Goal: Task Accomplishment & Management: Use online tool/utility

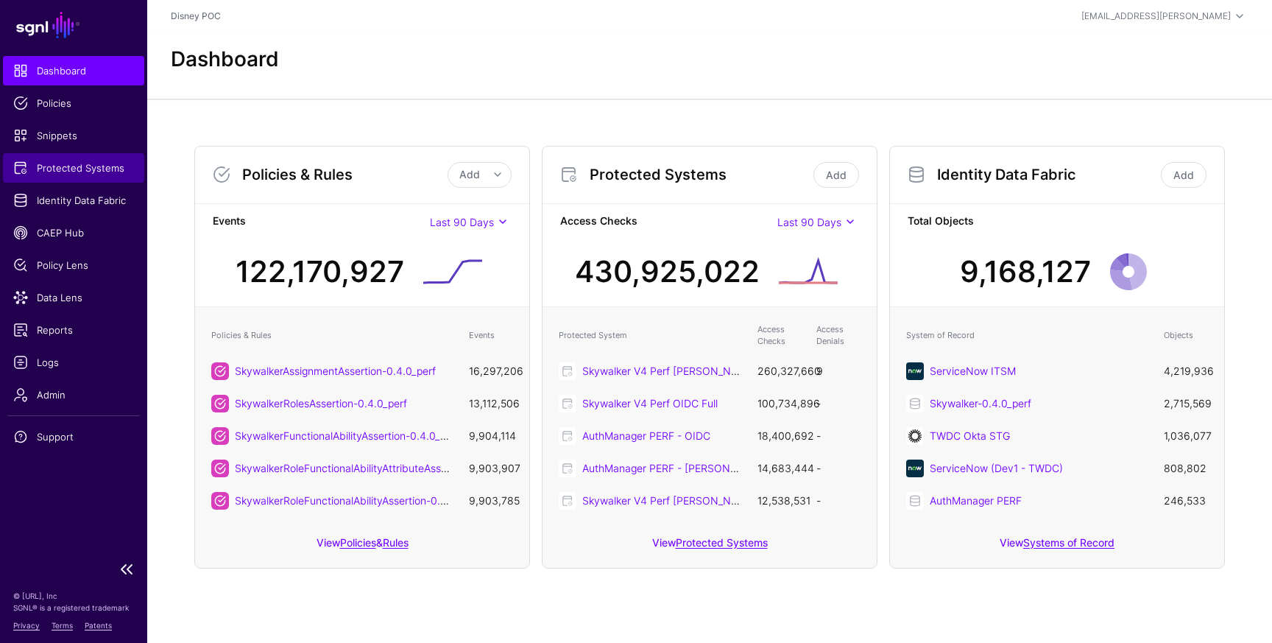
click at [81, 167] on span "Protected Systems" at bounding box center [73, 167] width 121 height 15
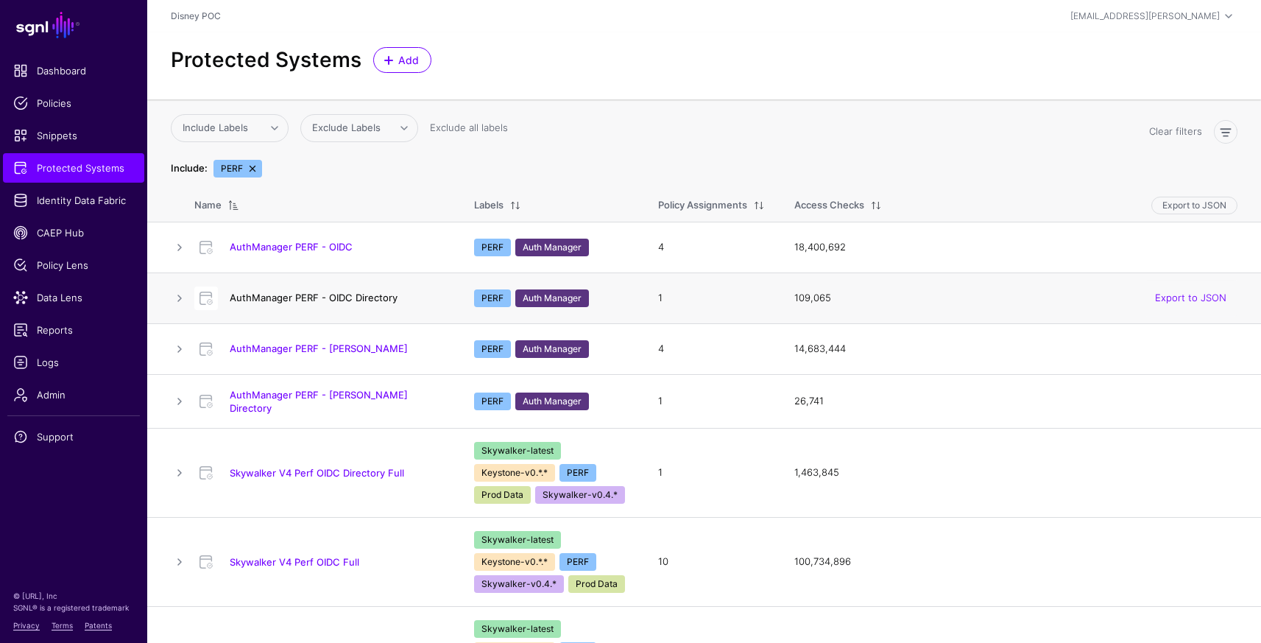
click at [364, 300] on link "AuthManager PERF - OIDC Directory" at bounding box center [314, 298] width 168 height 12
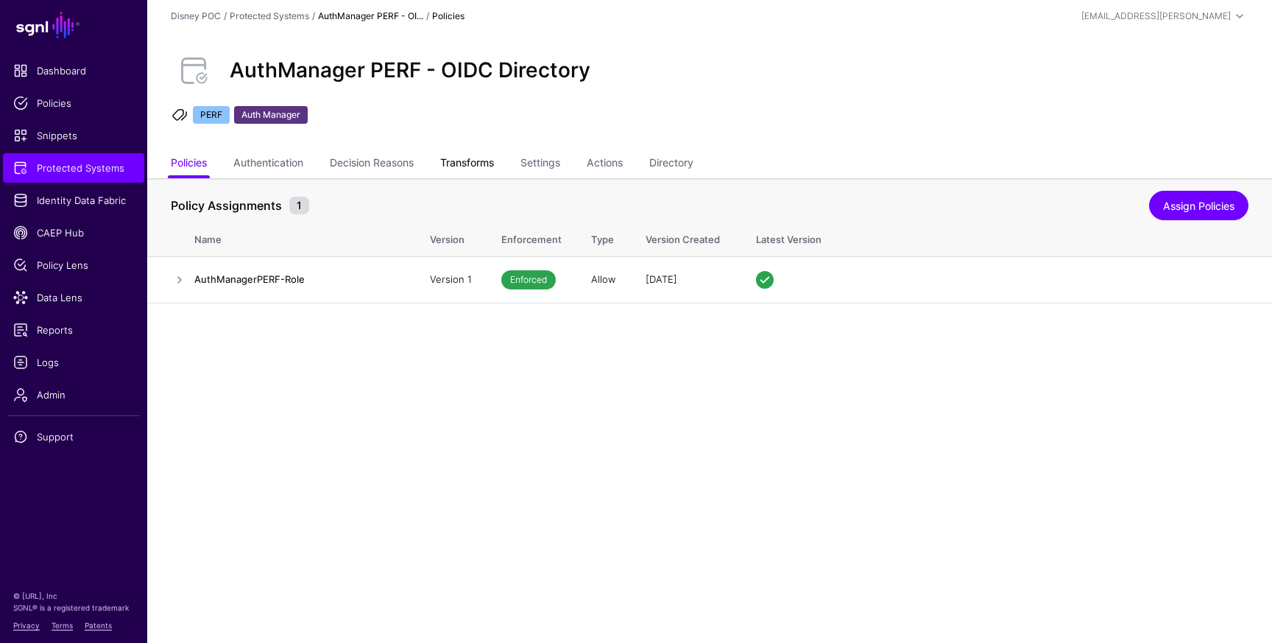
click at [484, 168] on link "Transforms" at bounding box center [467, 164] width 54 height 28
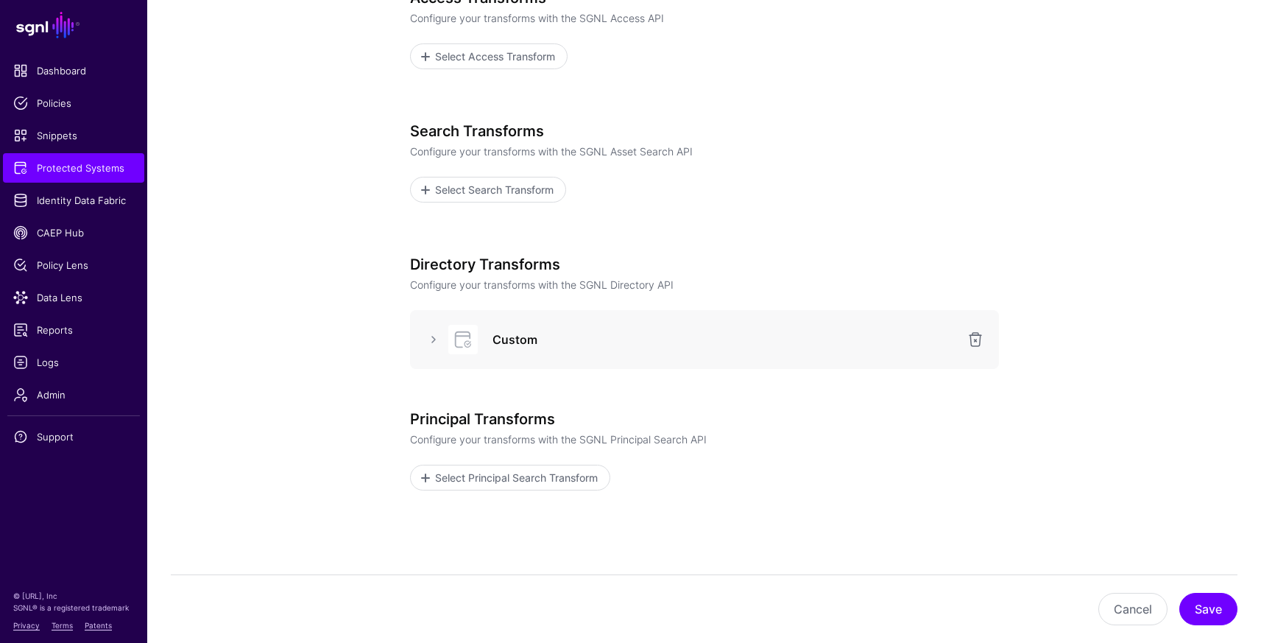
scroll to position [302, 0]
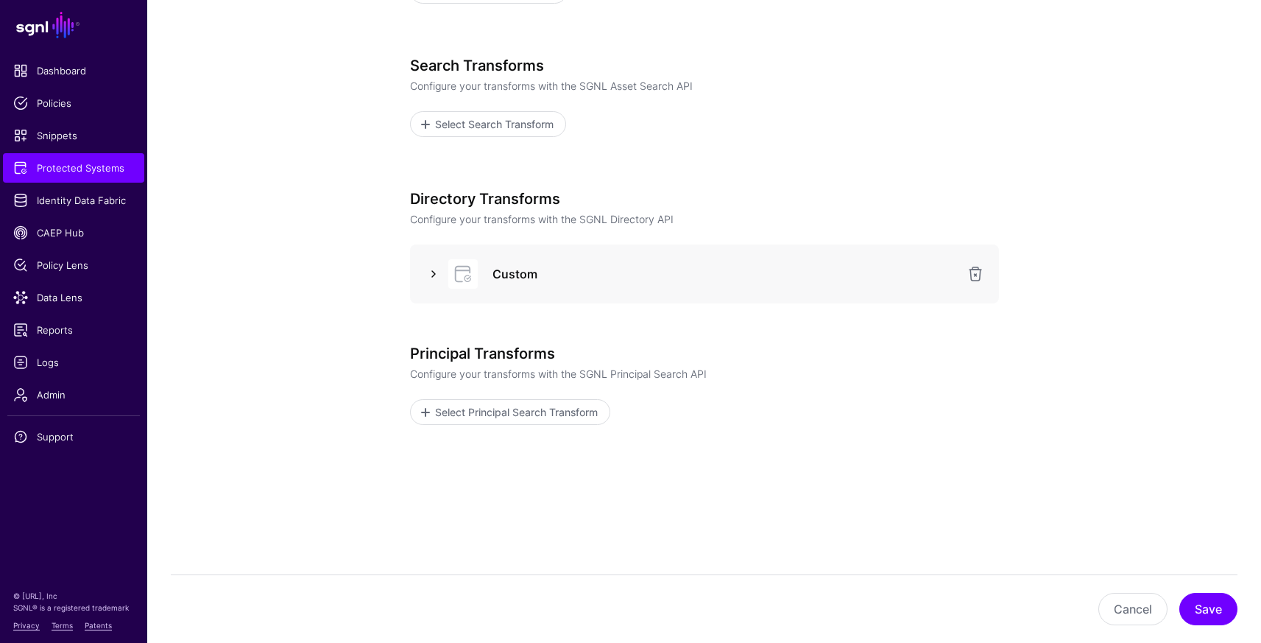
click at [429, 269] on link at bounding box center [434, 274] width 18 height 18
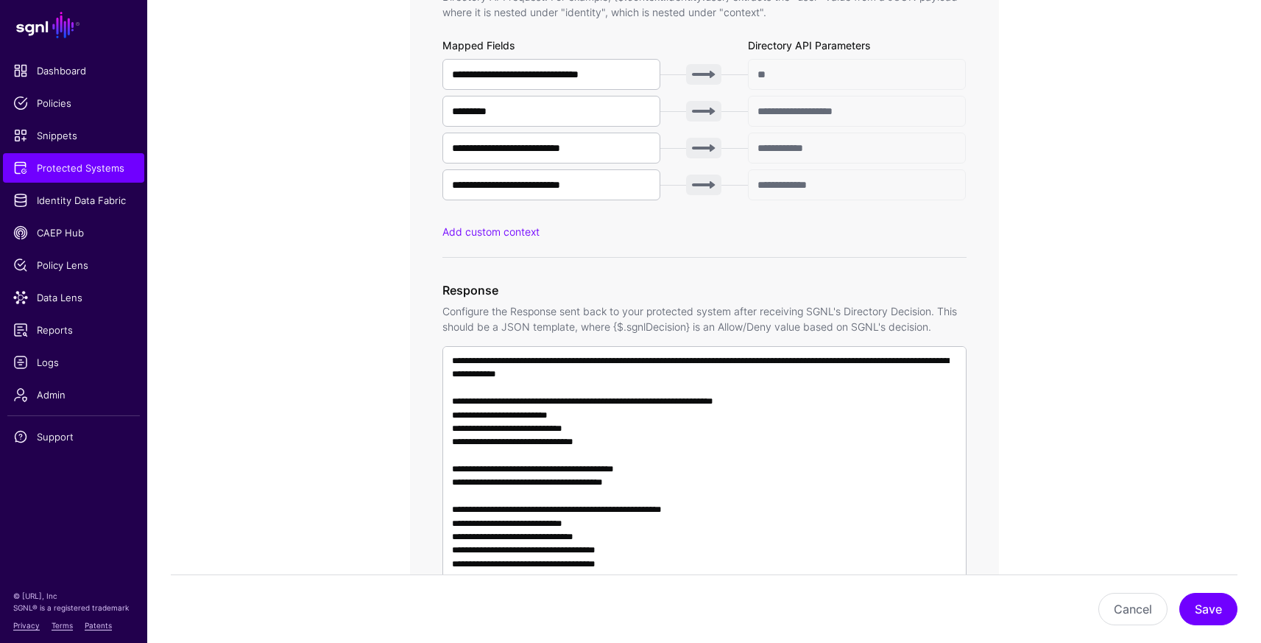
scroll to position [1056, 0]
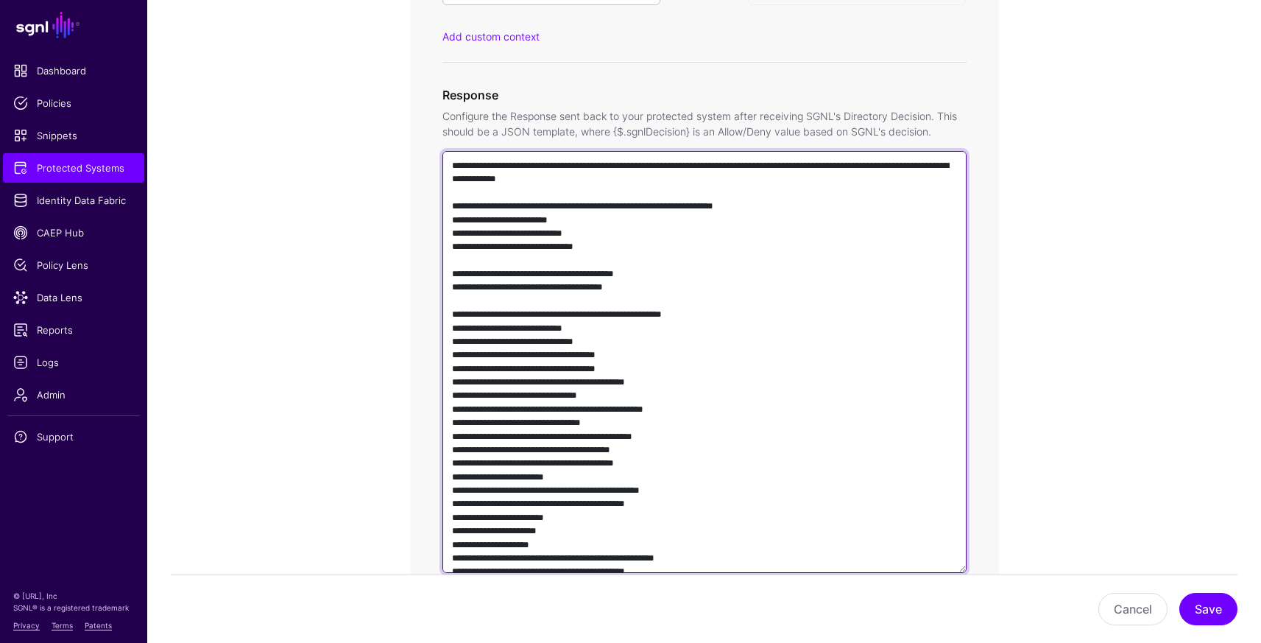
click at [585, 324] on textarea at bounding box center [704, 362] width 524 height 422
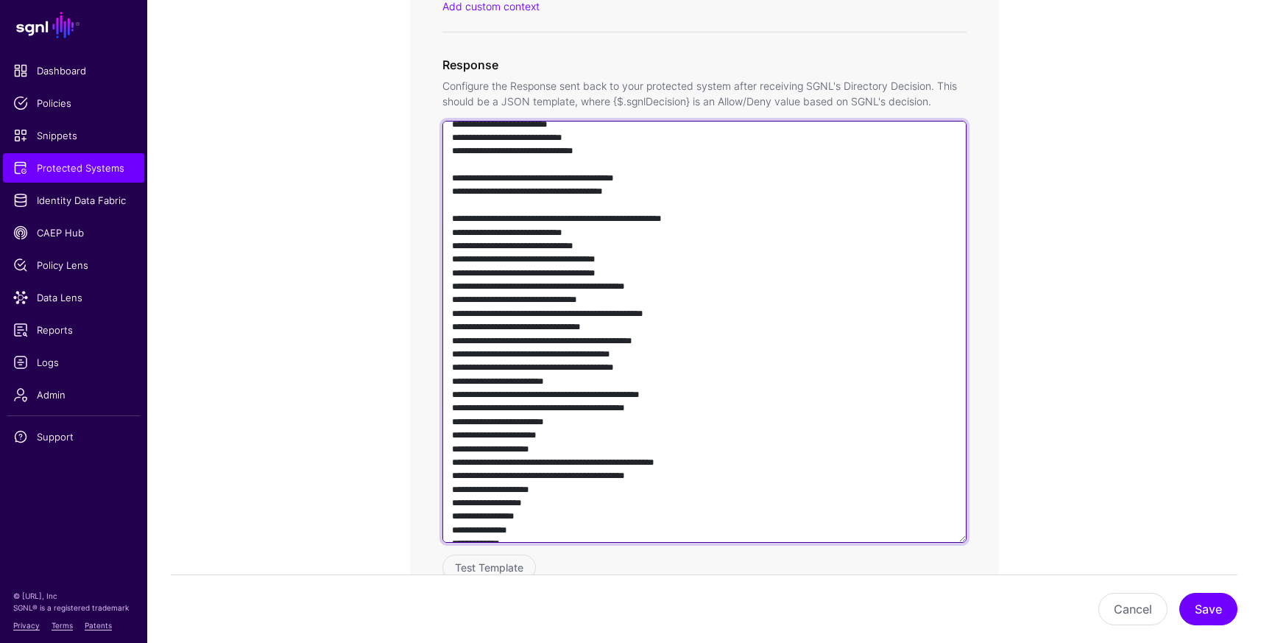
scroll to position [0, 0]
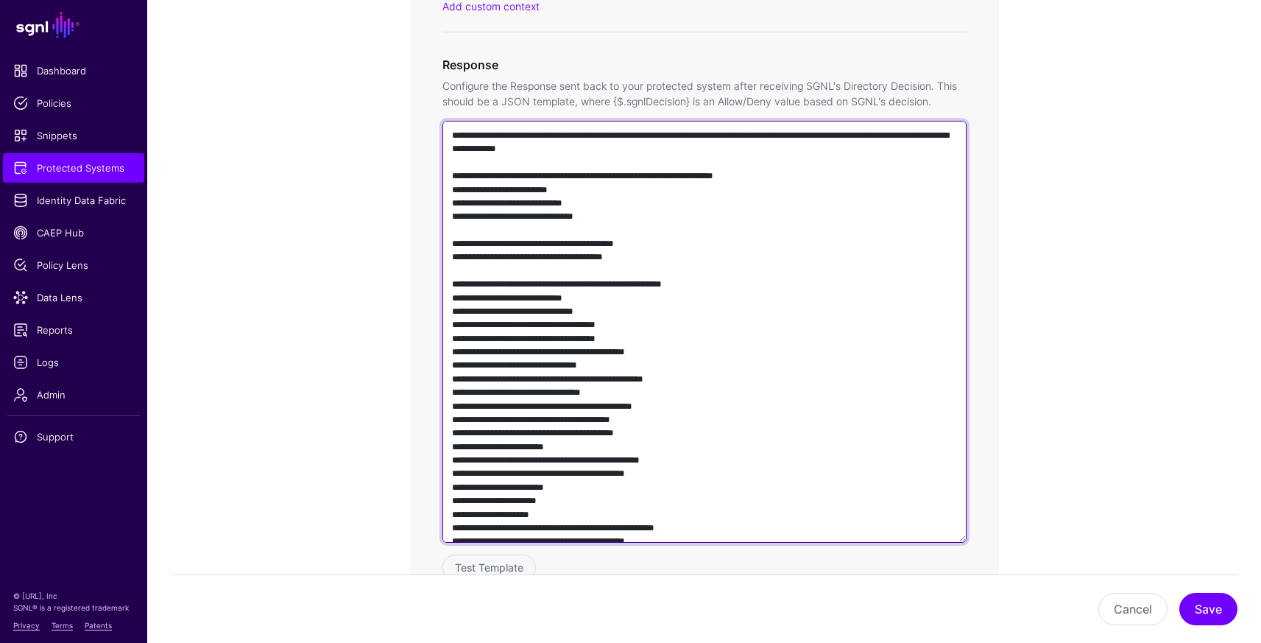
click at [819, 300] on textarea at bounding box center [704, 332] width 524 height 422
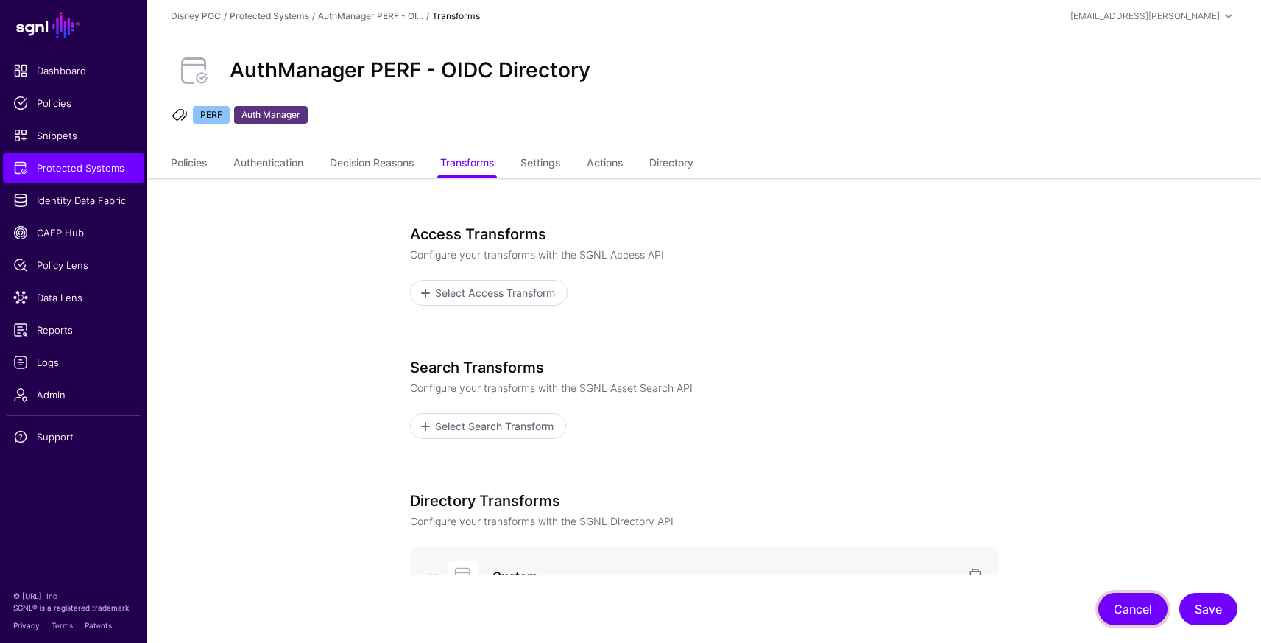
click at [1122, 601] on button "Cancel" at bounding box center [1132, 609] width 69 height 32
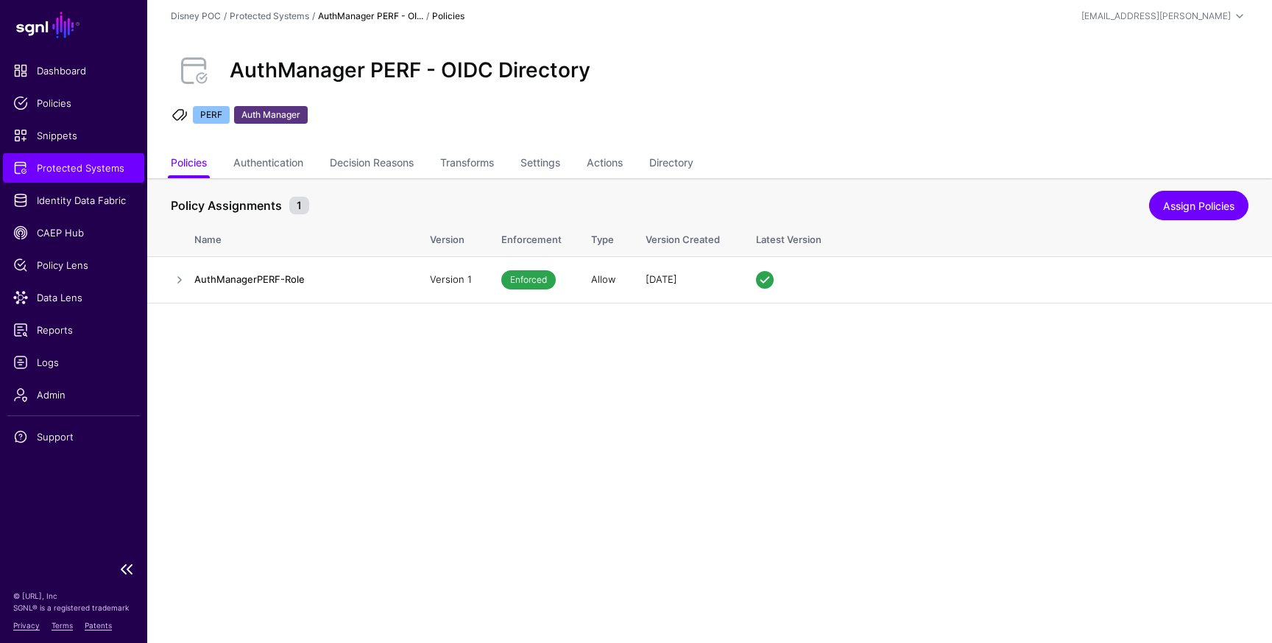
click at [111, 169] on span "Protected Systems" at bounding box center [73, 167] width 121 height 15
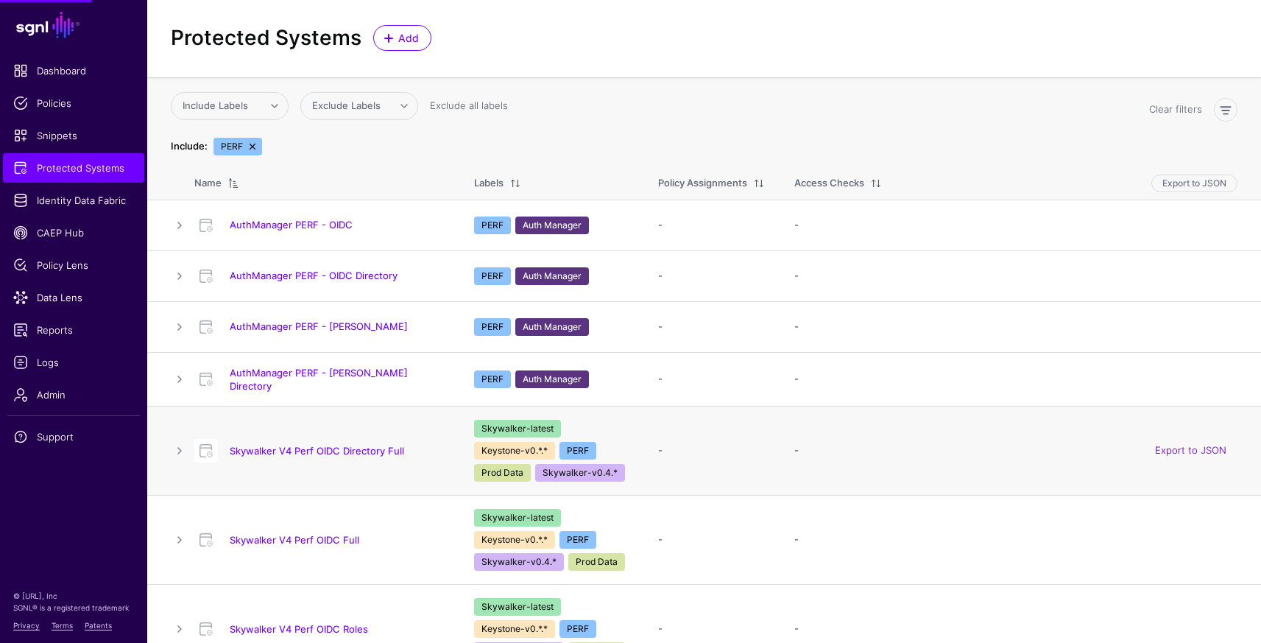
scroll to position [317, 0]
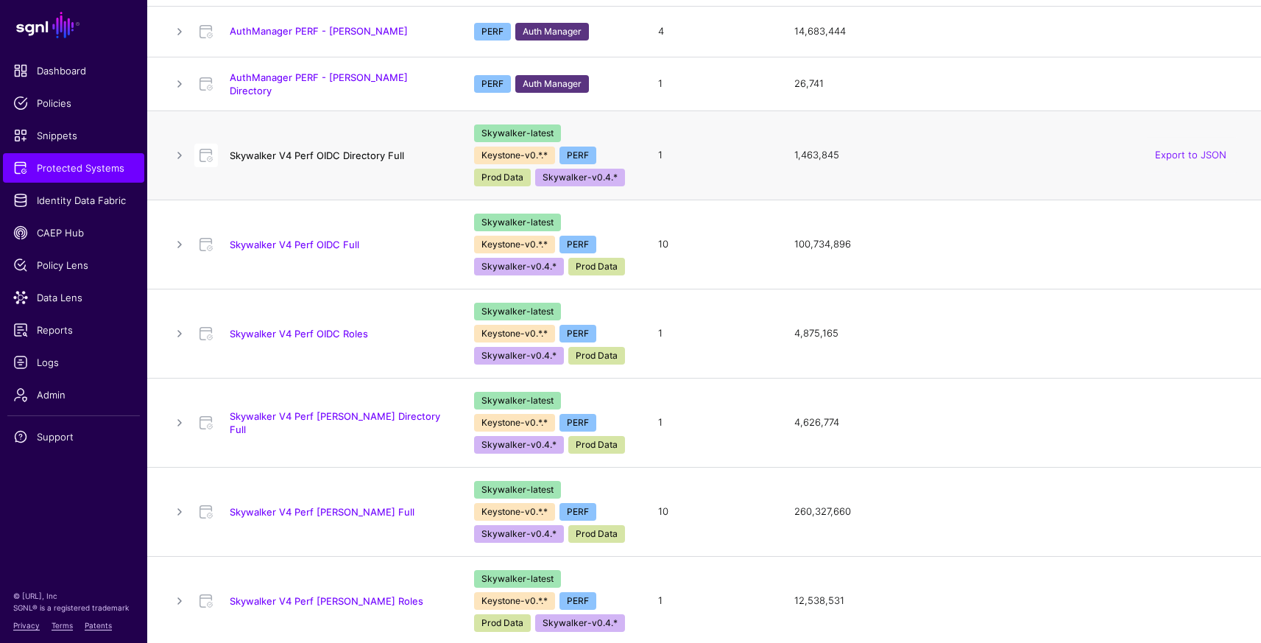
click at [356, 154] on link "Skywalker V4 Perf OIDC Directory Full" at bounding box center [317, 155] width 174 height 12
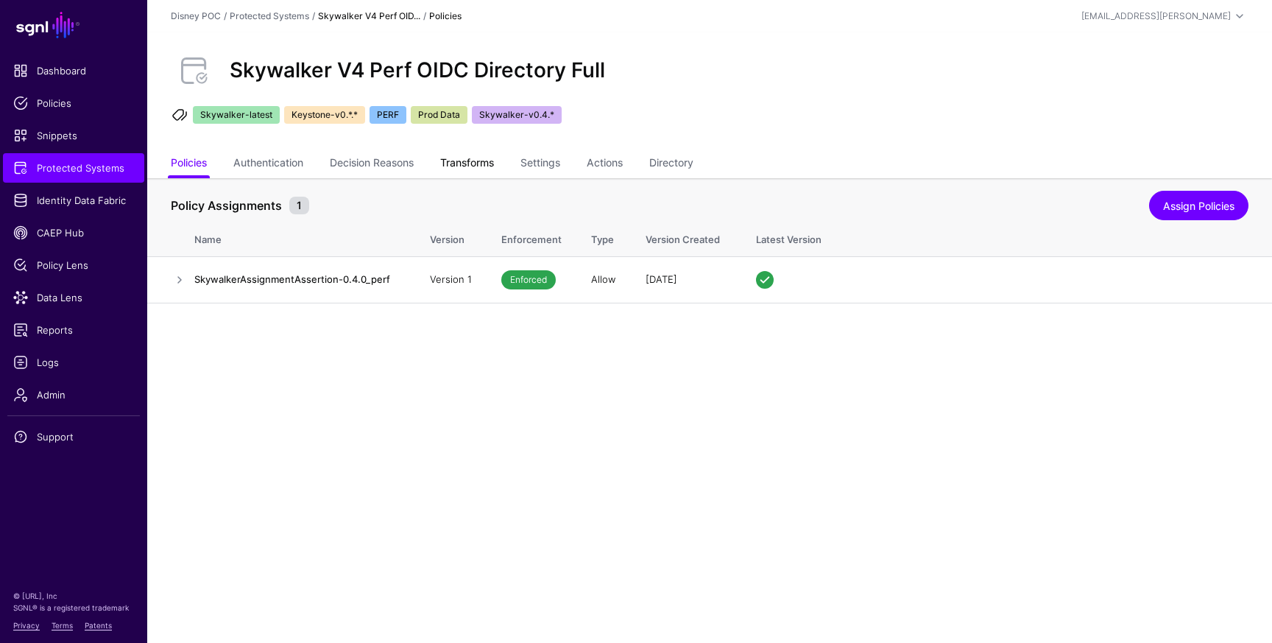
click at [478, 164] on link "Transforms" at bounding box center [467, 164] width 54 height 28
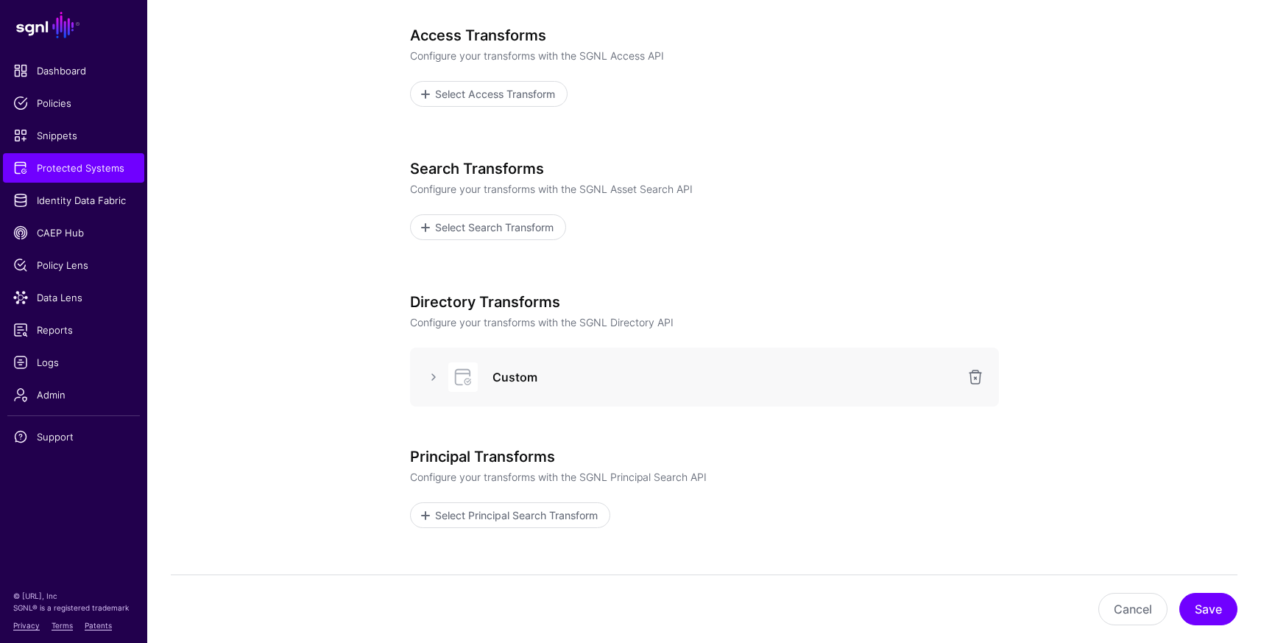
scroll to position [302, 0]
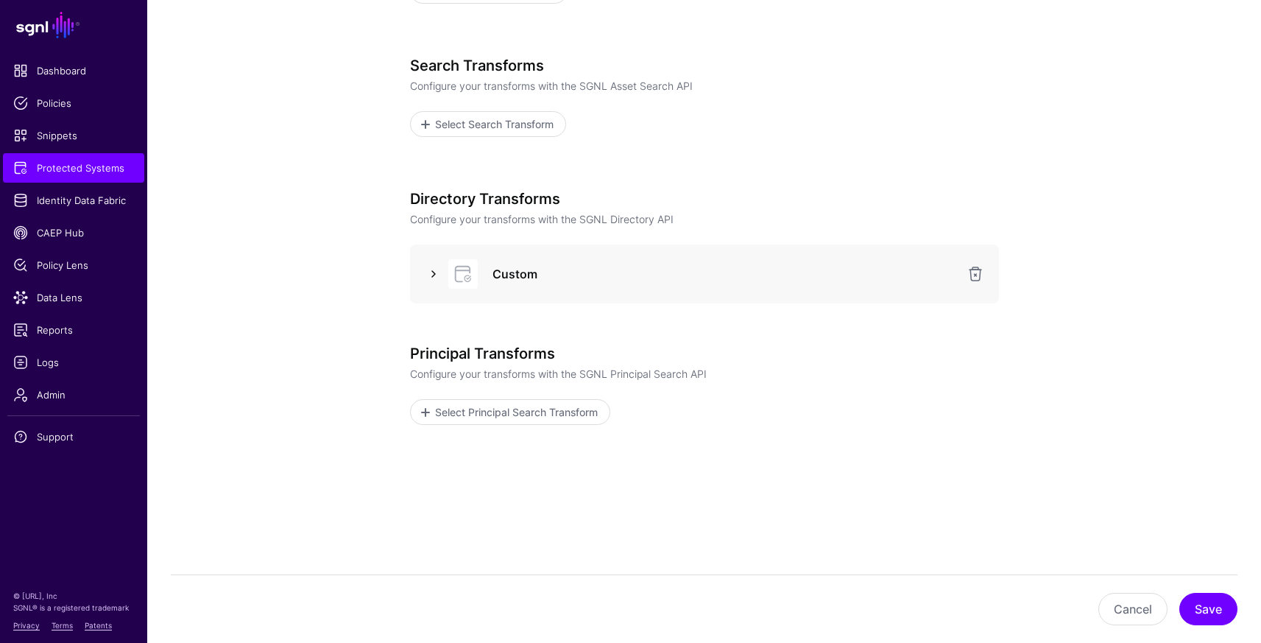
click at [434, 277] on link at bounding box center [434, 274] width 18 height 18
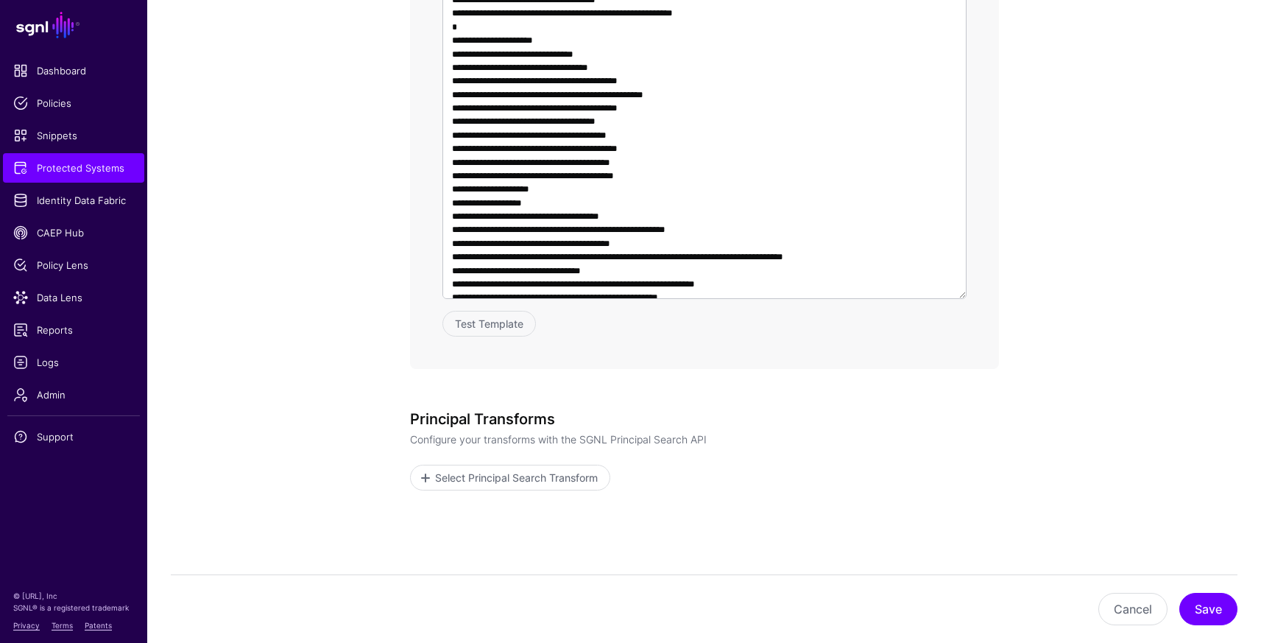
scroll to position [1334, 0]
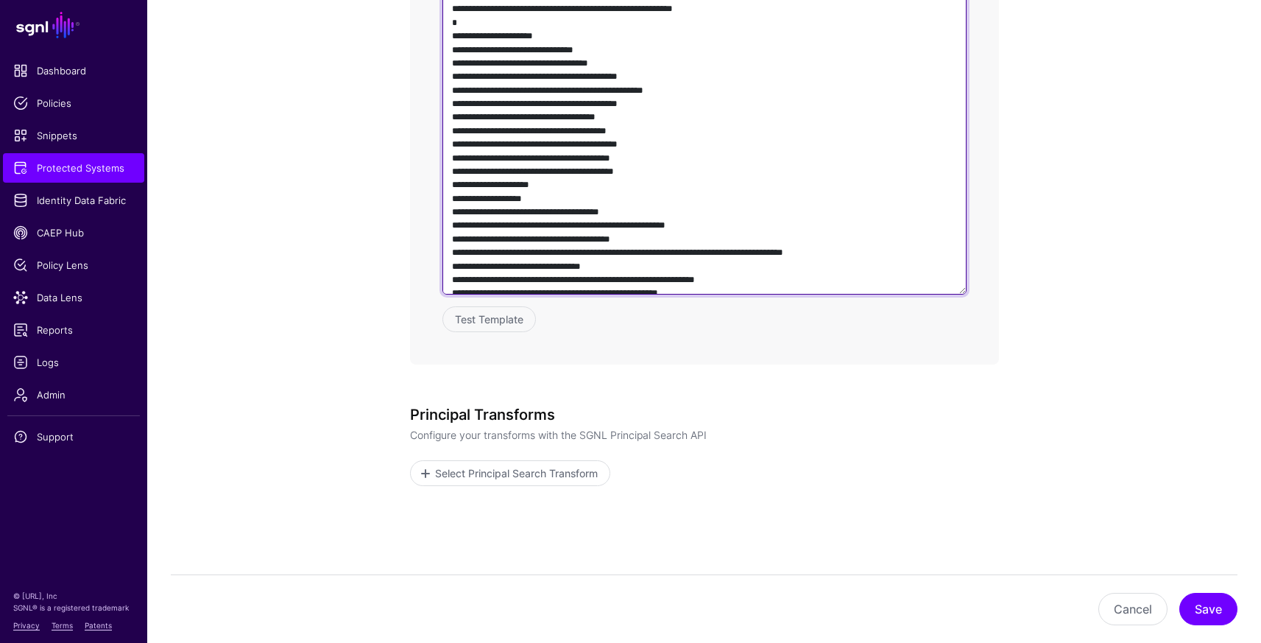
click at [631, 171] on textarea at bounding box center [704, 84] width 524 height 422
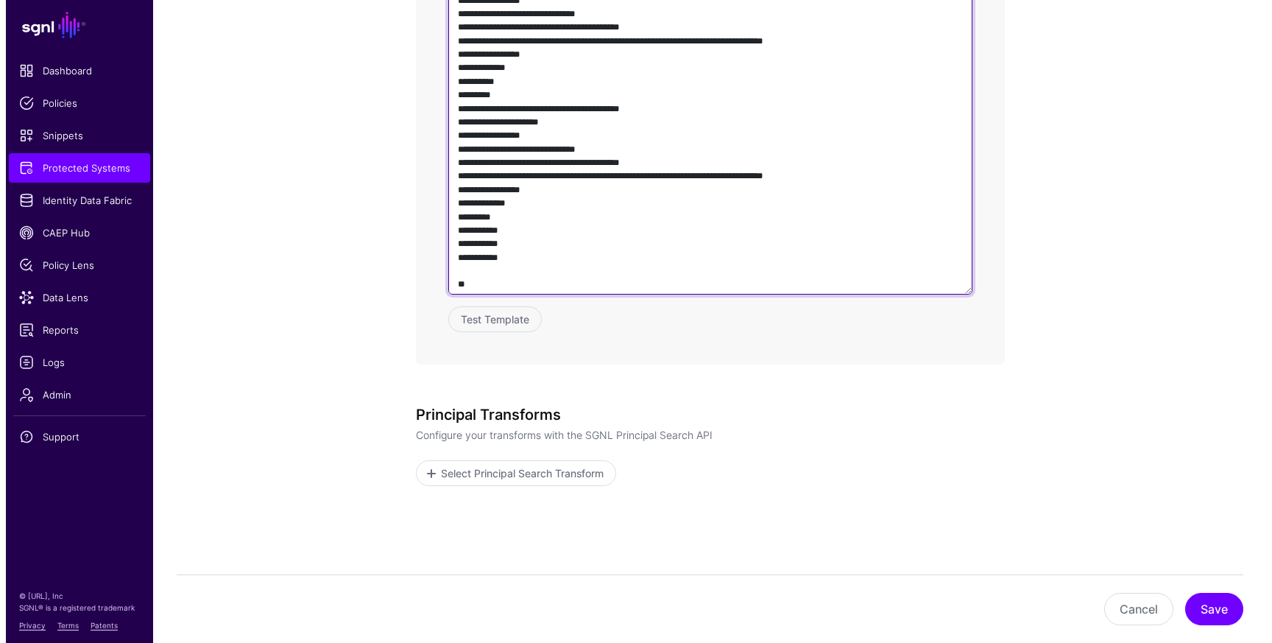
scroll to position [1022, 0]
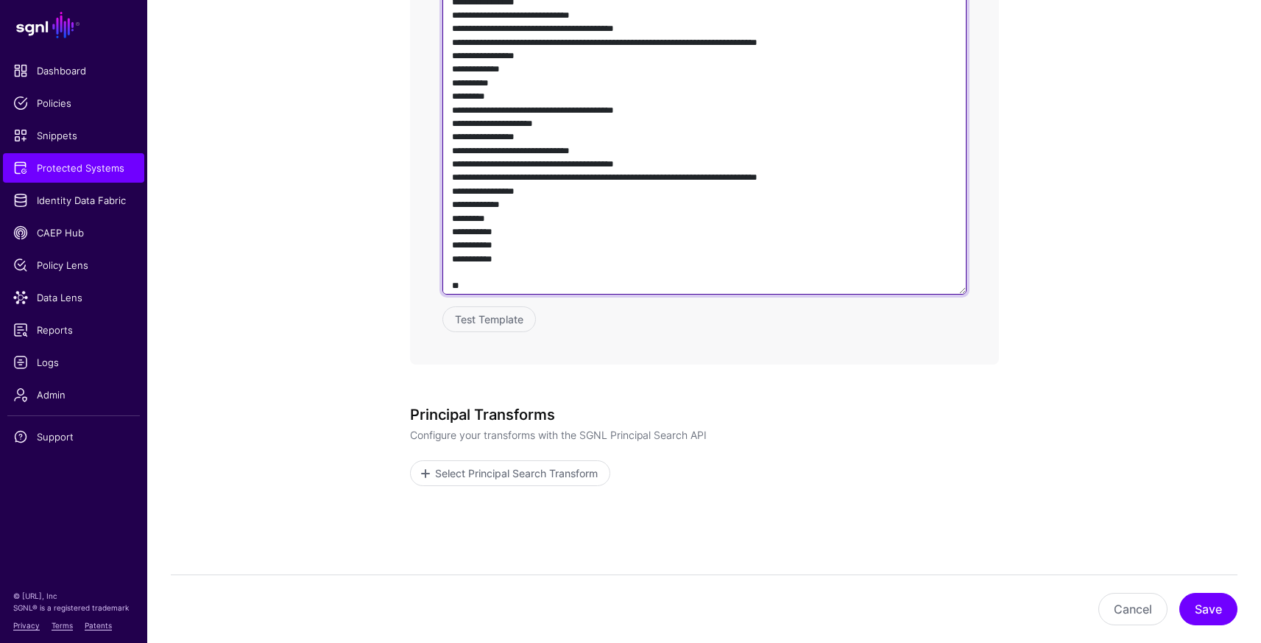
click at [886, 124] on textarea at bounding box center [704, 84] width 524 height 422
click at [610, 121] on textarea at bounding box center [704, 84] width 524 height 422
click at [609, 260] on textarea at bounding box center [704, 84] width 524 height 422
click at [919, 261] on textarea at bounding box center [704, 84] width 524 height 422
type textarea "**********"
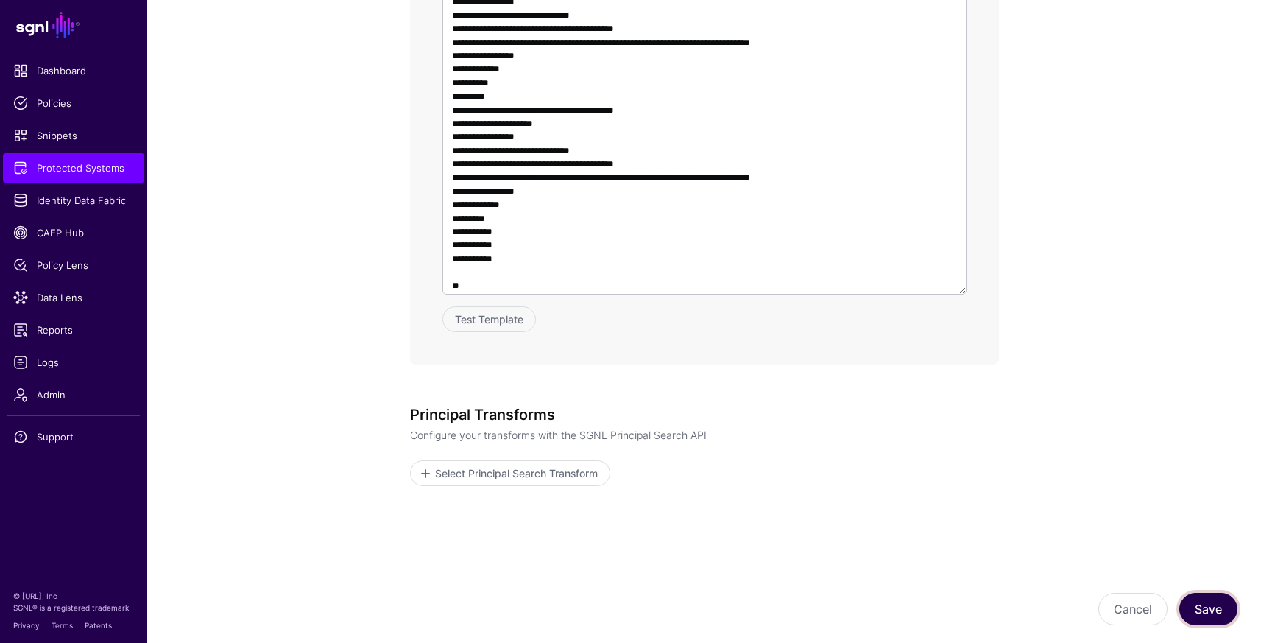
click at [1204, 604] on button "Save" at bounding box center [1208, 609] width 58 height 32
click at [469, 321] on button "Test Template" at bounding box center [488, 319] width 93 height 26
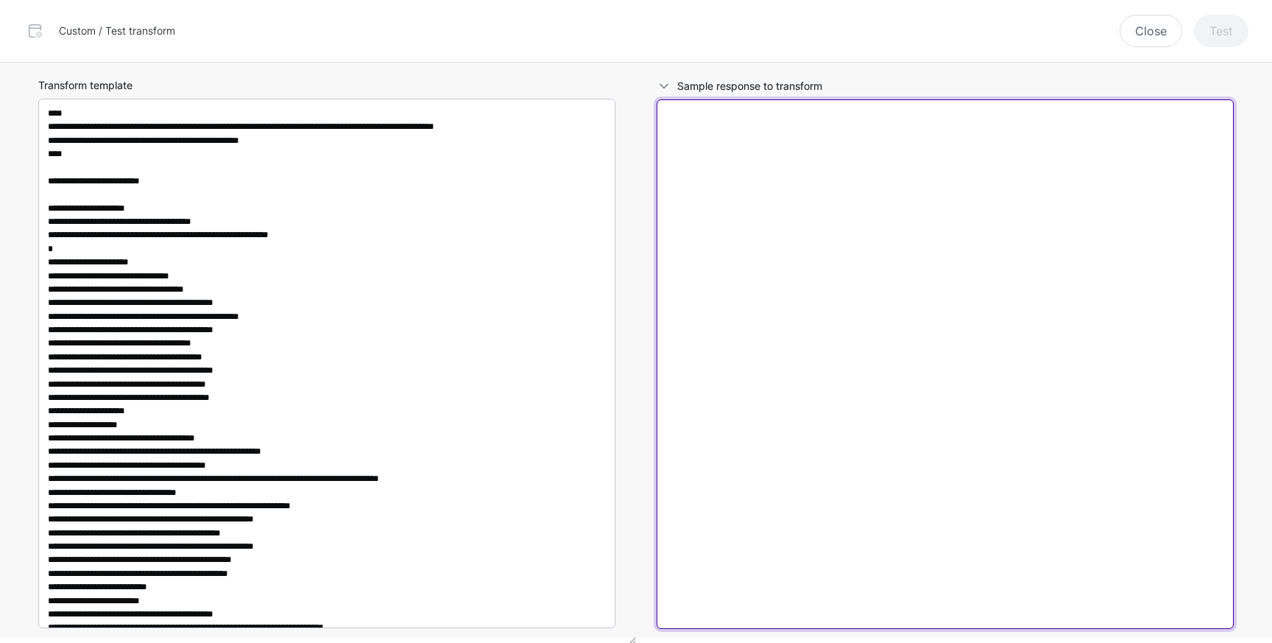
click at [829, 222] on textarea at bounding box center [945, 363] width 577 height 529
paste textarea "**********"
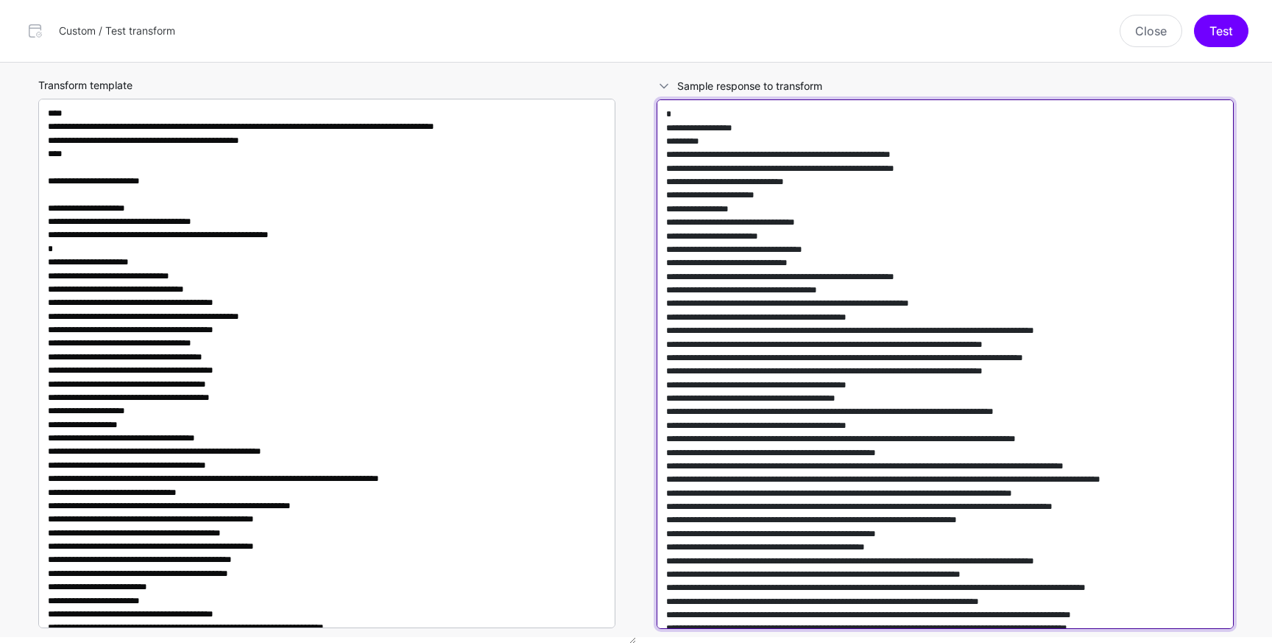
scroll to position [692006, 0]
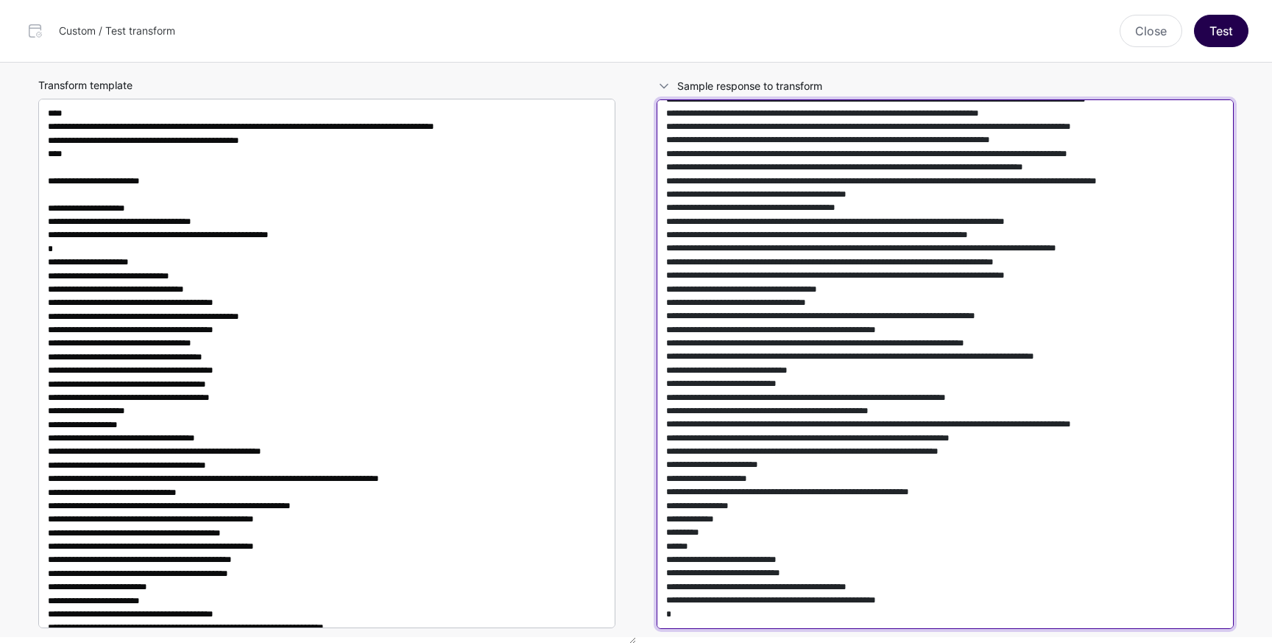
type textarea "**********"
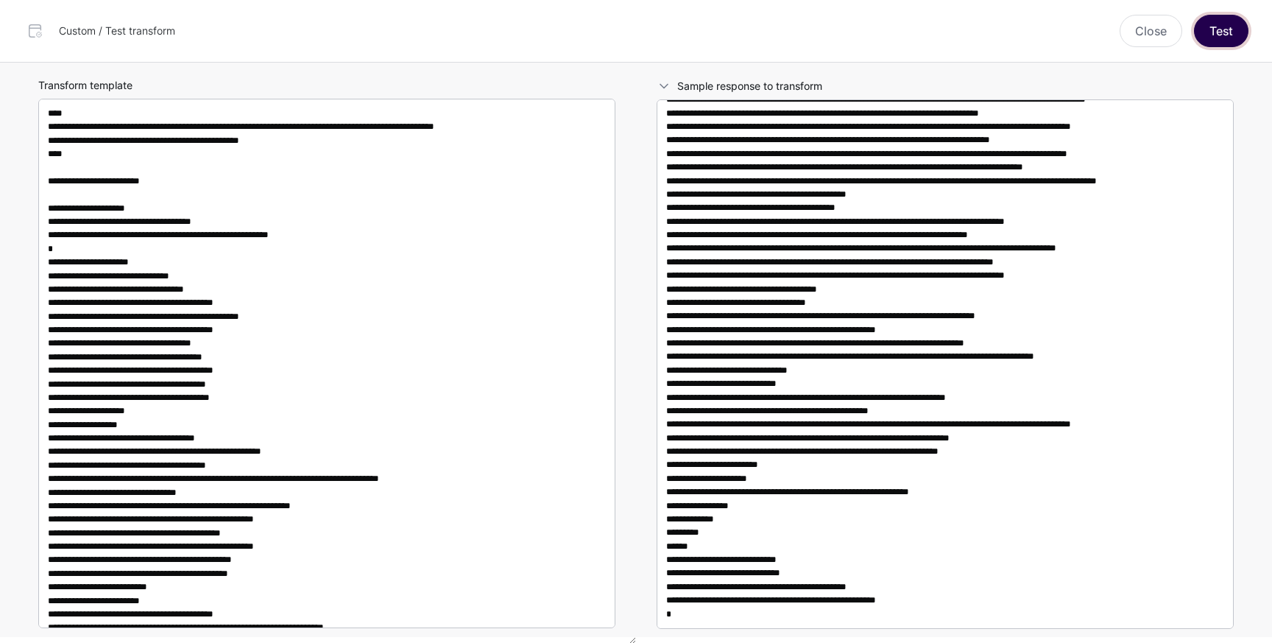
click at [1224, 40] on button "Test" at bounding box center [1221, 31] width 54 height 32
click at [1224, 46] on button "Test" at bounding box center [1221, 31] width 54 height 32
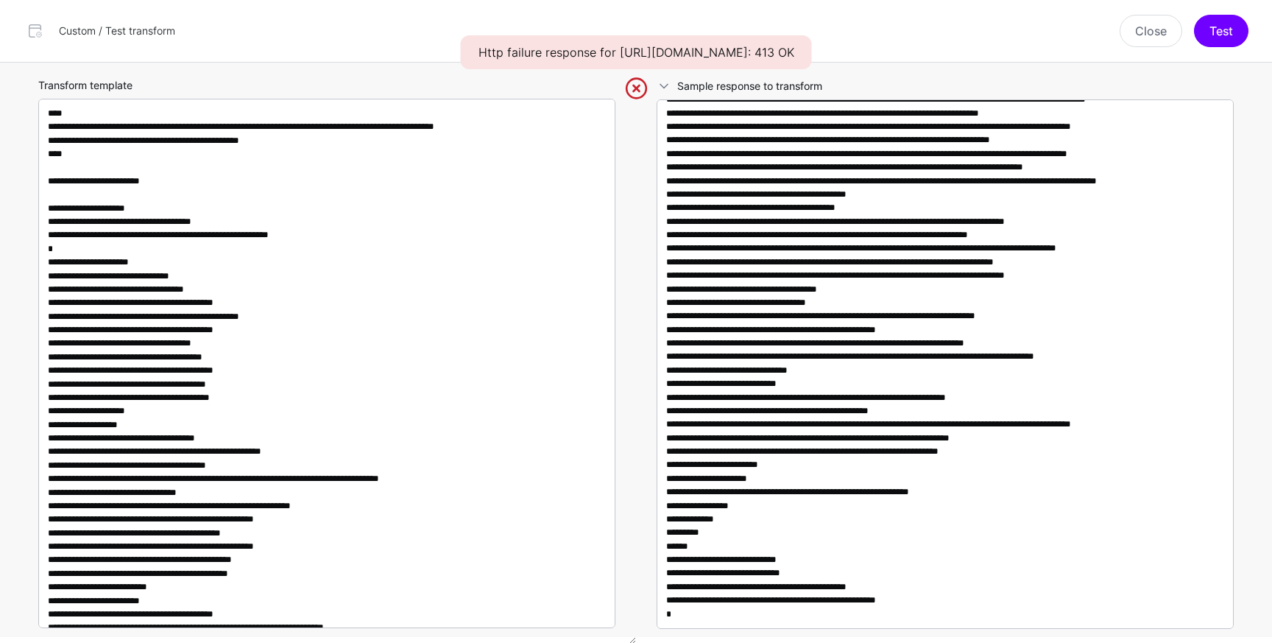
scroll to position [680709, 0]
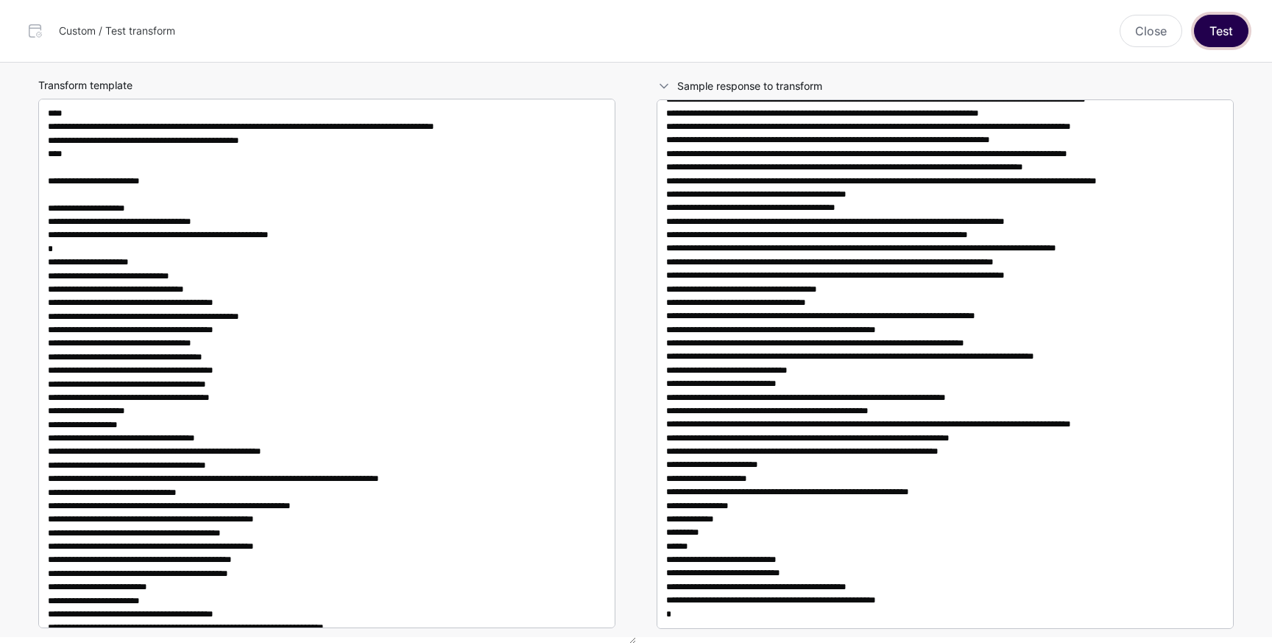
click at [1203, 32] on button "Test" at bounding box center [1221, 31] width 54 height 32
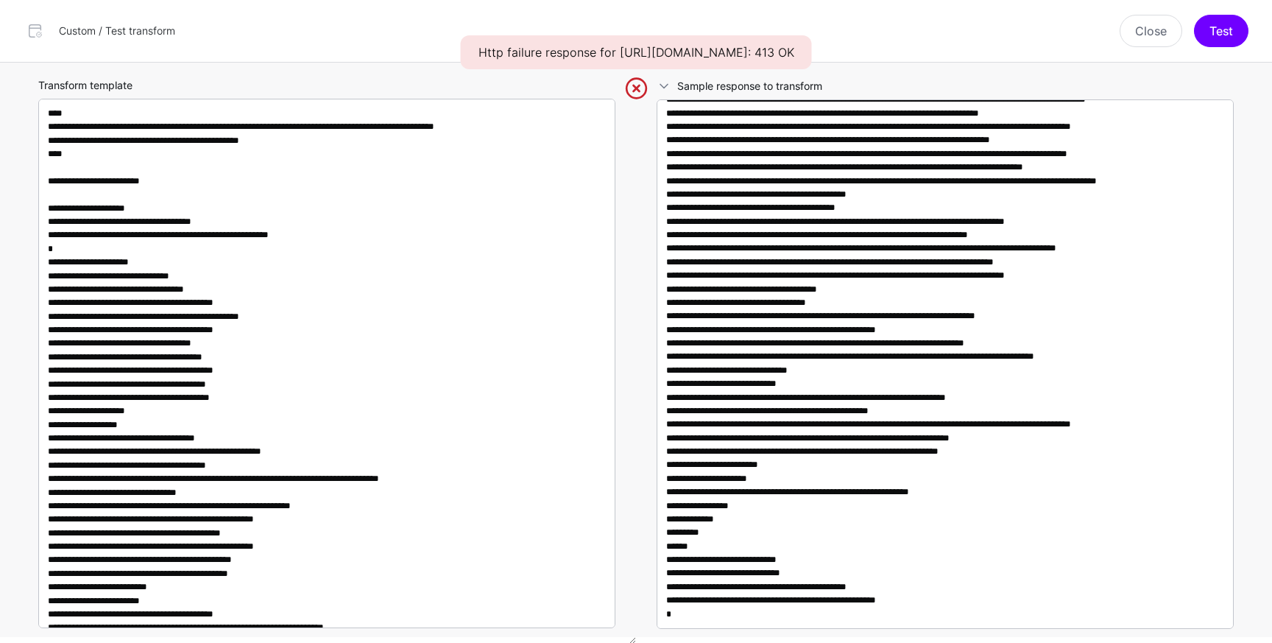
drag, startPoint x: 719, startPoint y: 50, endPoint x: 836, endPoint y: 49, distance: 116.3
click at [812, 49] on div "Http failure response for [URL][DOMAIN_NAME]: 413 OK" at bounding box center [636, 52] width 351 height 34
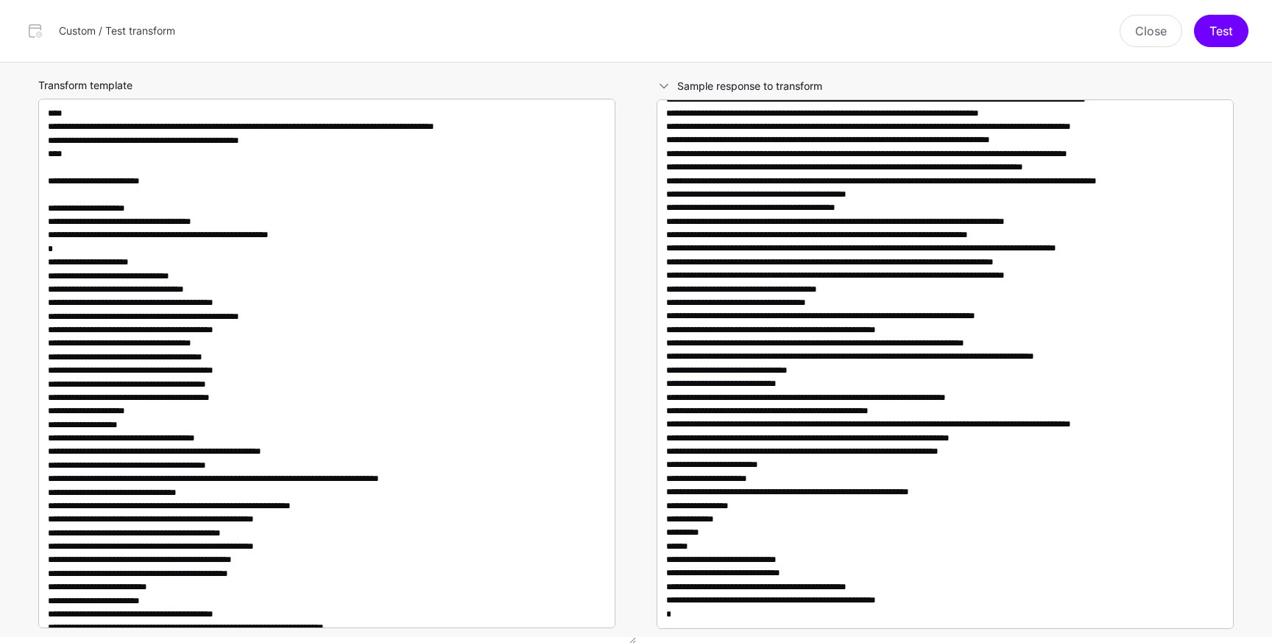
scroll to position [678808, 0]
click at [1224, 26] on button "Test" at bounding box center [1221, 31] width 54 height 32
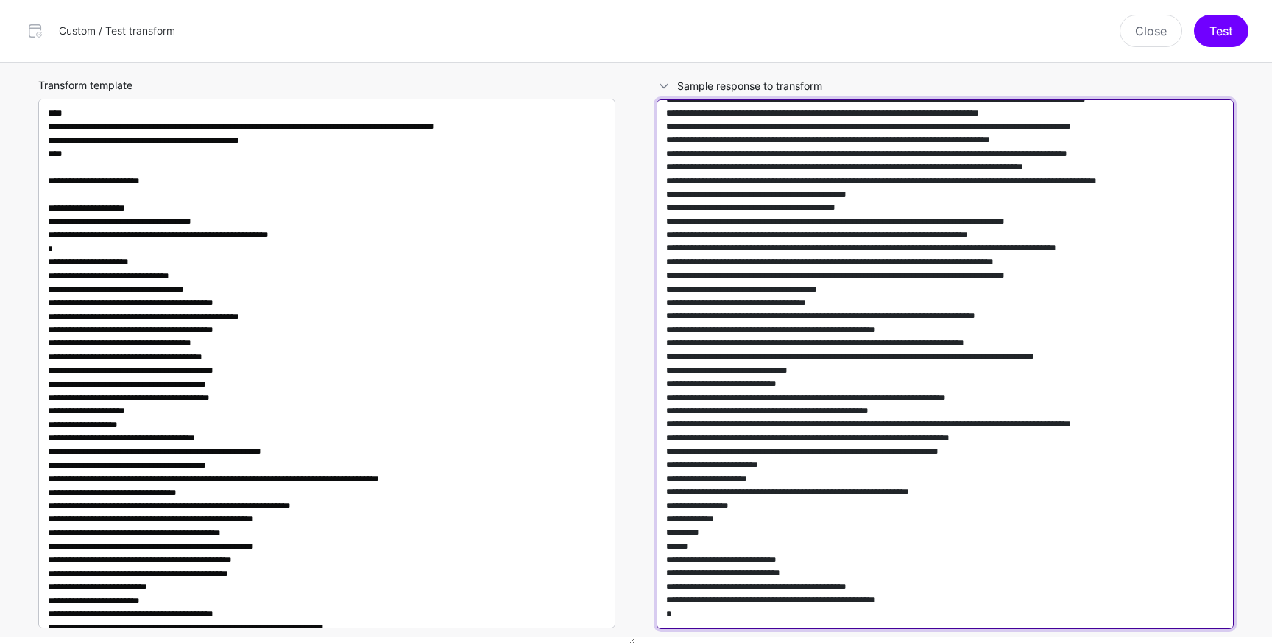
click at [860, 257] on textarea at bounding box center [945, 363] width 577 height 529
click at [870, 272] on textarea at bounding box center [945, 363] width 577 height 529
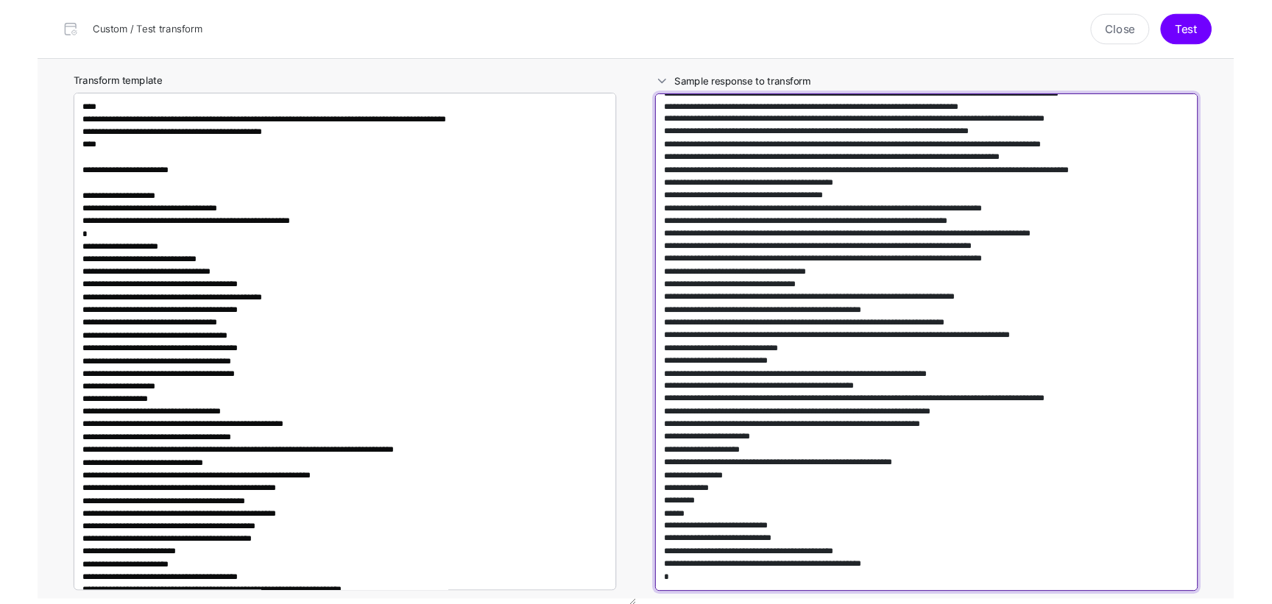
scroll to position [692015, 0]
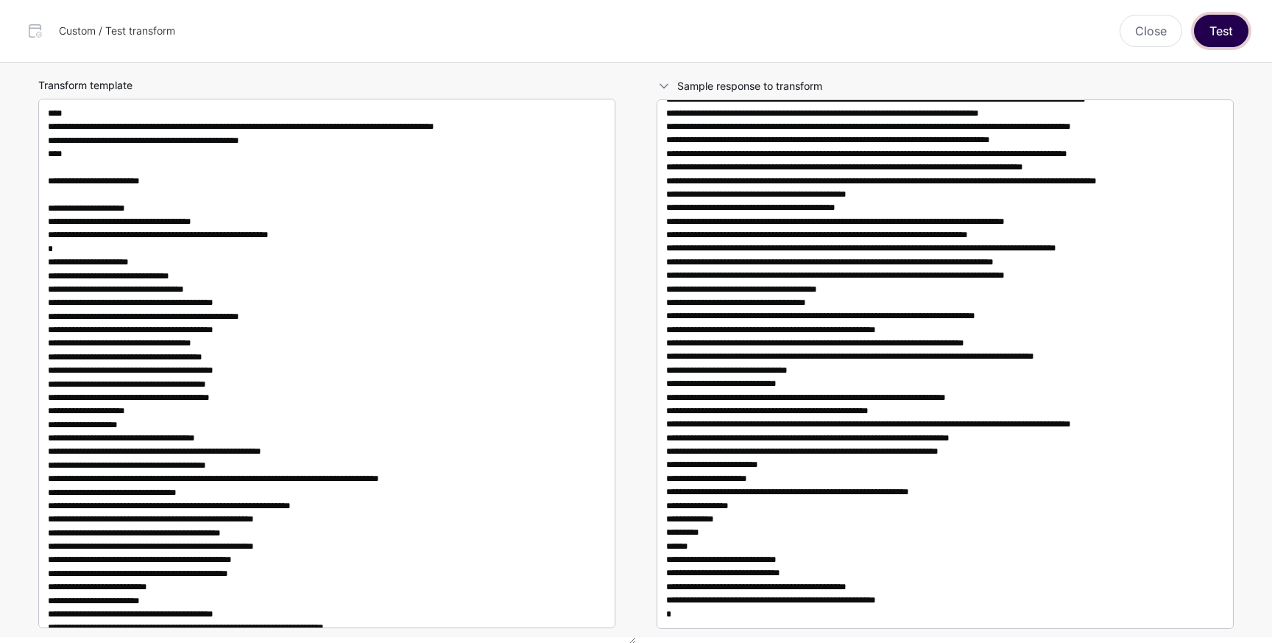
click at [1207, 38] on button "Test" at bounding box center [1221, 31] width 54 height 32
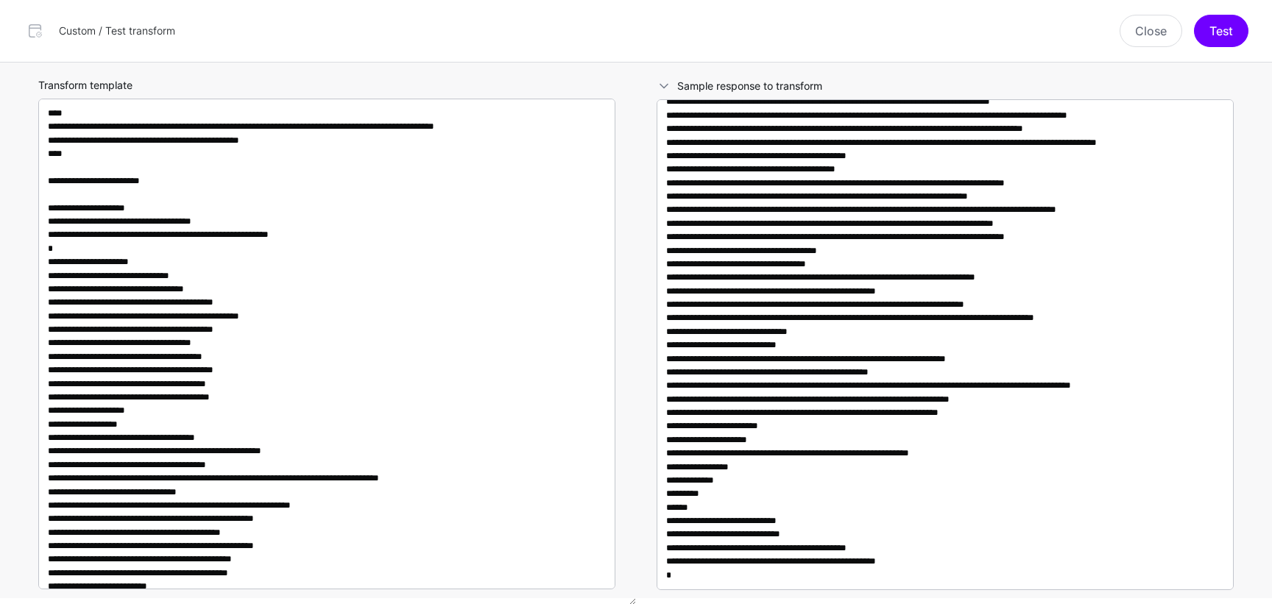
click at [1192, 35] on div "Close Test" at bounding box center [720, 31] width 1073 height 32
click at [1210, 35] on button "Test" at bounding box center [1221, 31] width 54 height 32
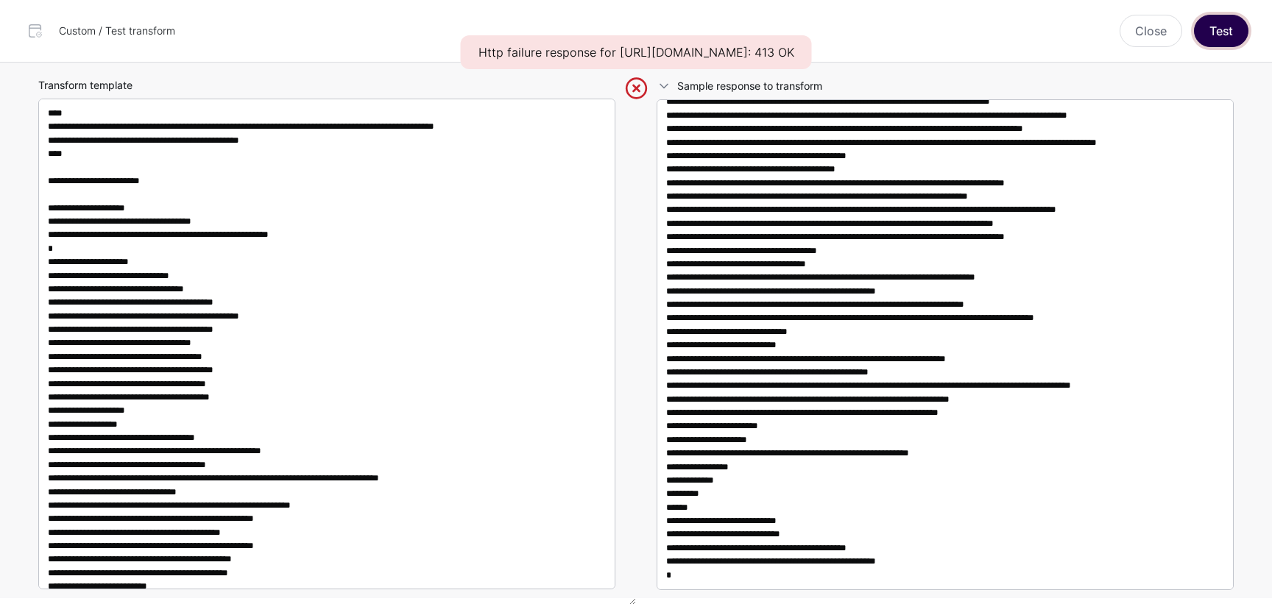
click at [1207, 32] on button "Test" at bounding box center [1221, 31] width 54 height 32
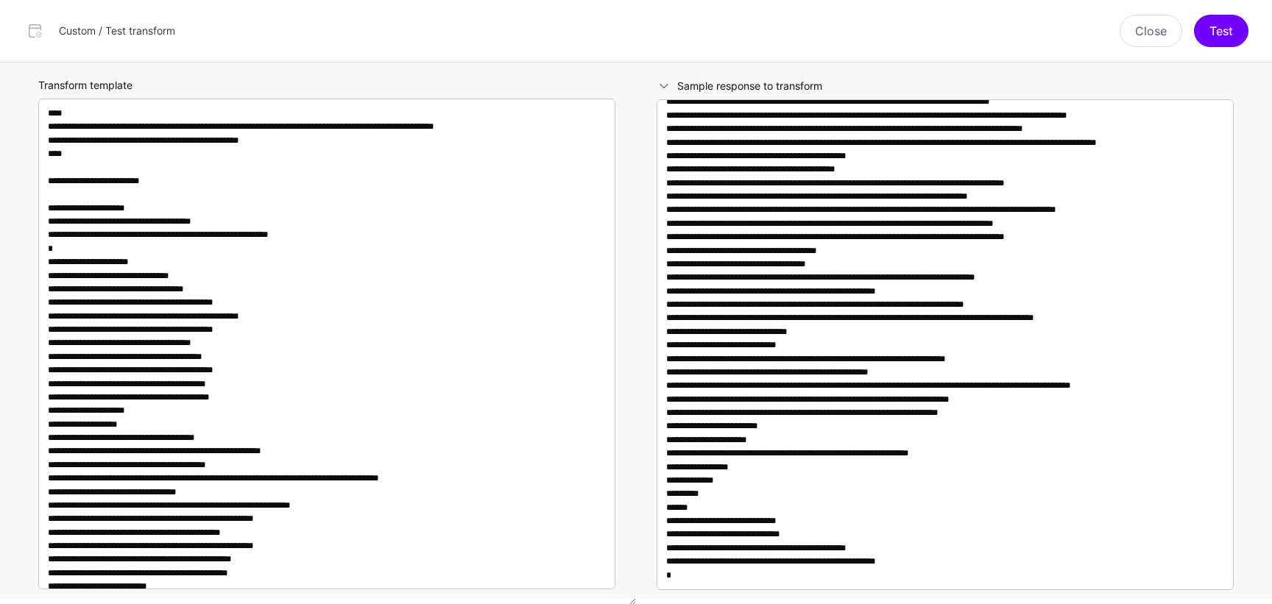
scroll to position [684428, 0]
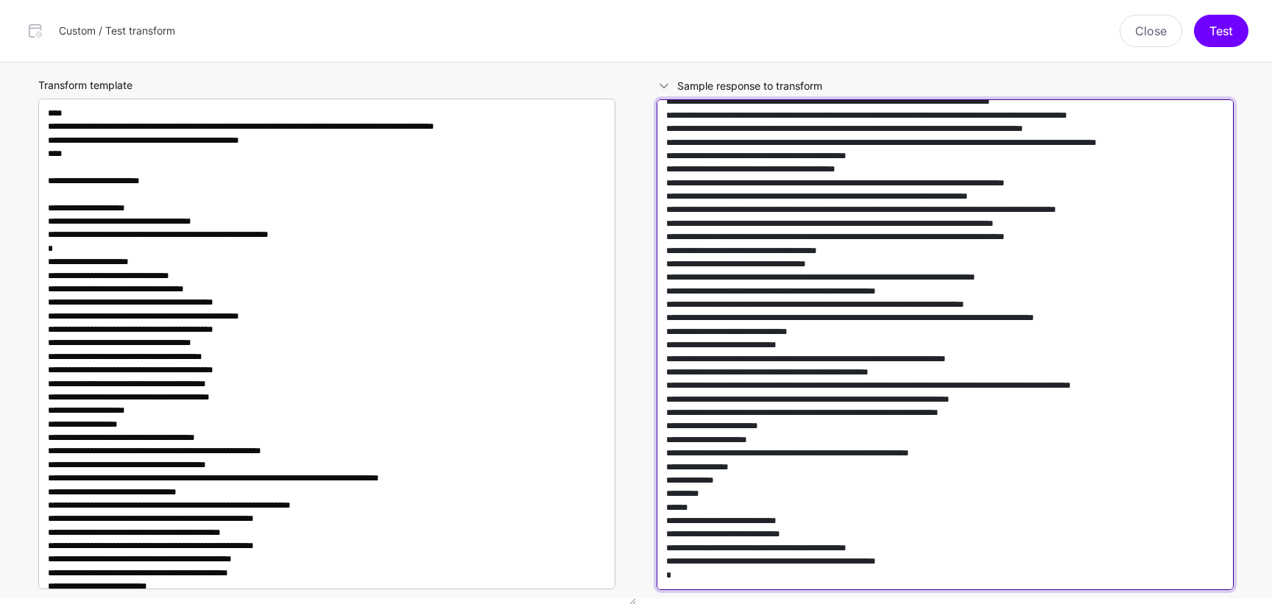
click at [937, 334] on textarea at bounding box center [945, 344] width 577 height 491
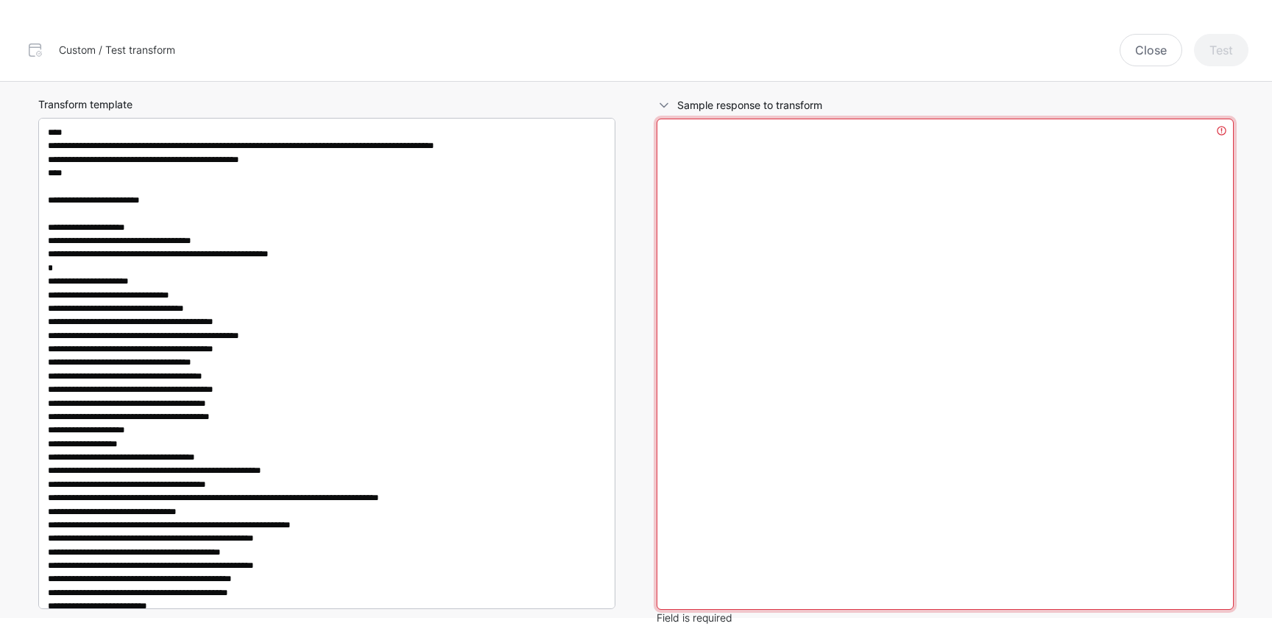
scroll to position [0, 0]
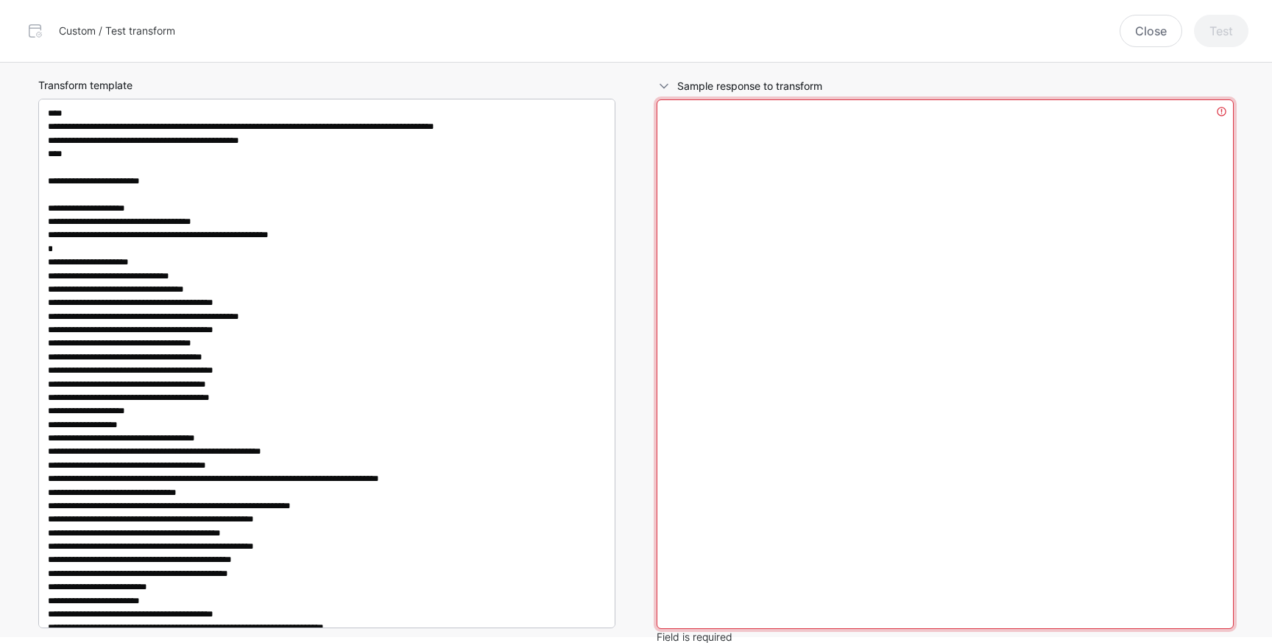
click at [822, 259] on textarea at bounding box center [945, 363] width 577 height 529
paste textarea "**********"
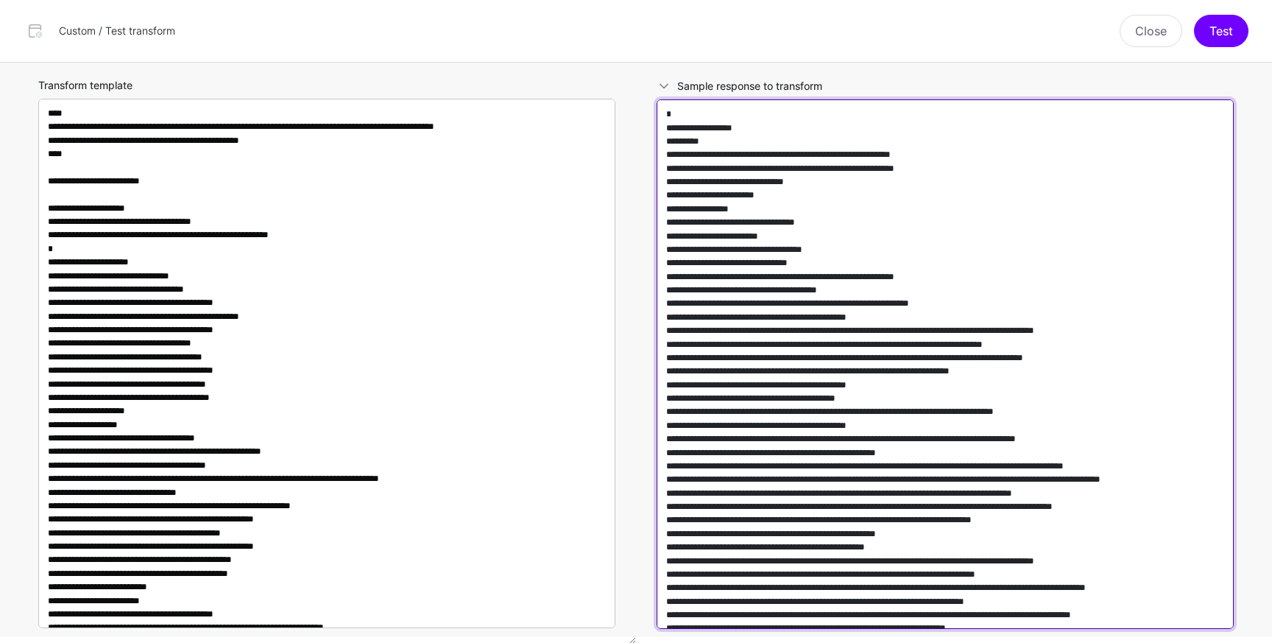
scroll to position [52464, 0]
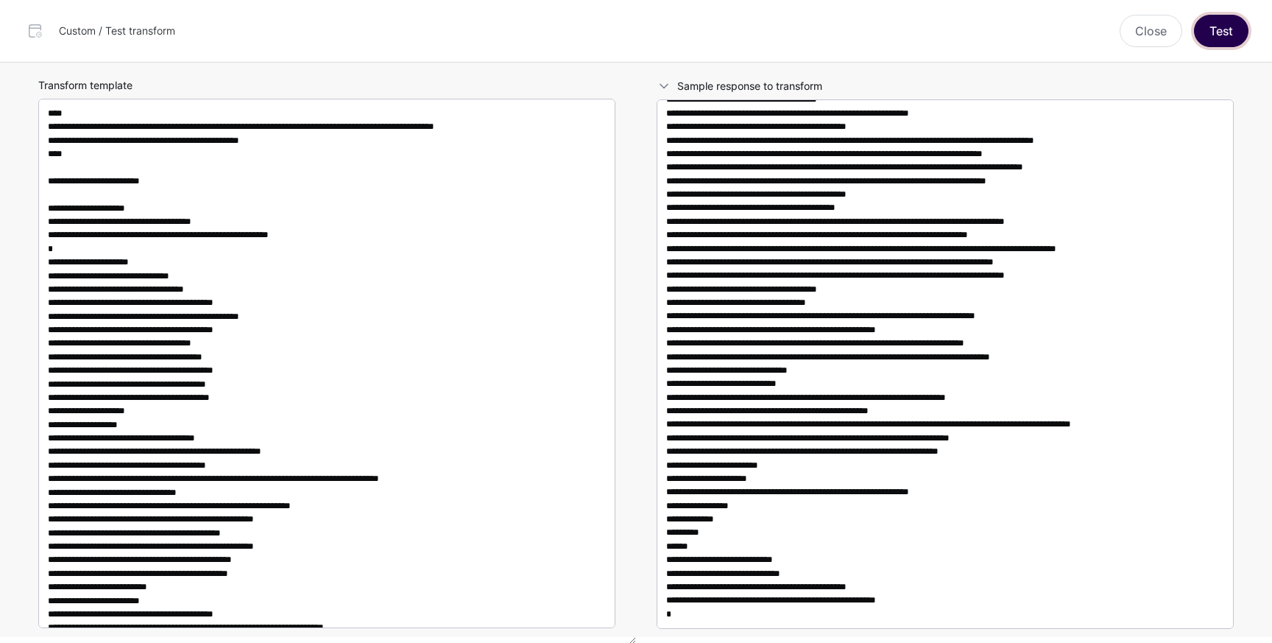
click at [1216, 39] on button "Test" at bounding box center [1221, 31] width 54 height 32
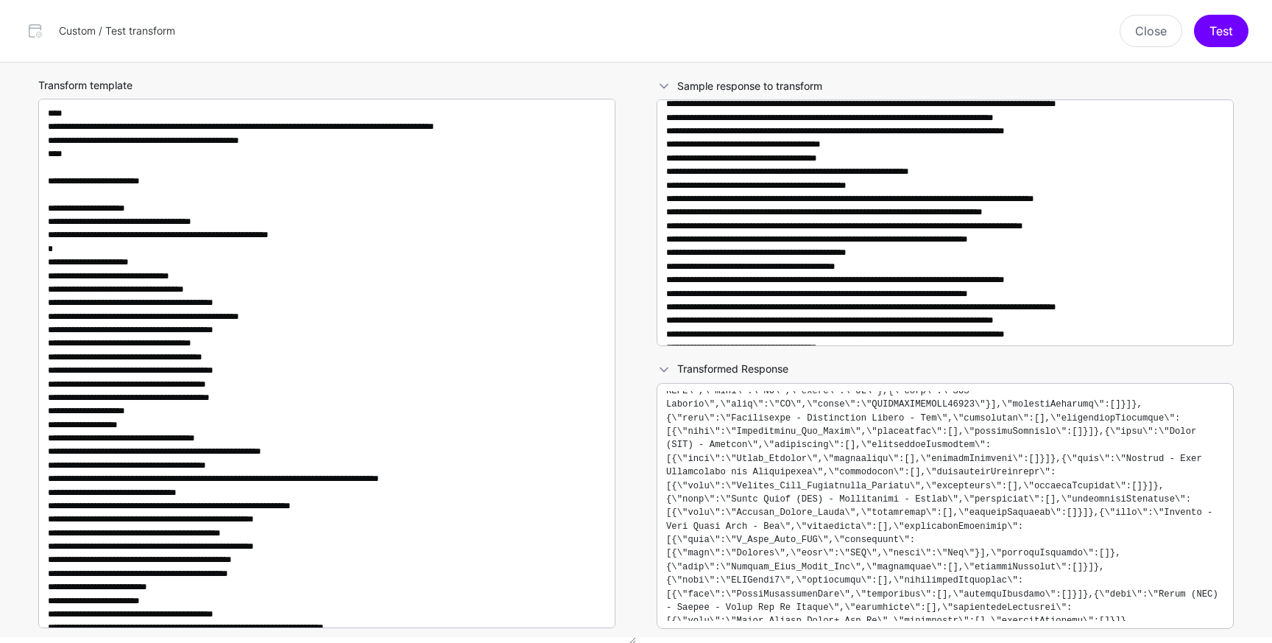
scroll to position [5625, 0]
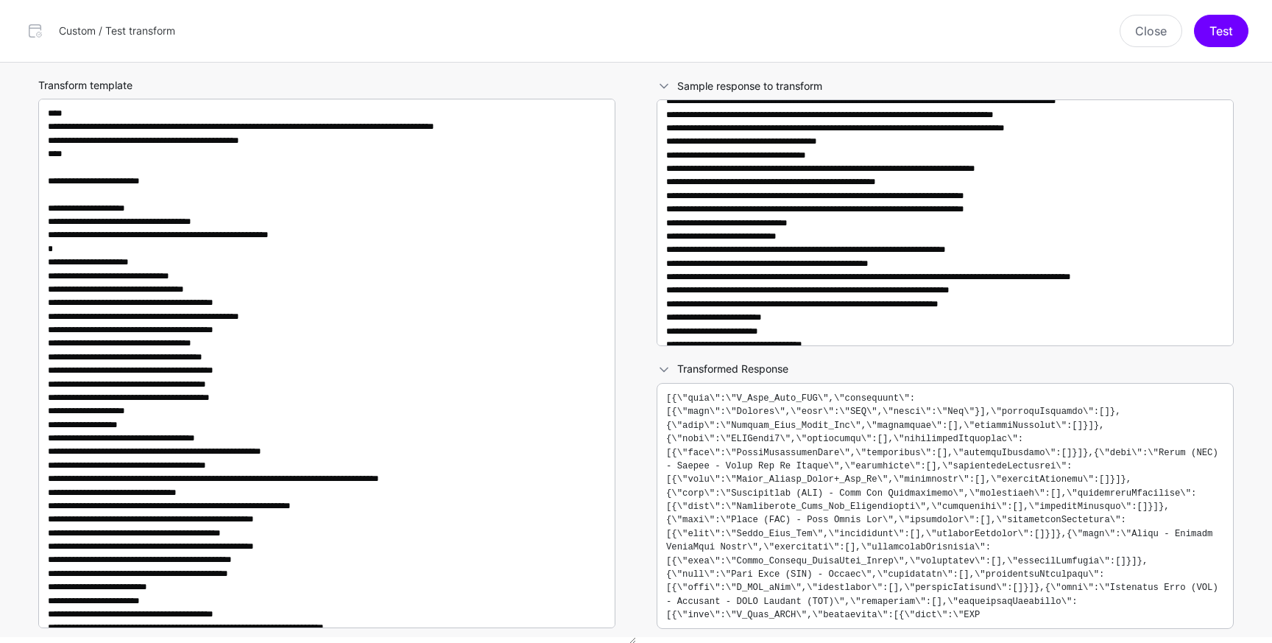
scroll to position [47534, 0]
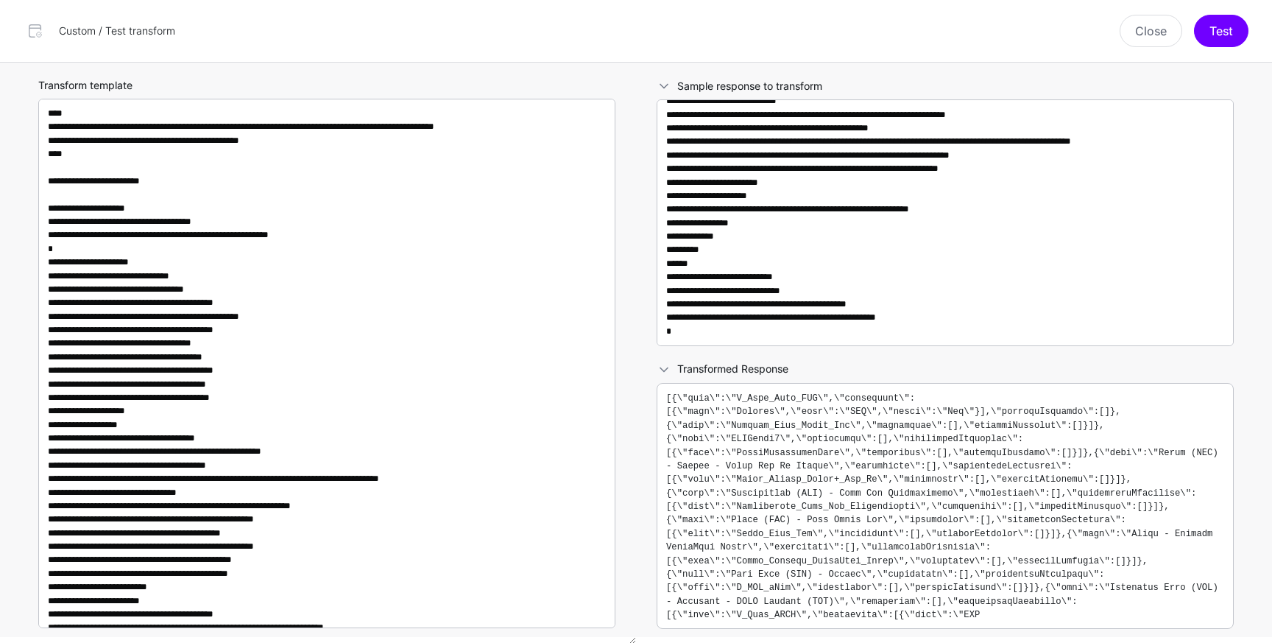
click at [863, 552] on pre at bounding box center [945, 506] width 558 height 230
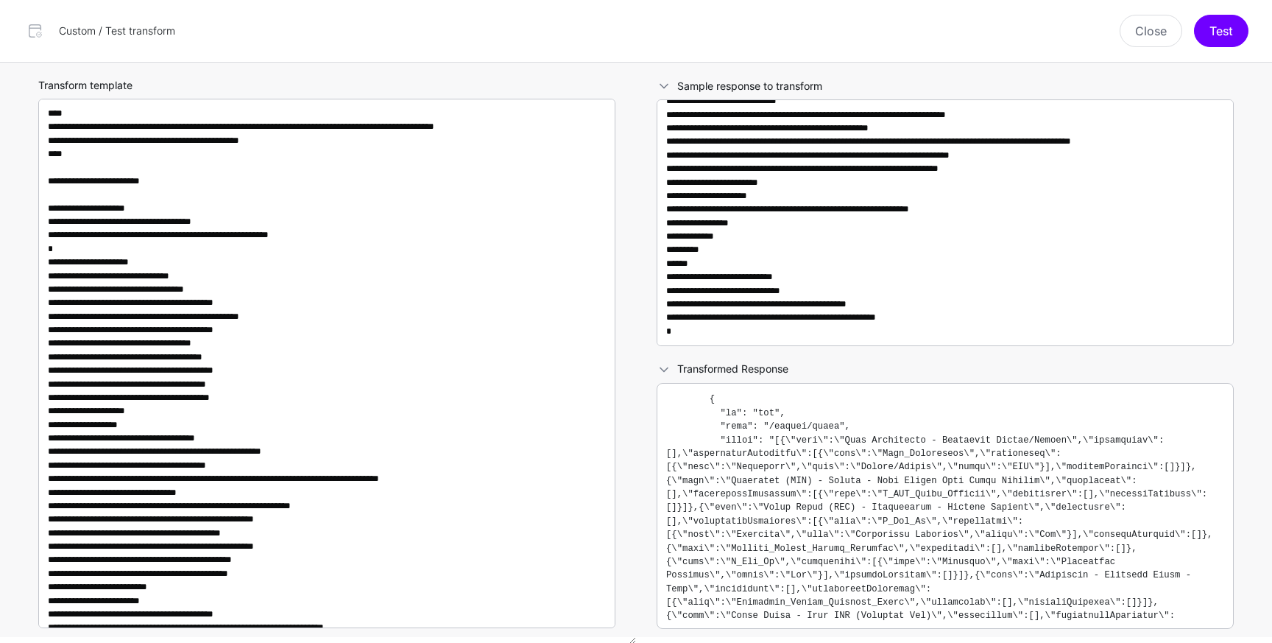
scroll to position [0, 0]
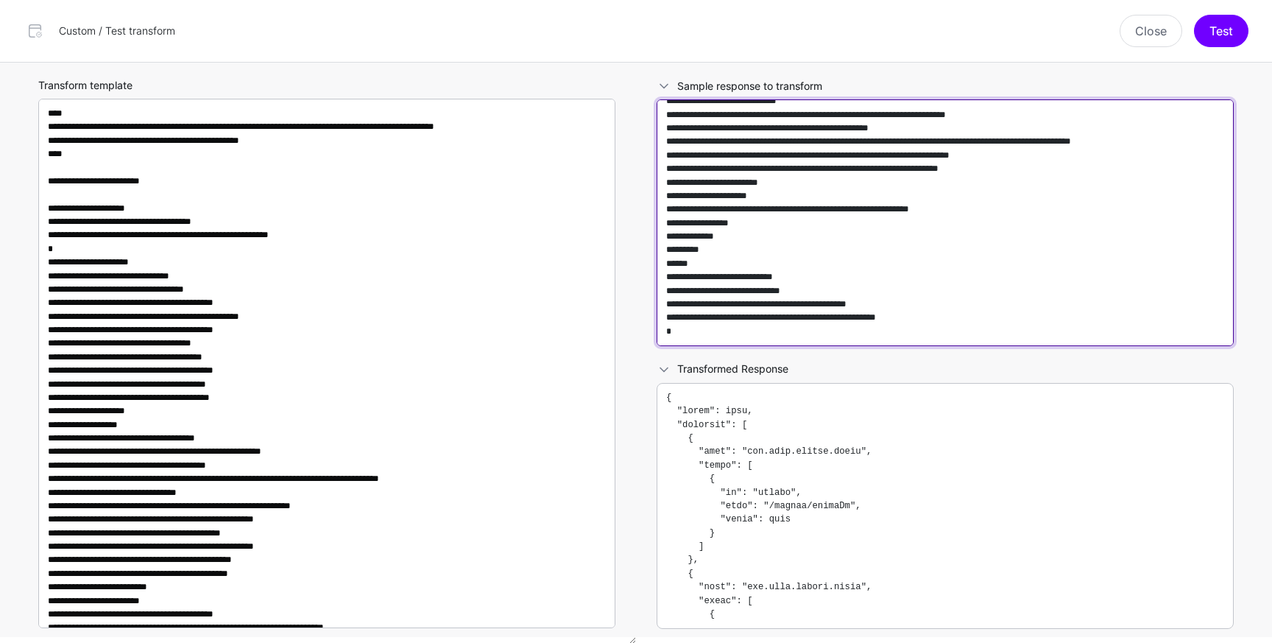
click at [794, 320] on textarea at bounding box center [945, 222] width 577 height 247
click at [806, 295] on textarea at bounding box center [945, 222] width 577 height 247
drag, startPoint x: 932, startPoint y: 317, endPoint x: 925, endPoint y: 304, distance: 14.8
click at [932, 317] on textarea at bounding box center [945, 222] width 577 height 247
paste textarea "**********"
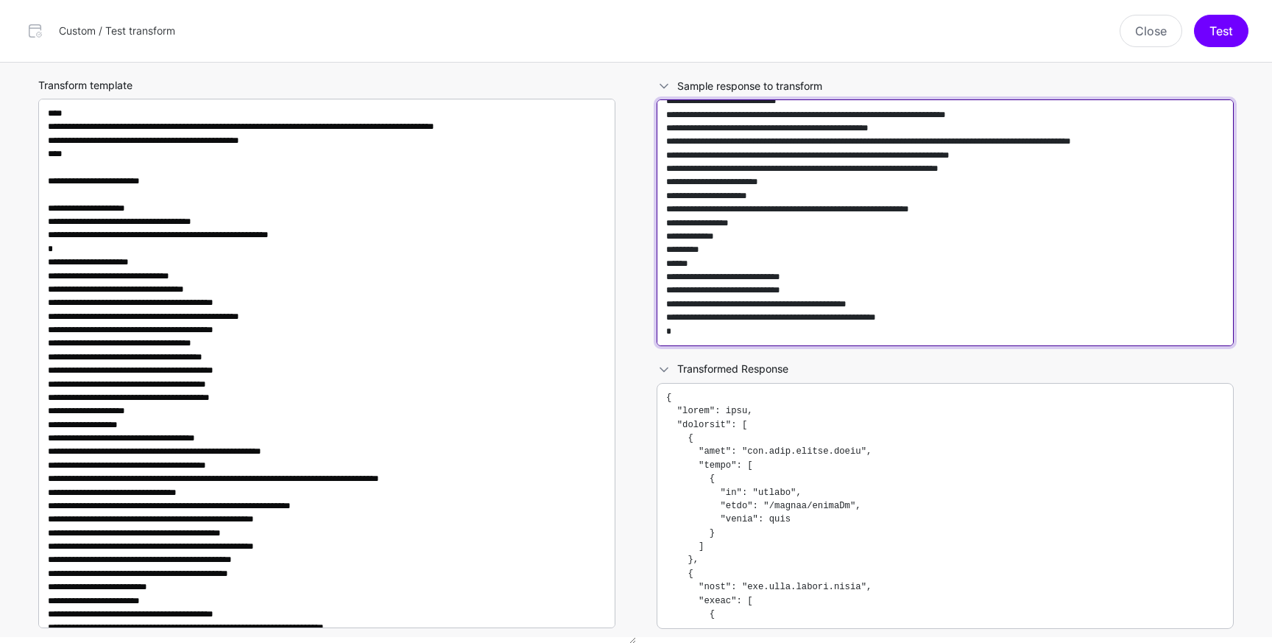
scroll to position [692297, 0]
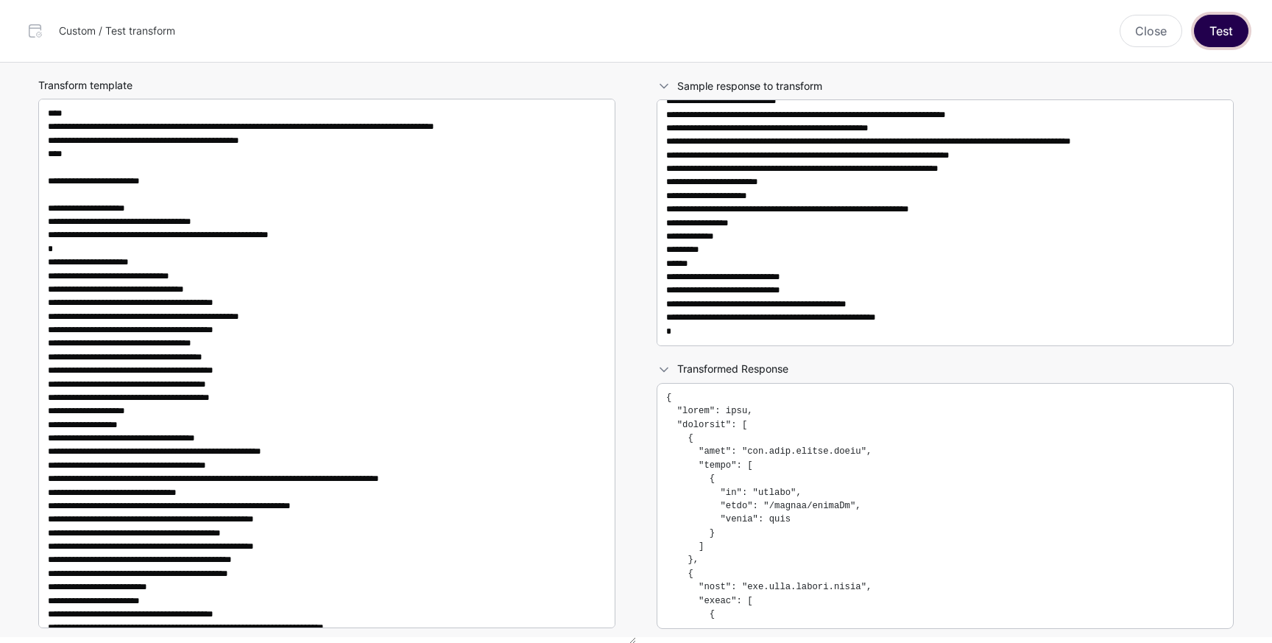
click at [1224, 34] on button "Test" at bounding box center [1221, 31] width 54 height 32
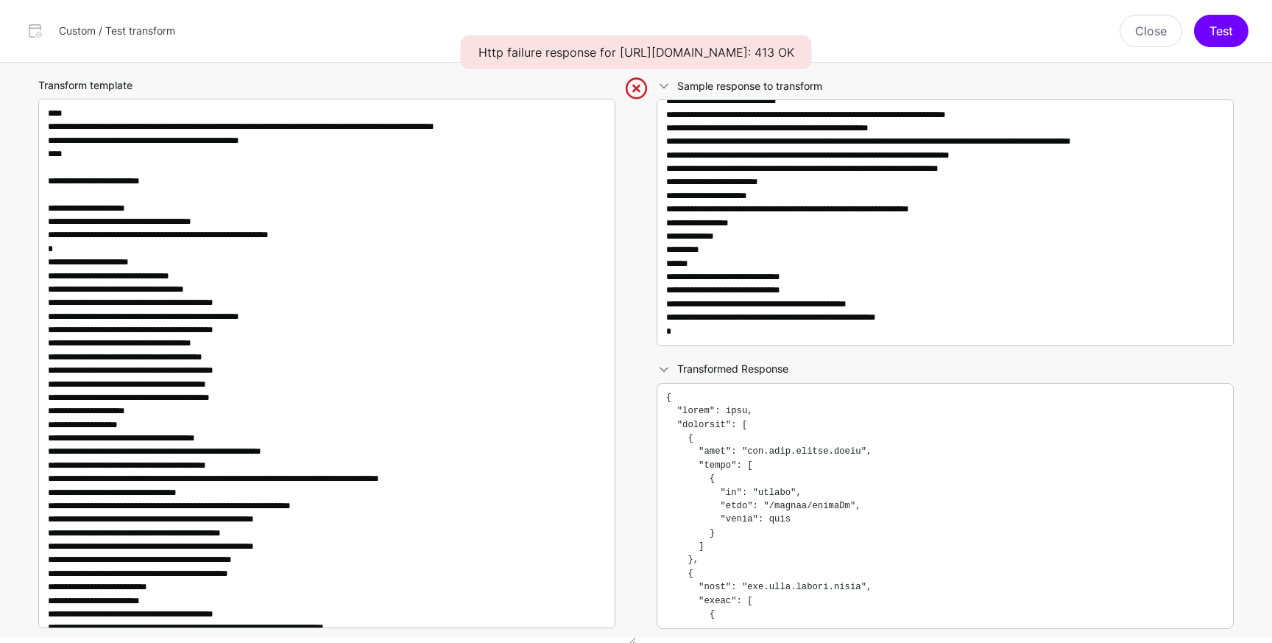
click at [833, 531] on pre at bounding box center [945, 506] width 558 height 230
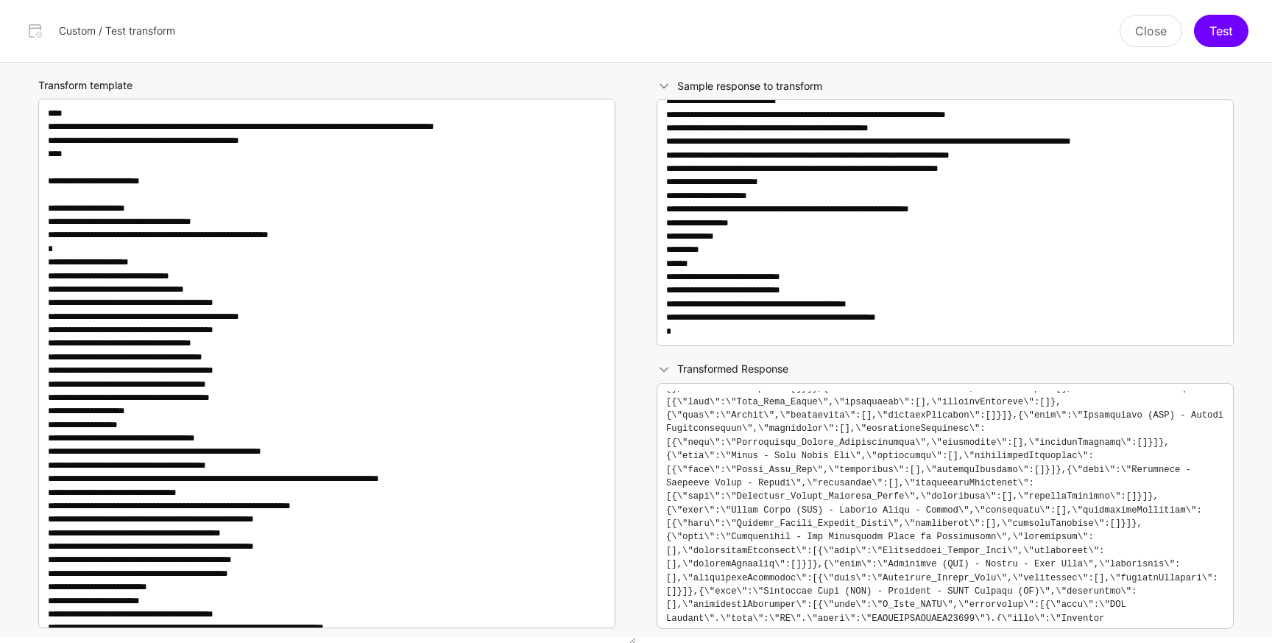
scroll to position [886, 0]
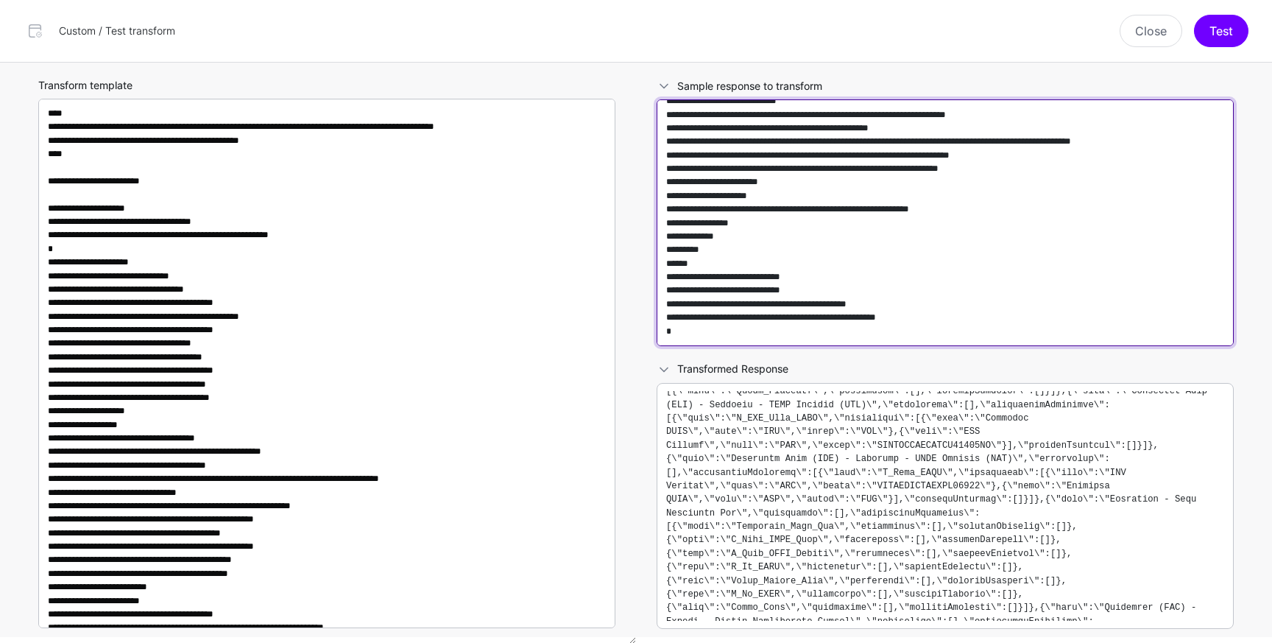
click at [880, 294] on textarea at bounding box center [945, 222] width 577 height 247
drag, startPoint x: 776, startPoint y: 316, endPoint x: 959, endPoint y: 317, distance: 183.3
click at [959, 317] on textarea at bounding box center [945, 222] width 577 height 247
click at [827, 268] on textarea at bounding box center [945, 222] width 577 height 247
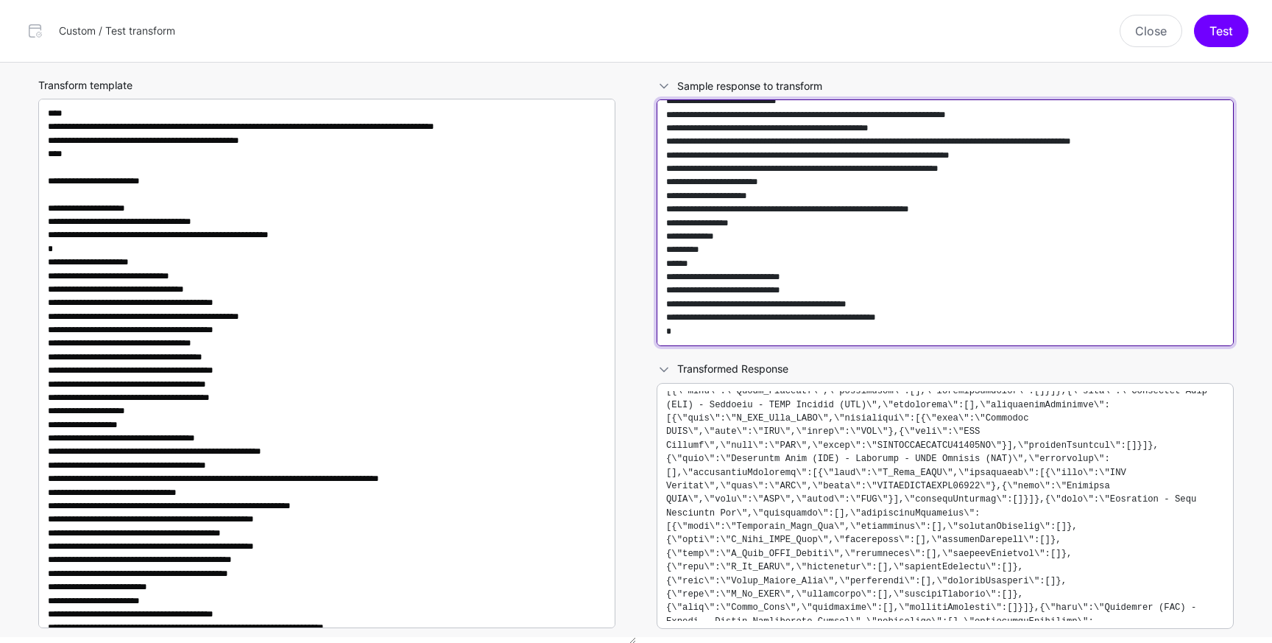
paste textarea
type textarea "**********"
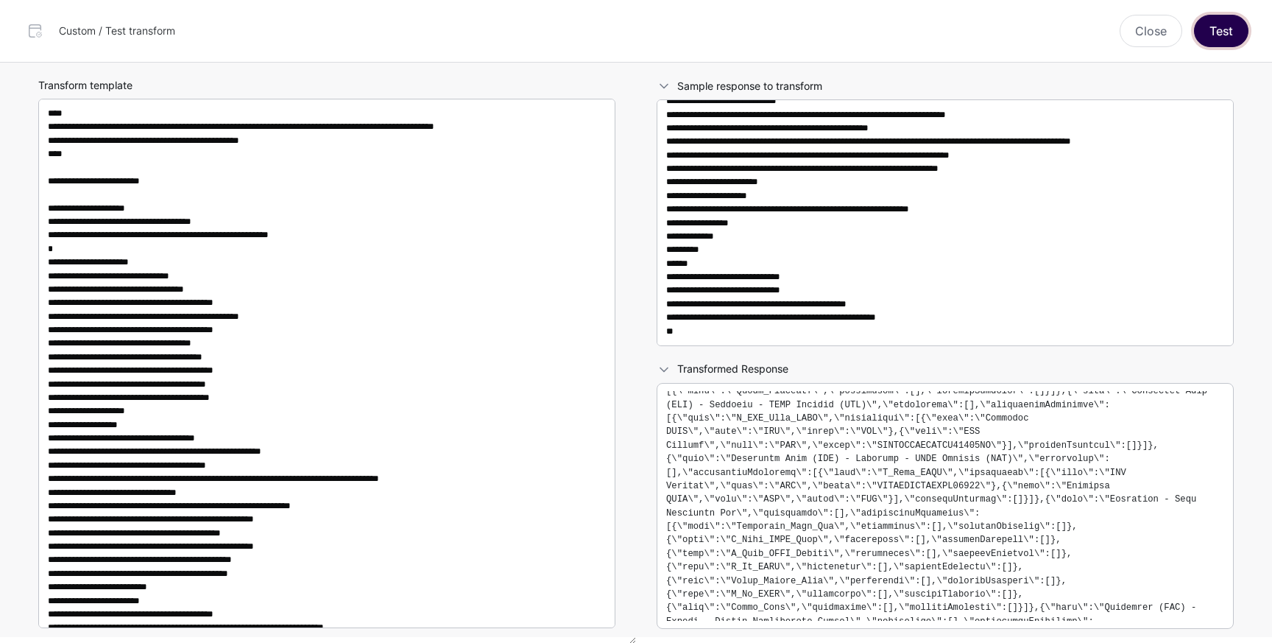
click at [1230, 32] on button "Test" at bounding box center [1221, 31] width 54 height 32
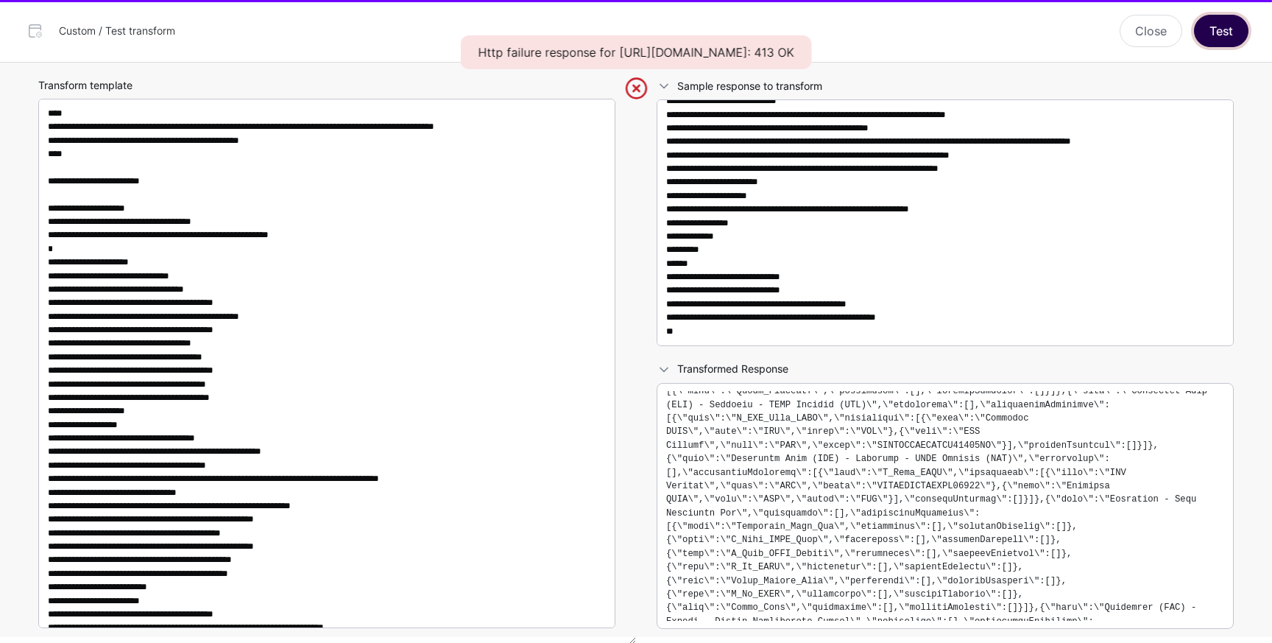
click at [1224, 35] on button "Test" at bounding box center [1221, 31] width 54 height 32
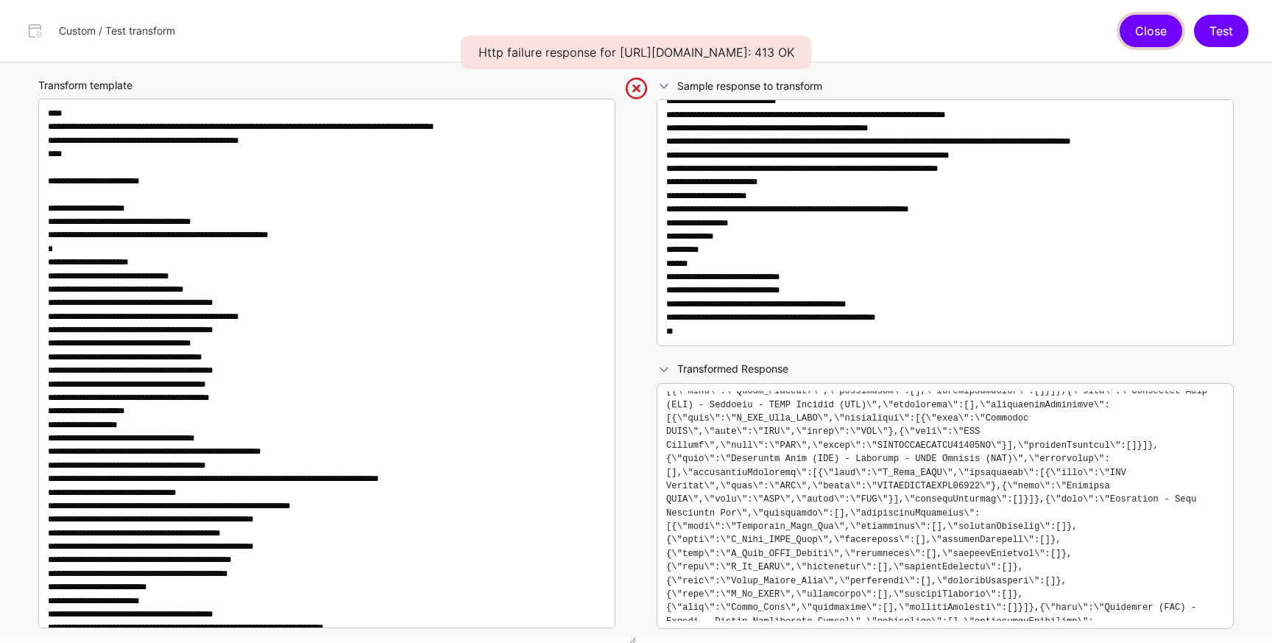
click at [1152, 40] on button "Close" at bounding box center [1151, 31] width 63 height 32
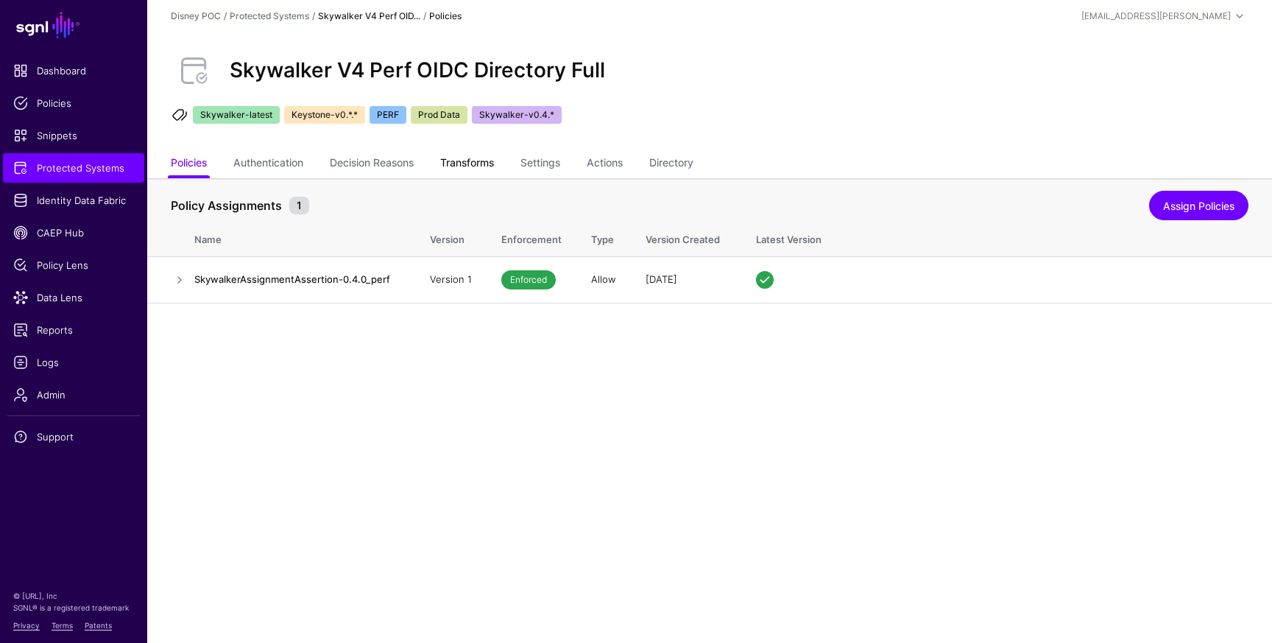
click at [481, 162] on link "Transforms" at bounding box center [467, 164] width 54 height 28
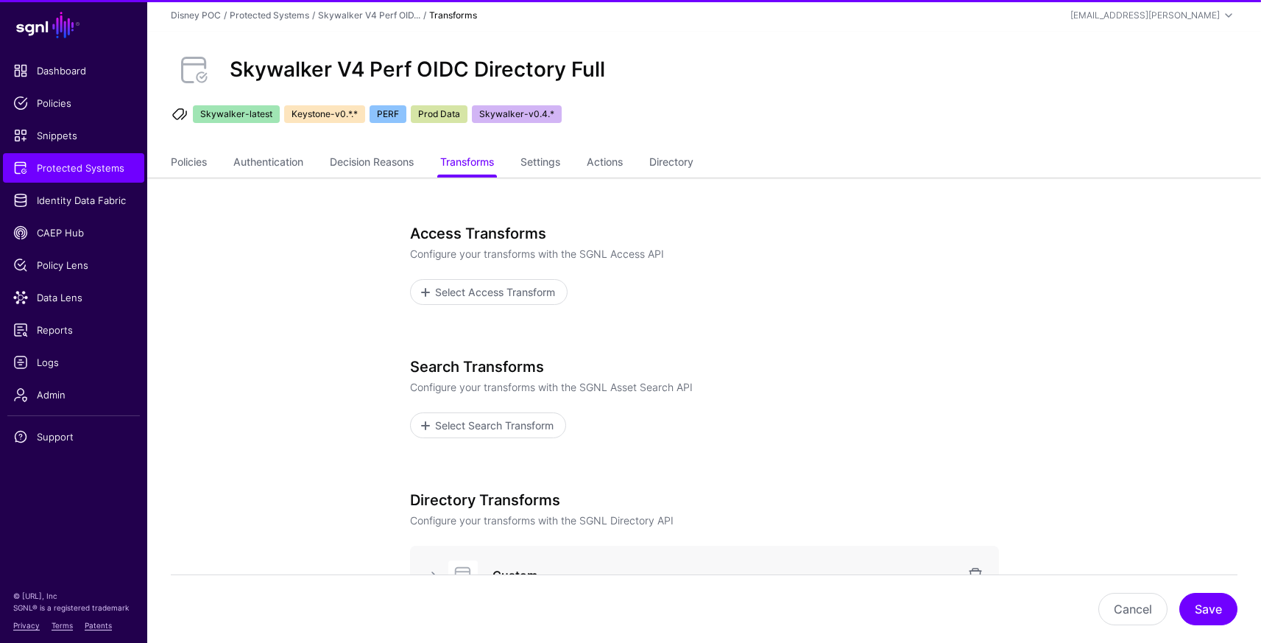
scroll to position [302, 0]
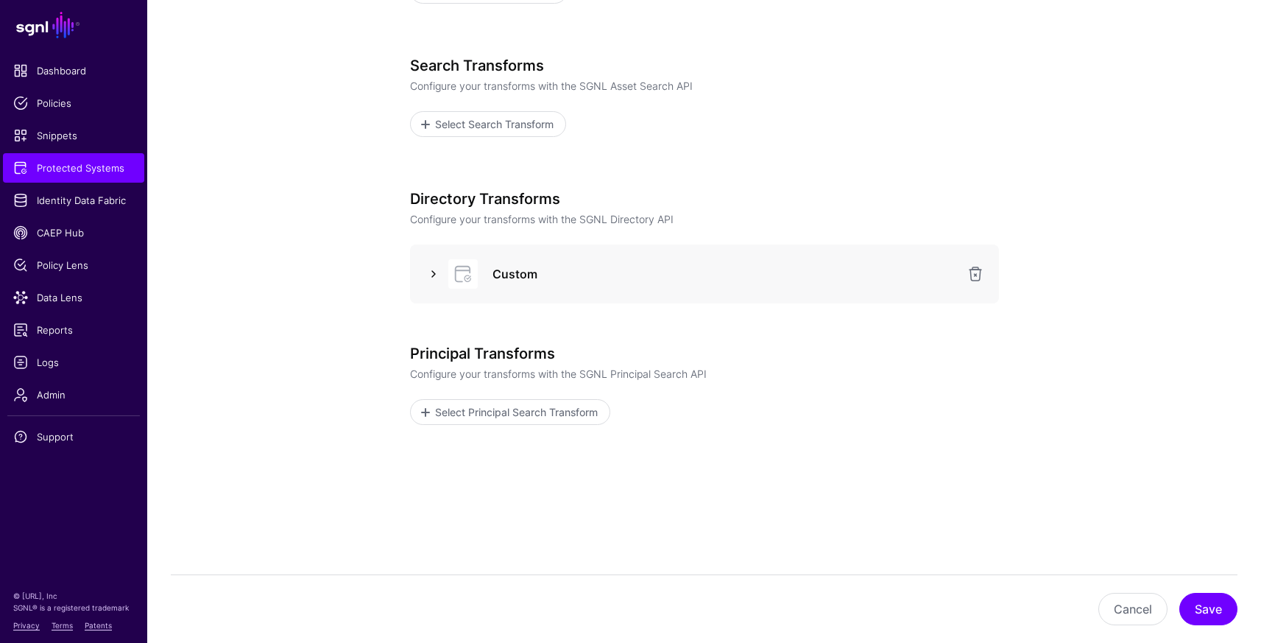
click at [434, 273] on link at bounding box center [434, 274] width 18 height 18
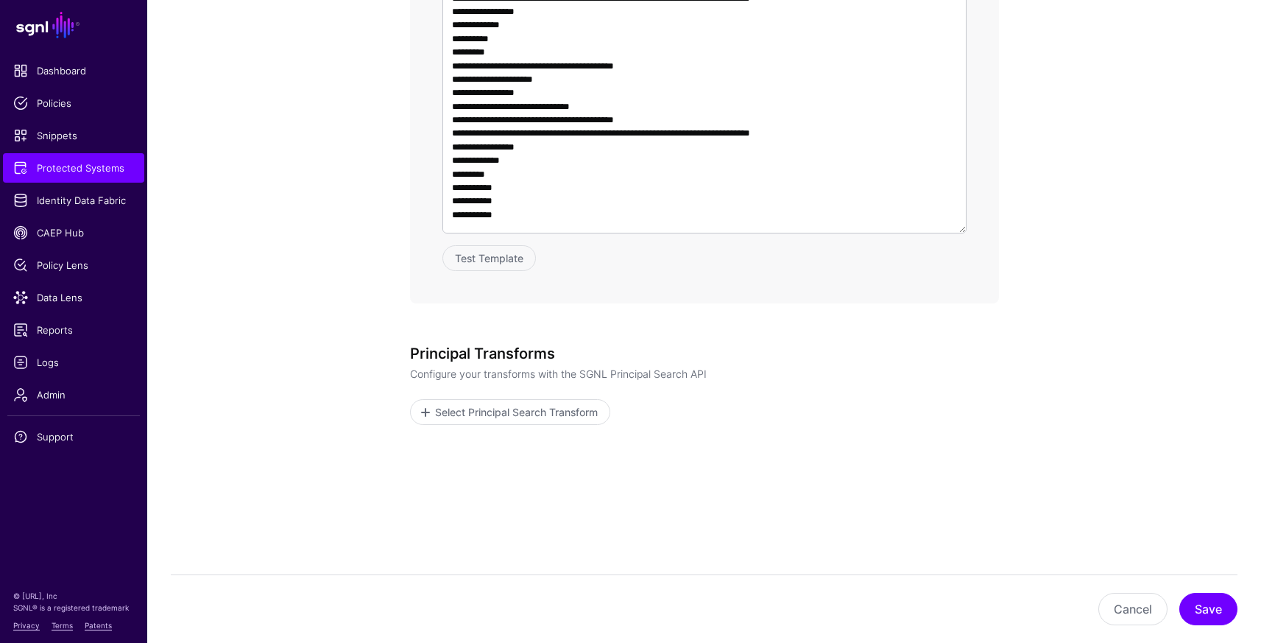
scroll to position [1002, 0]
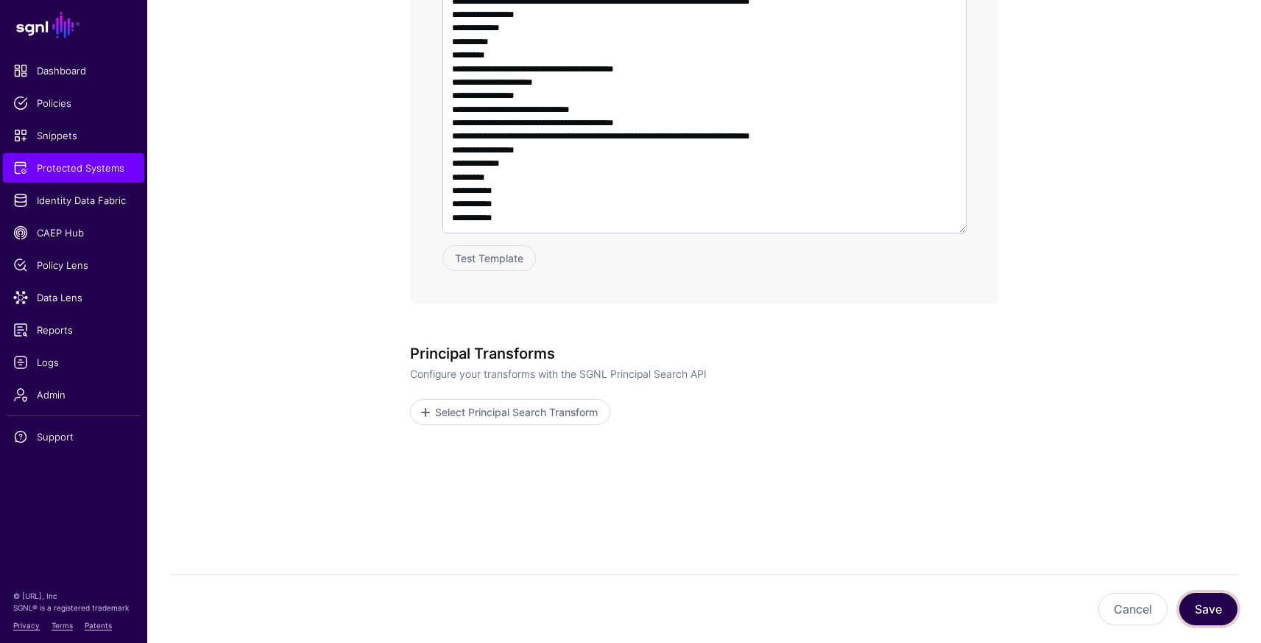
click at [1204, 614] on button "Save" at bounding box center [1208, 609] width 58 height 32
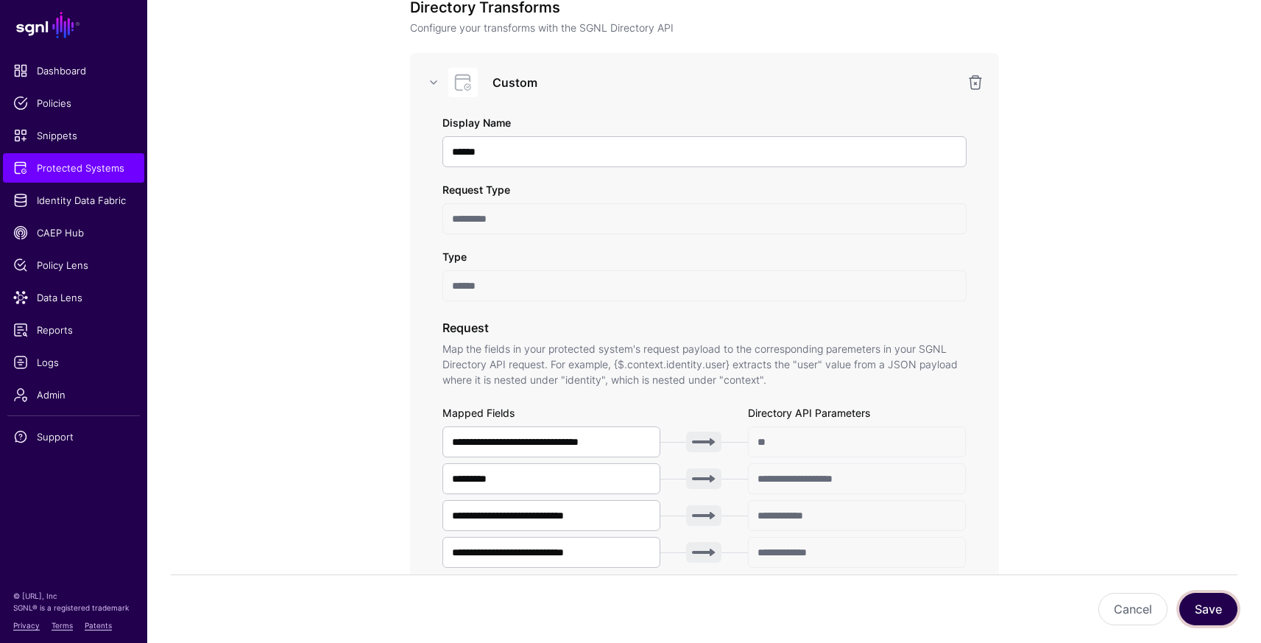
scroll to position [0, 0]
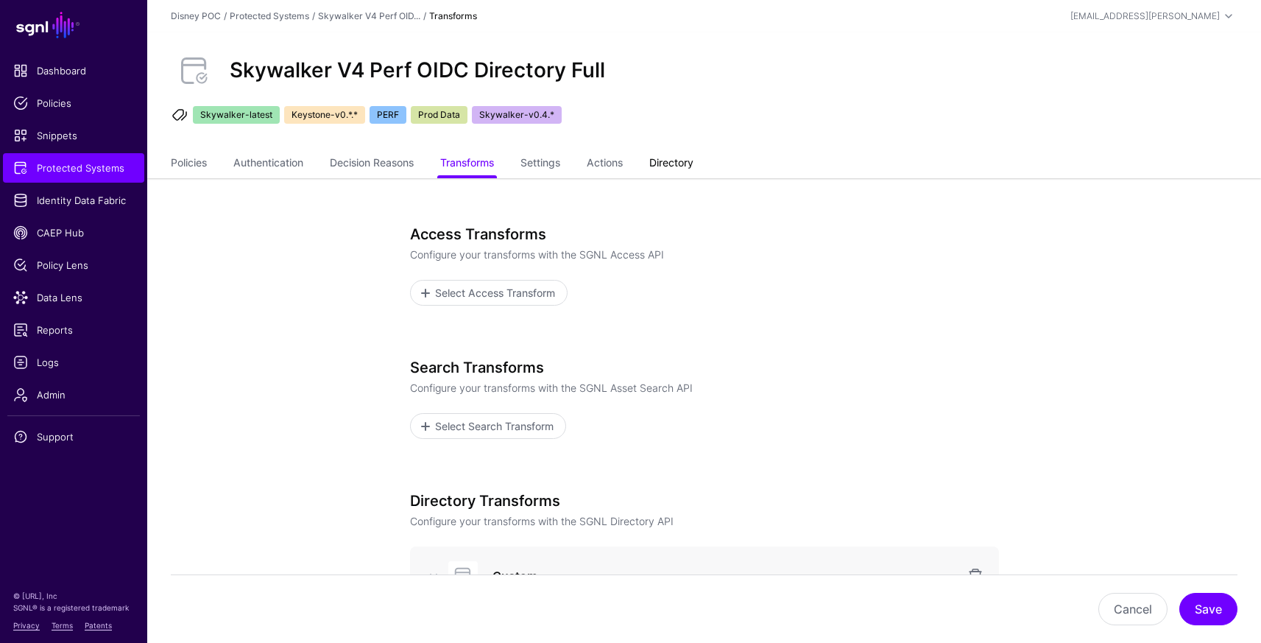
click at [671, 159] on link "Directory" at bounding box center [671, 164] width 44 height 28
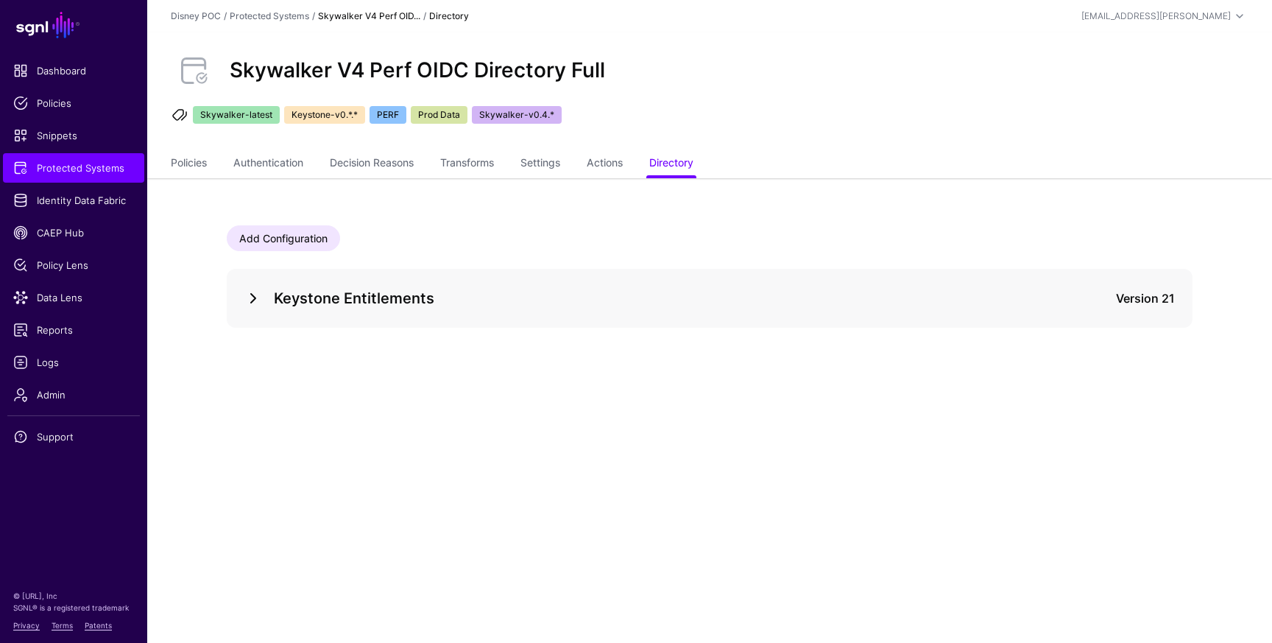
click at [248, 299] on link at bounding box center [253, 298] width 18 height 18
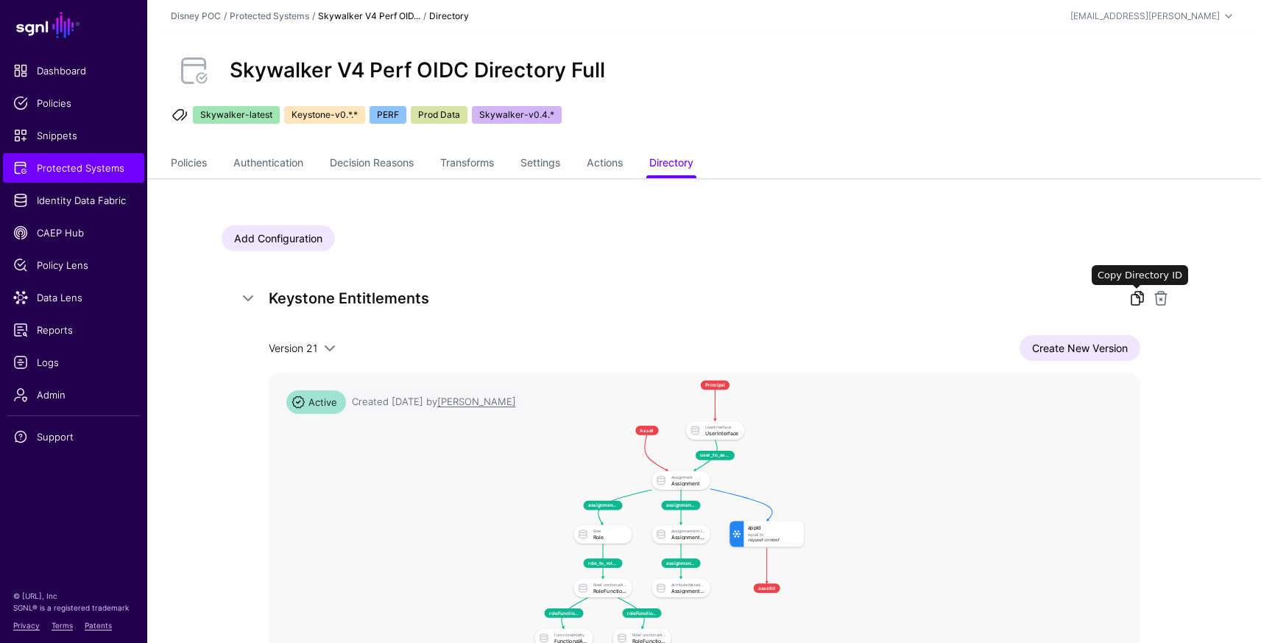
click at [1134, 296] on link at bounding box center [1138, 298] width 18 height 18
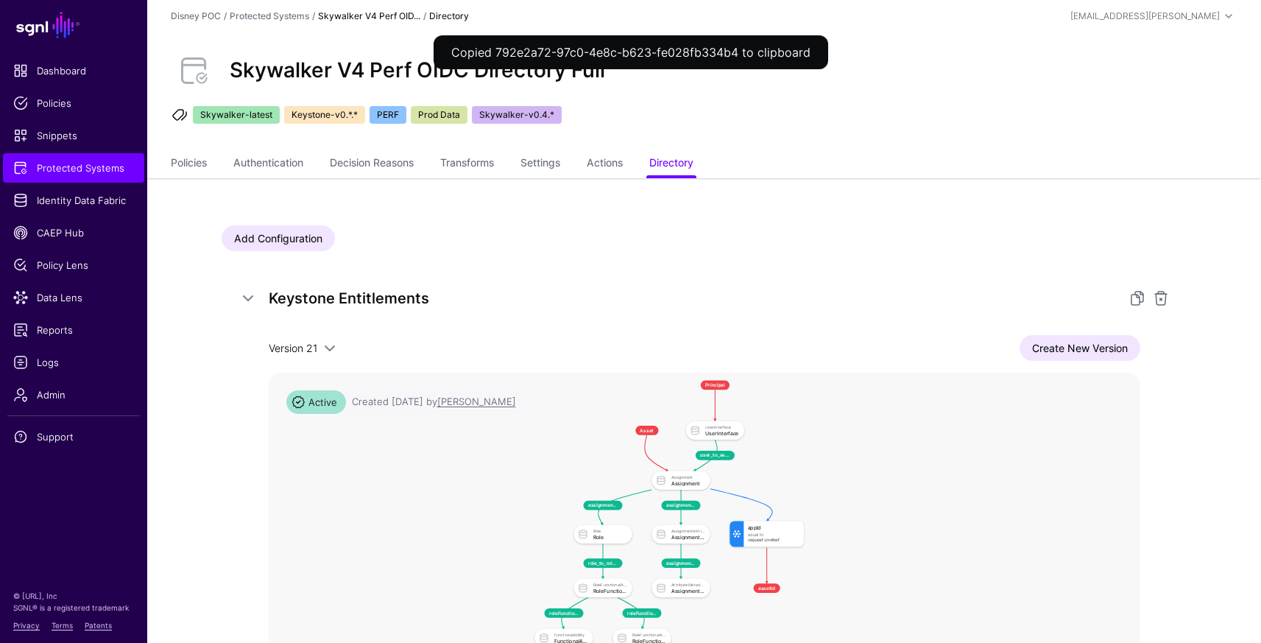
click at [718, 300] on h5 "Keystone Entitlements" at bounding box center [690, 298] width 842 height 24
click at [93, 172] on span "Protected Systems" at bounding box center [73, 167] width 121 height 15
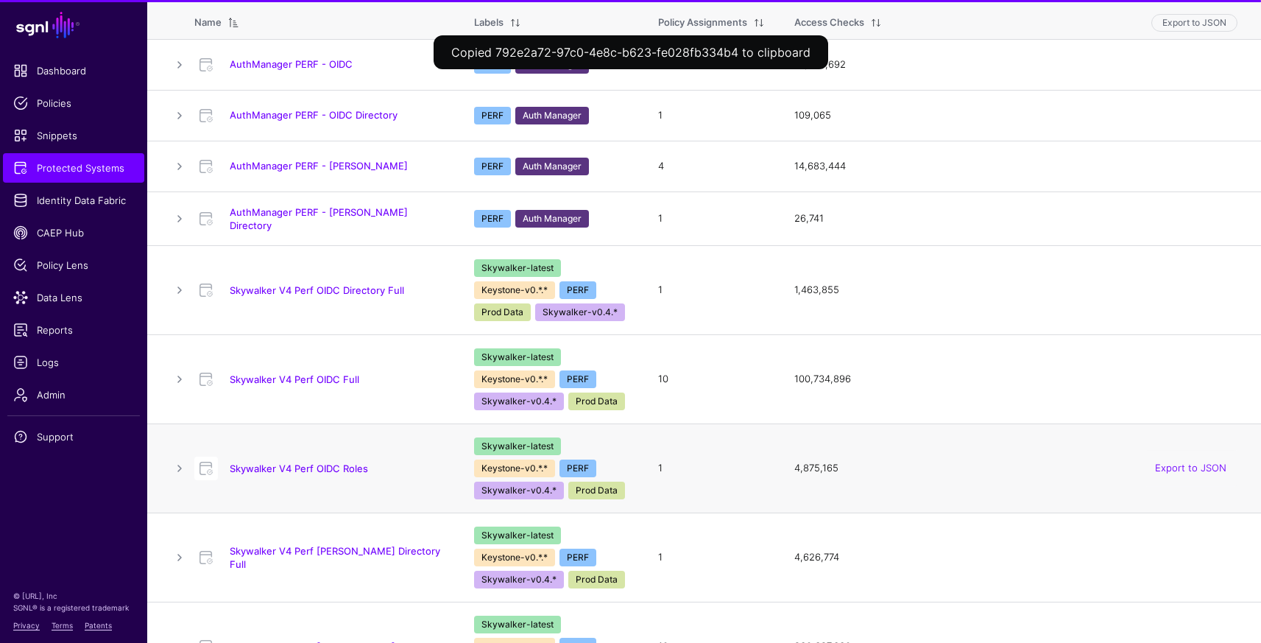
scroll to position [317, 0]
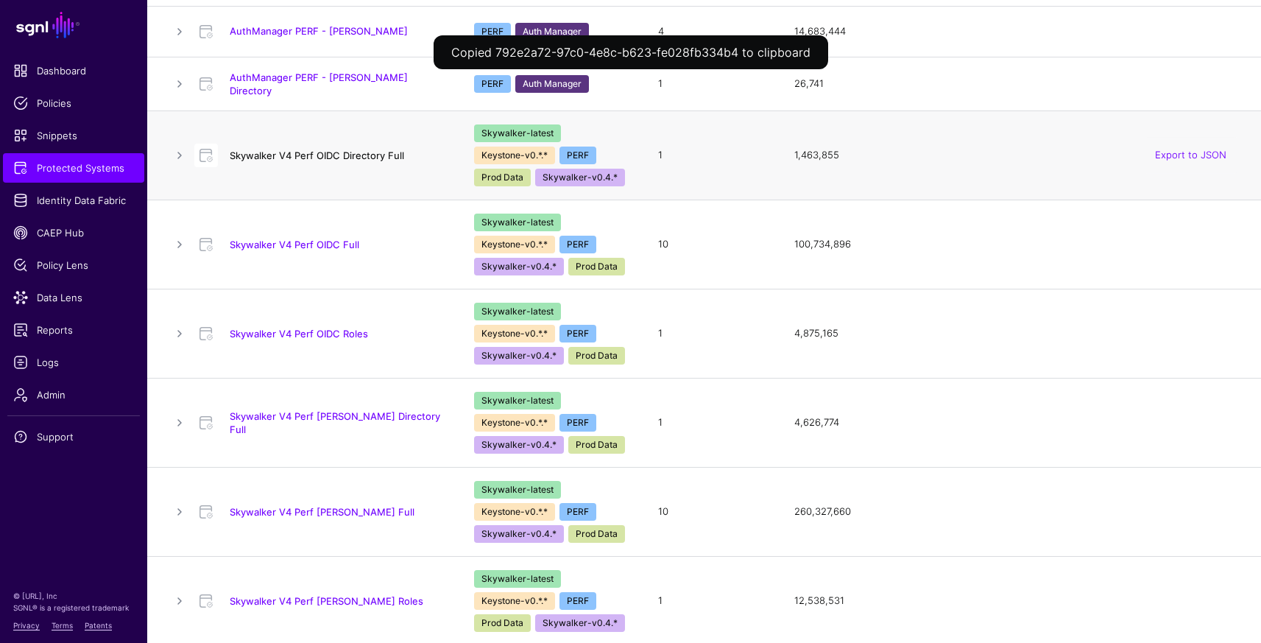
click at [345, 152] on link "Skywalker V4 Perf OIDC Directory Full" at bounding box center [317, 155] width 174 height 12
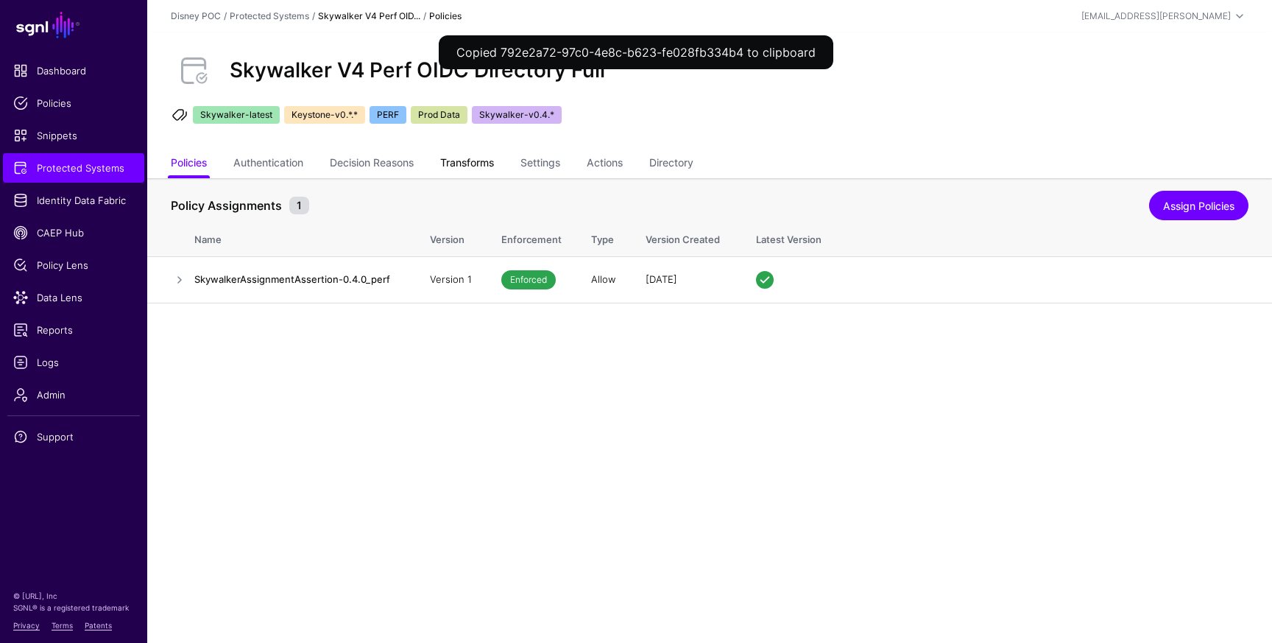
click at [479, 159] on link "Transforms" at bounding box center [467, 164] width 54 height 28
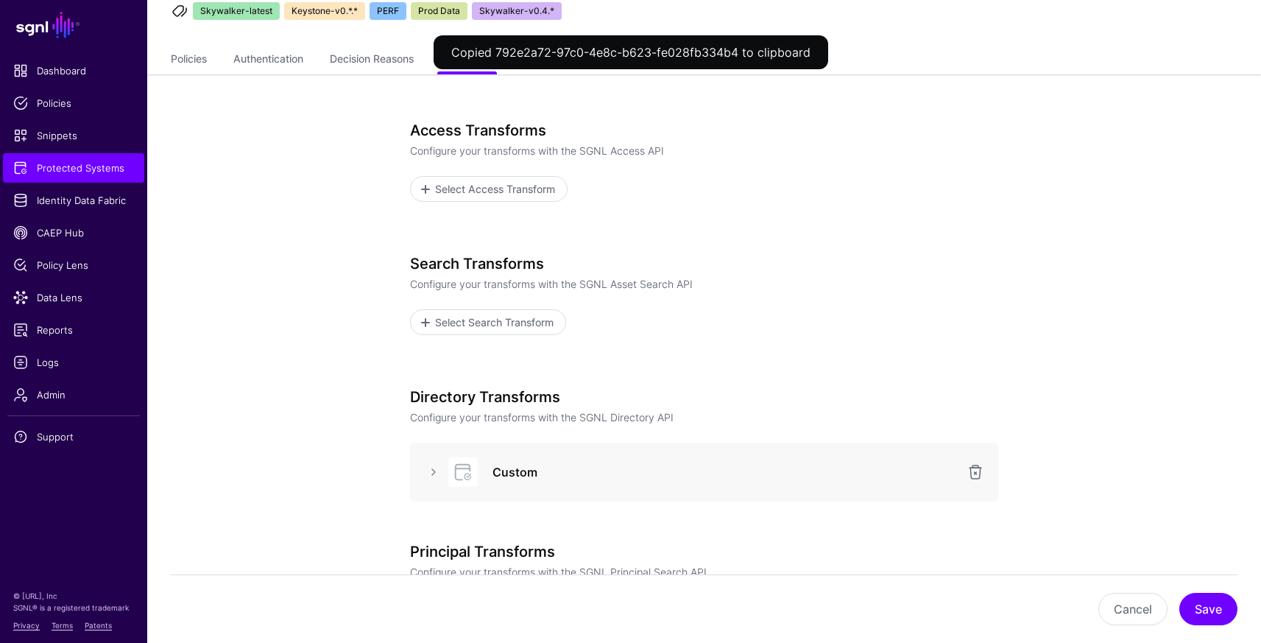
scroll to position [302, 0]
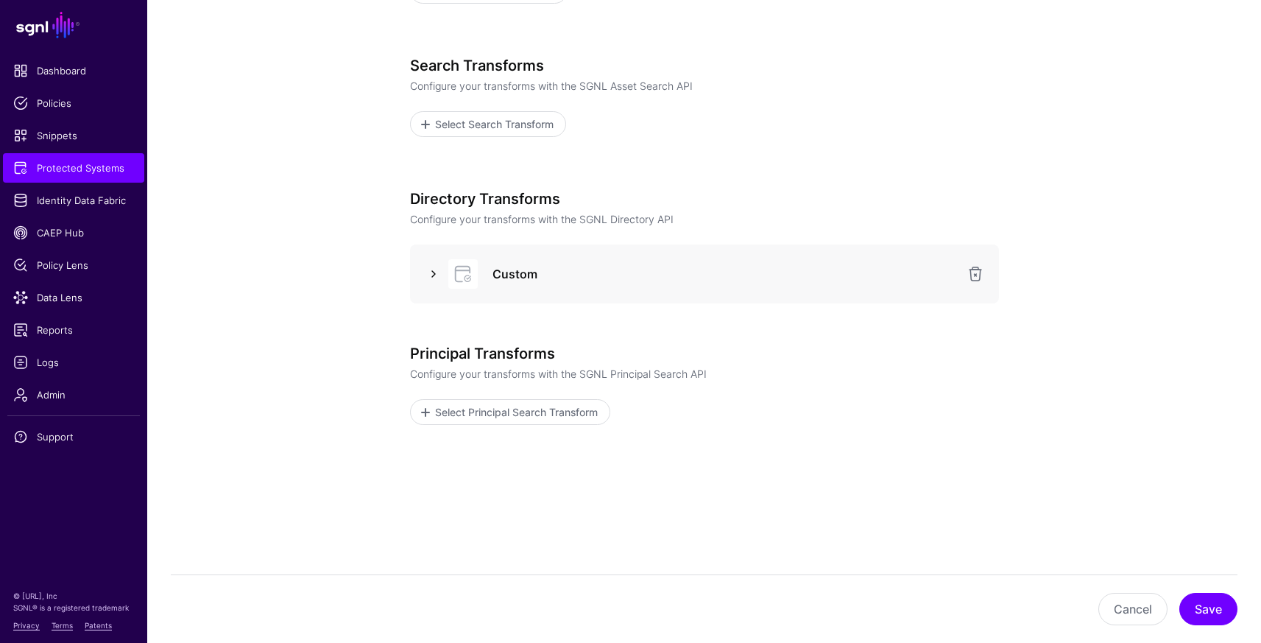
click at [433, 277] on link at bounding box center [434, 274] width 18 height 18
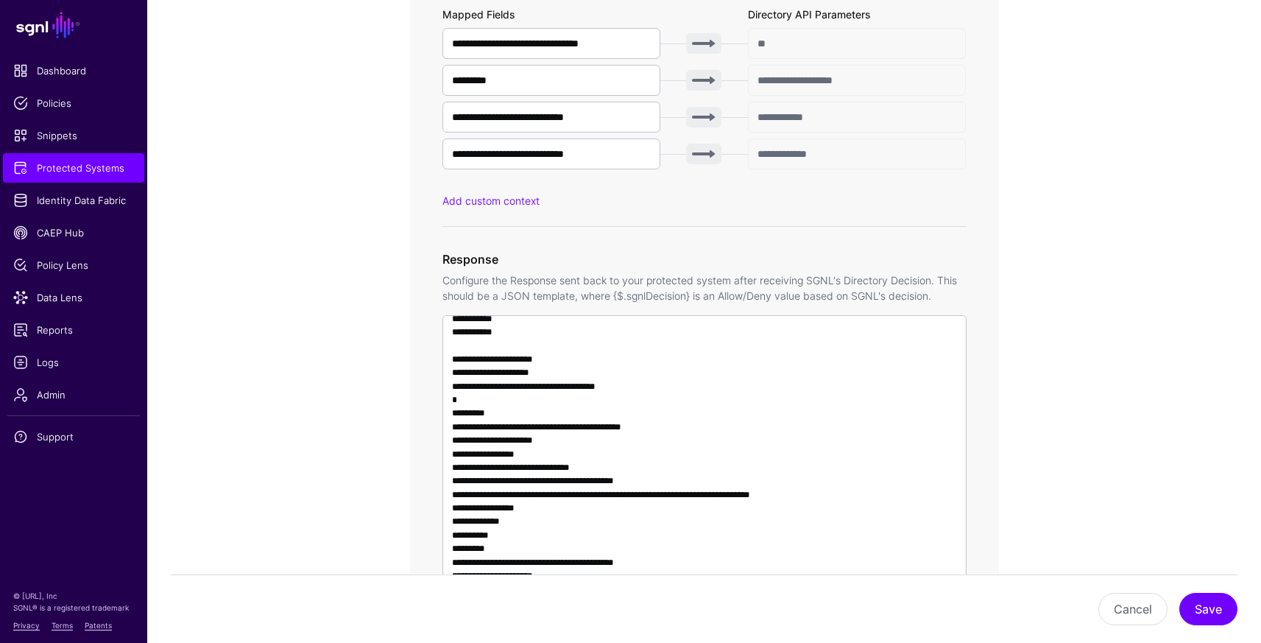
scroll to position [0, 0]
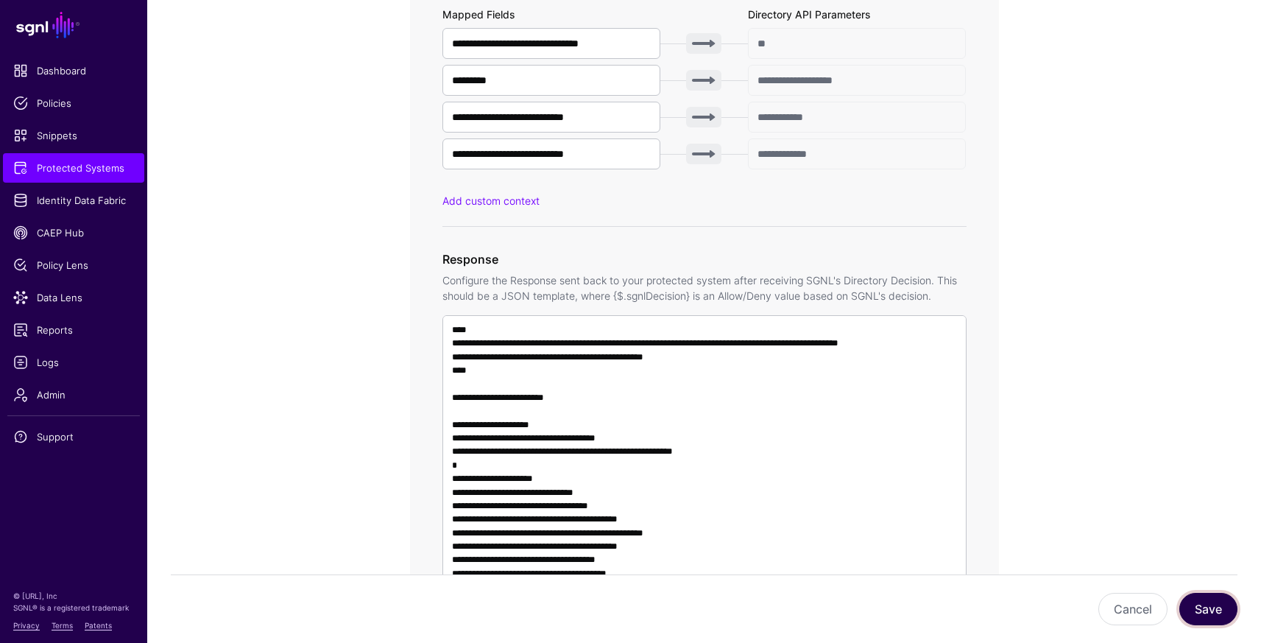
click at [1208, 618] on button "Save" at bounding box center [1208, 609] width 58 height 32
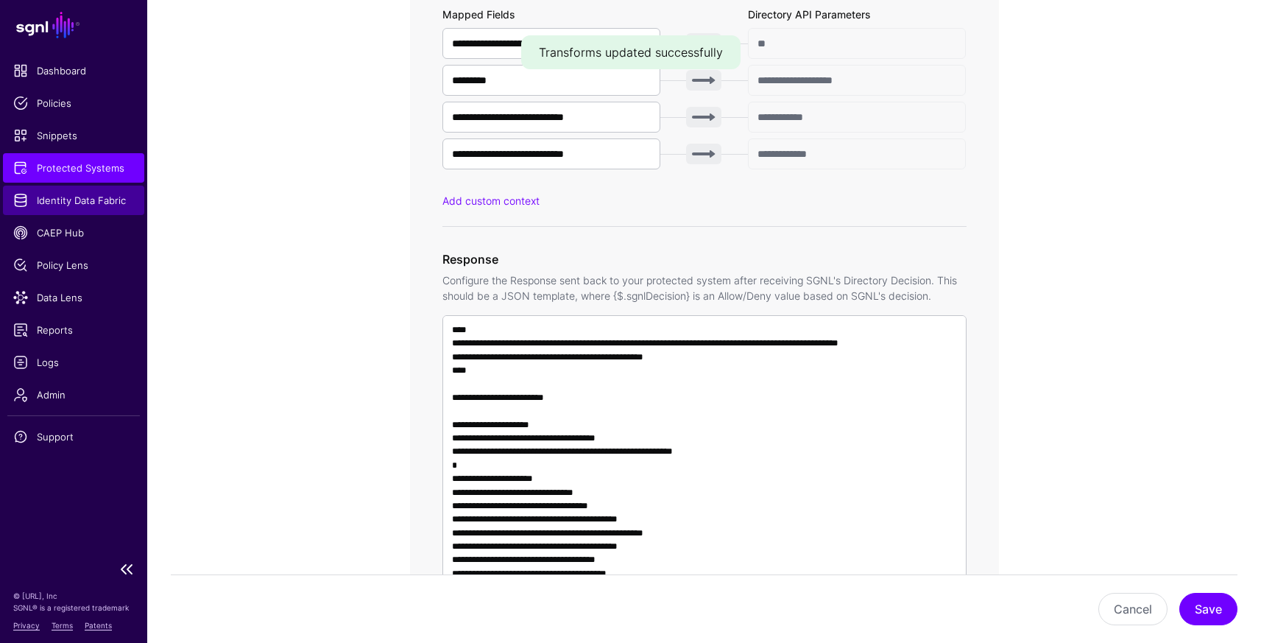
drag, startPoint x: 68, startPoint y: 197, endPoint x: 80, endPoint y: 199, distance: 12.6
click at [68, 197] on span "Identity Data Fabric" at bounding box center [73, 200] width 121 height 15
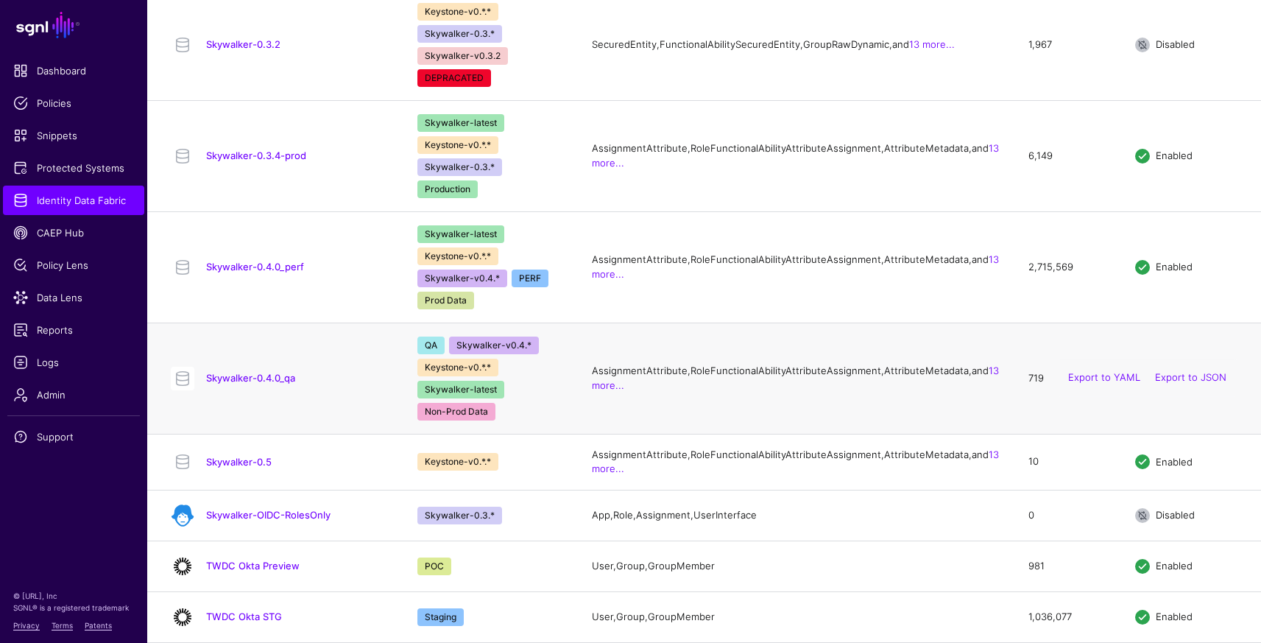
scroll to position [1529, 0]
click at [277, 261] on link "Skywalker-0.4.0_perf" at bounding box center [255, 267] width 98 height 12
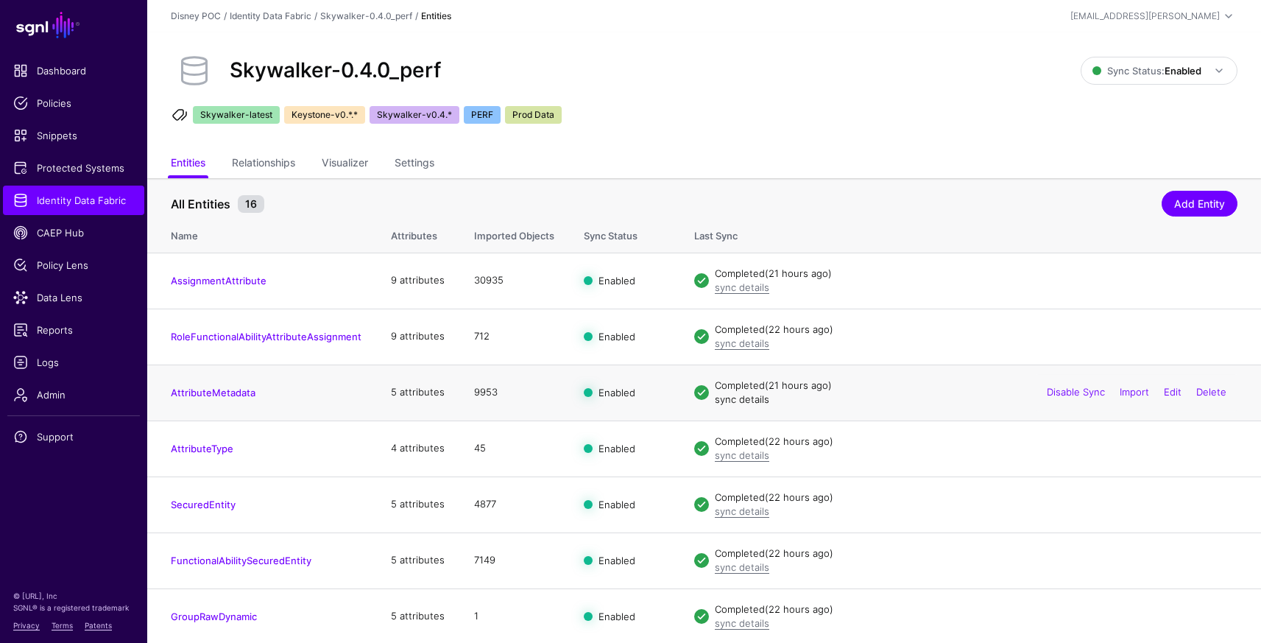
click at [741, 400] on link "sync details" at bounding box center [742, 399] width 54 height 12
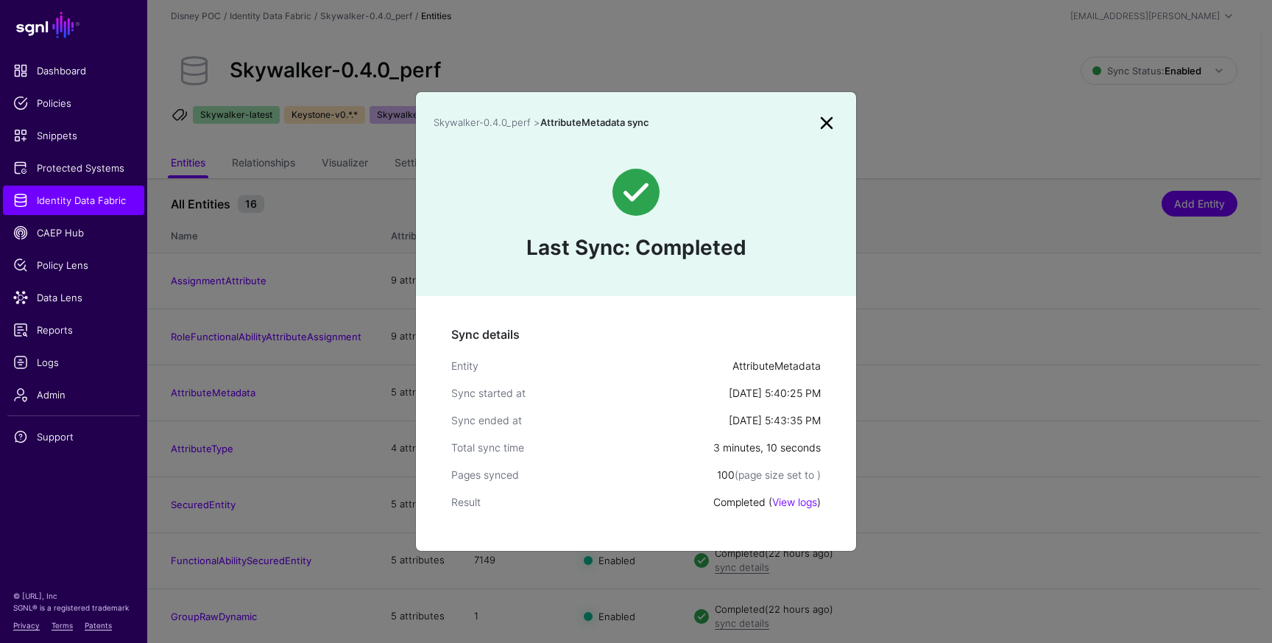
drag, startPoint x: 825, startPoint y: 121, endPoint x: 777, endPoint y: 113, distance: 47.8
click at [825, 121] on link at bounding box center [827, 123] width 24 height 24
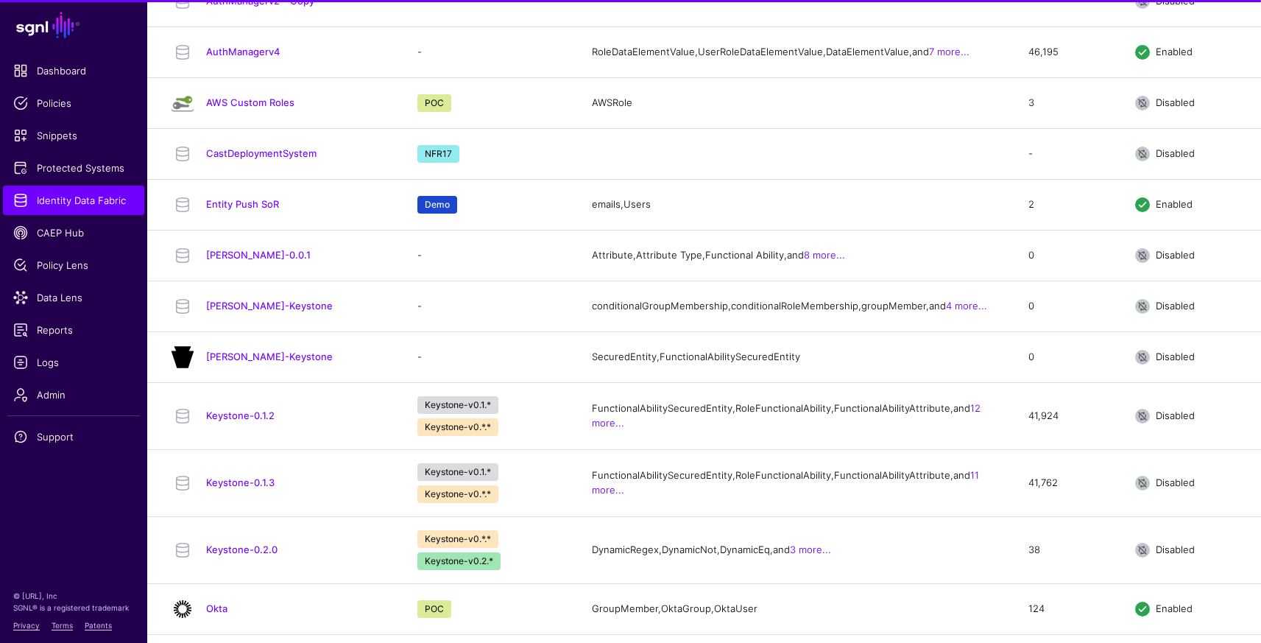
scroll to position [505, 0]
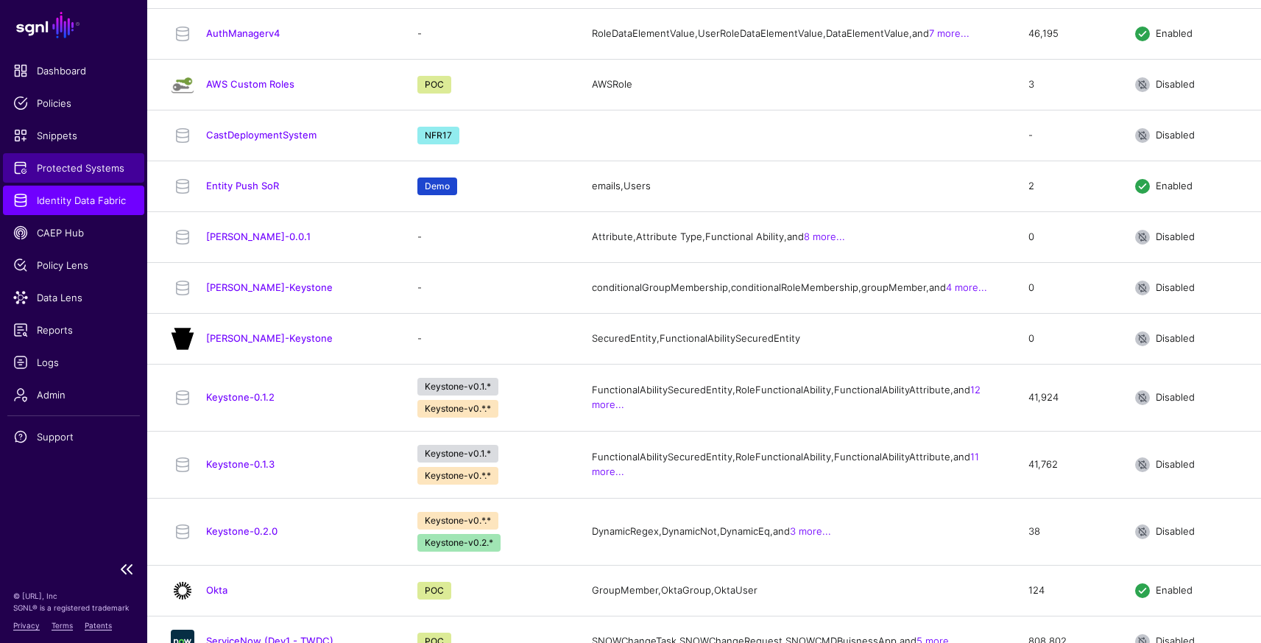
click at [69, 172] on span "Protected Systems" at bounding box center [73, 167] width 121 height 15
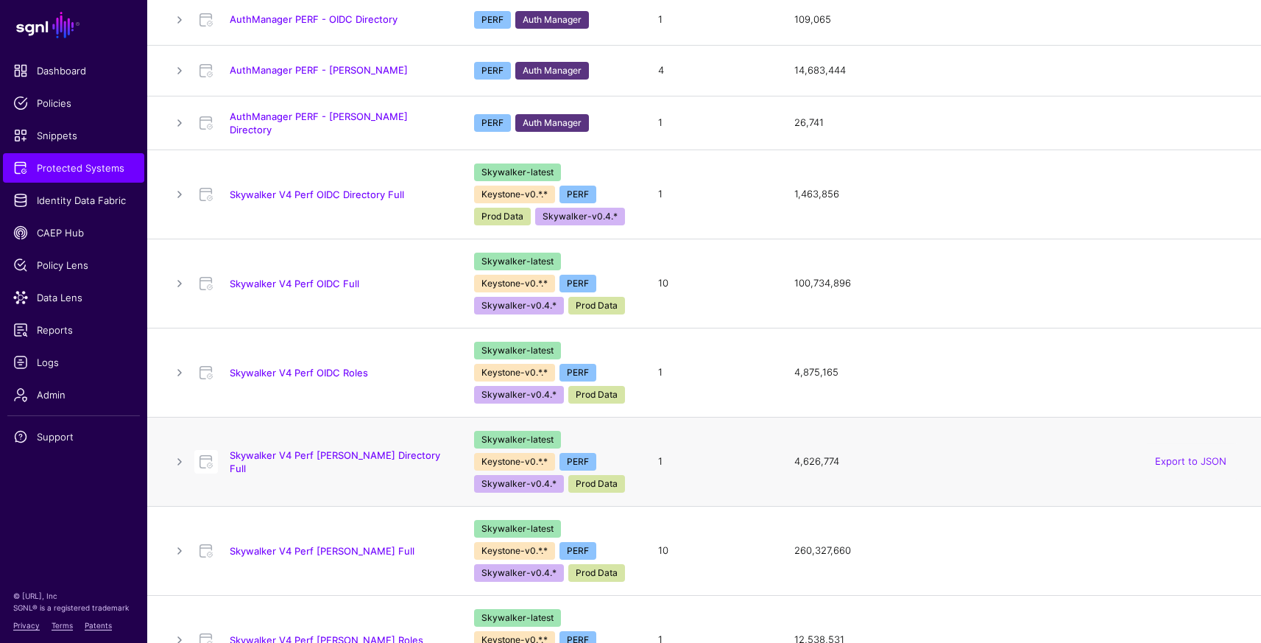
scroll to position [317, 0]
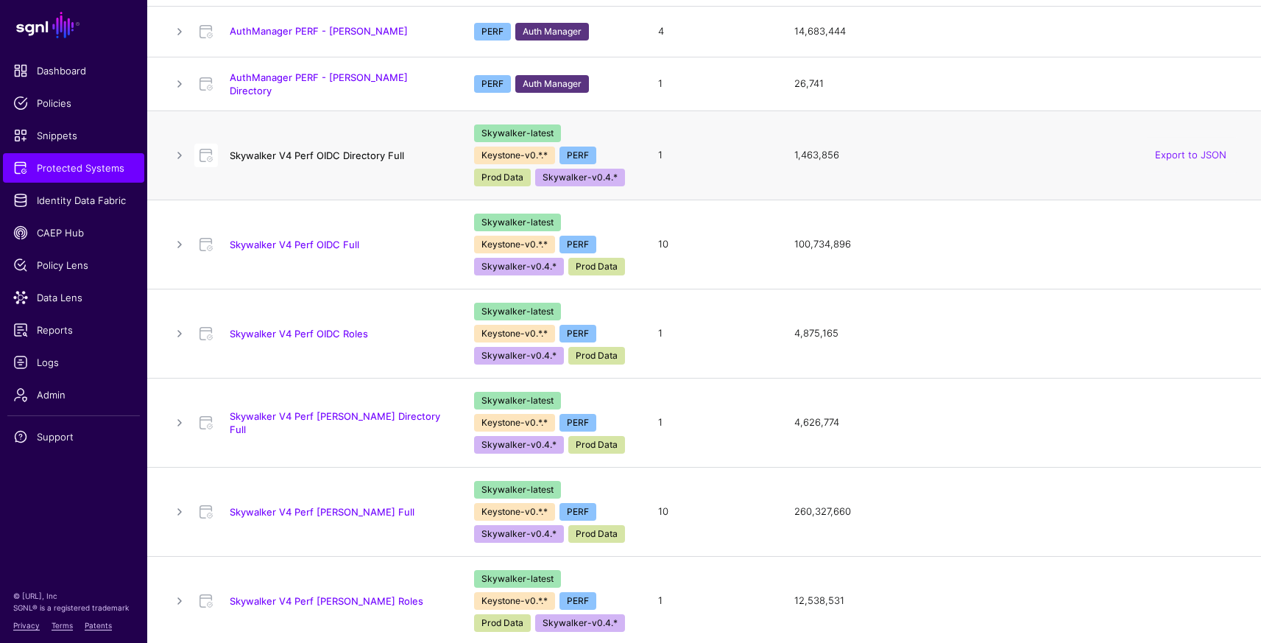
click at [334, 152] on link "Skywalker V4 Perf OIDC Directory Full" at bounding box center [317, 155] width 174 height 12
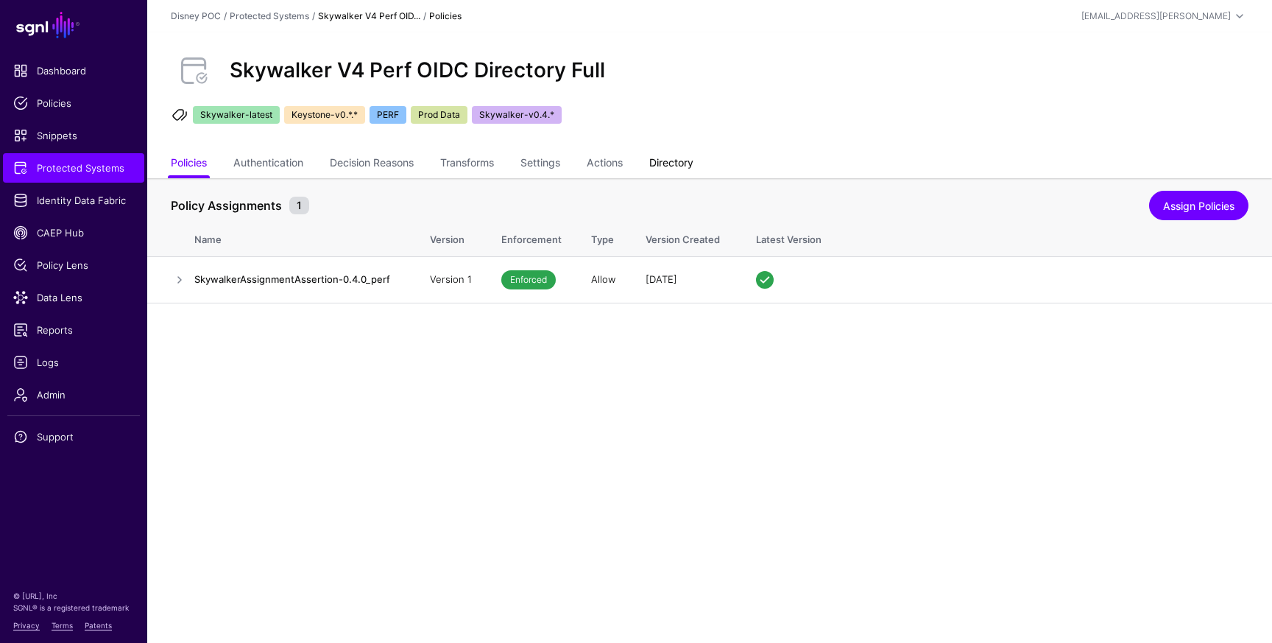
click at [675, 162] on link "Directory" at bounding box center [671, 164] width 44 height 28
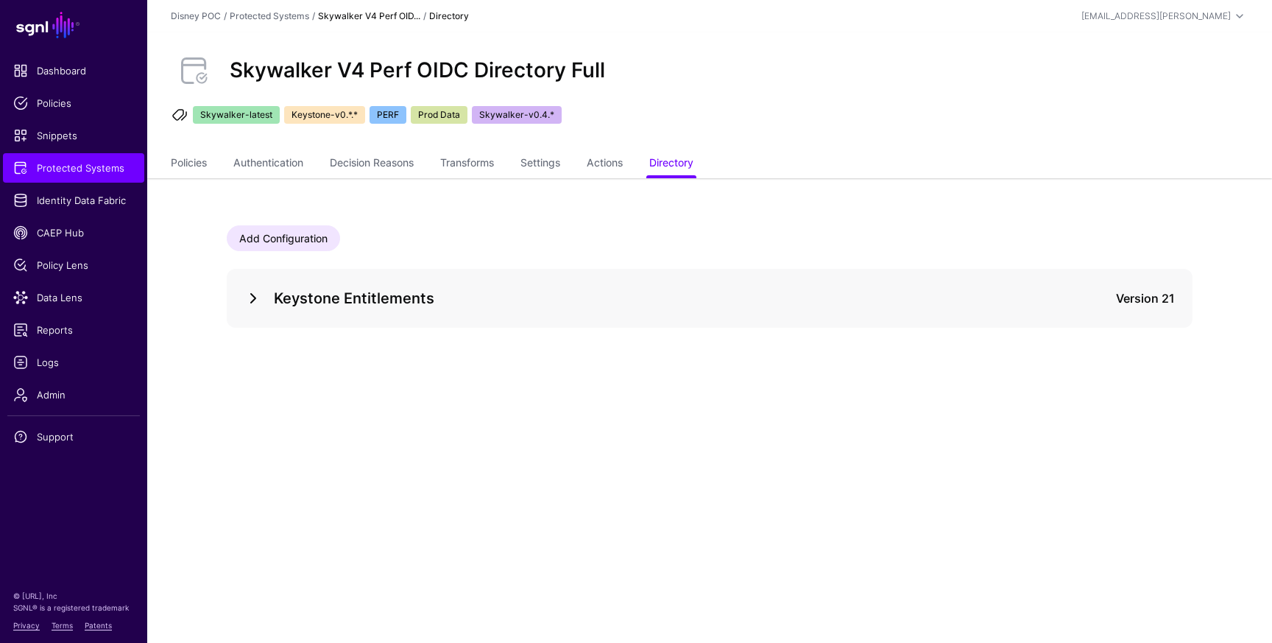
click at [249, 303] on link at bounding box center [253, 298] width 18 height 18
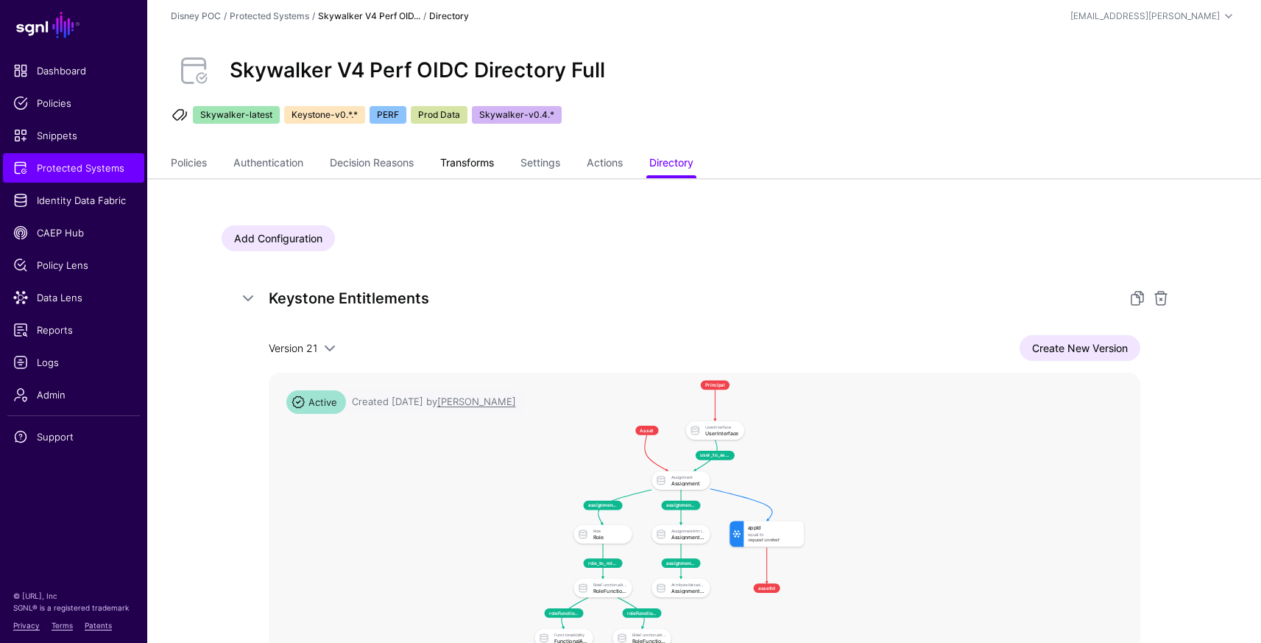
click at [491, 162] on link "Transforms" at bounding box center [467, 164] width 54 height 28
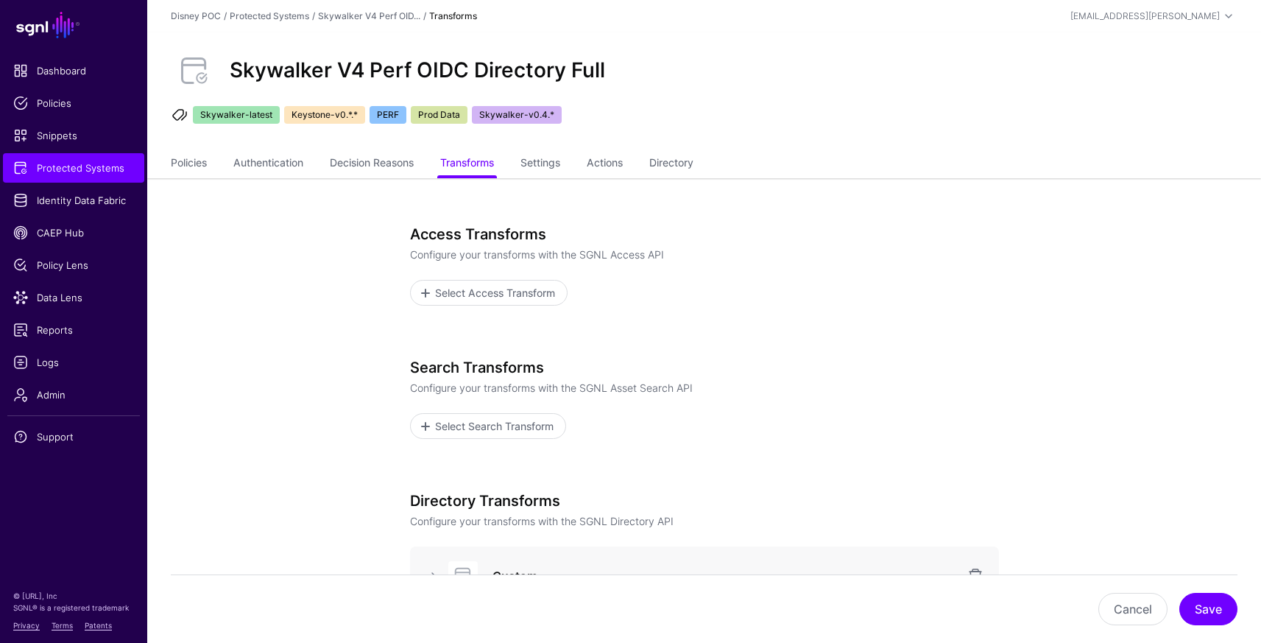
scroll to position [302, 0]
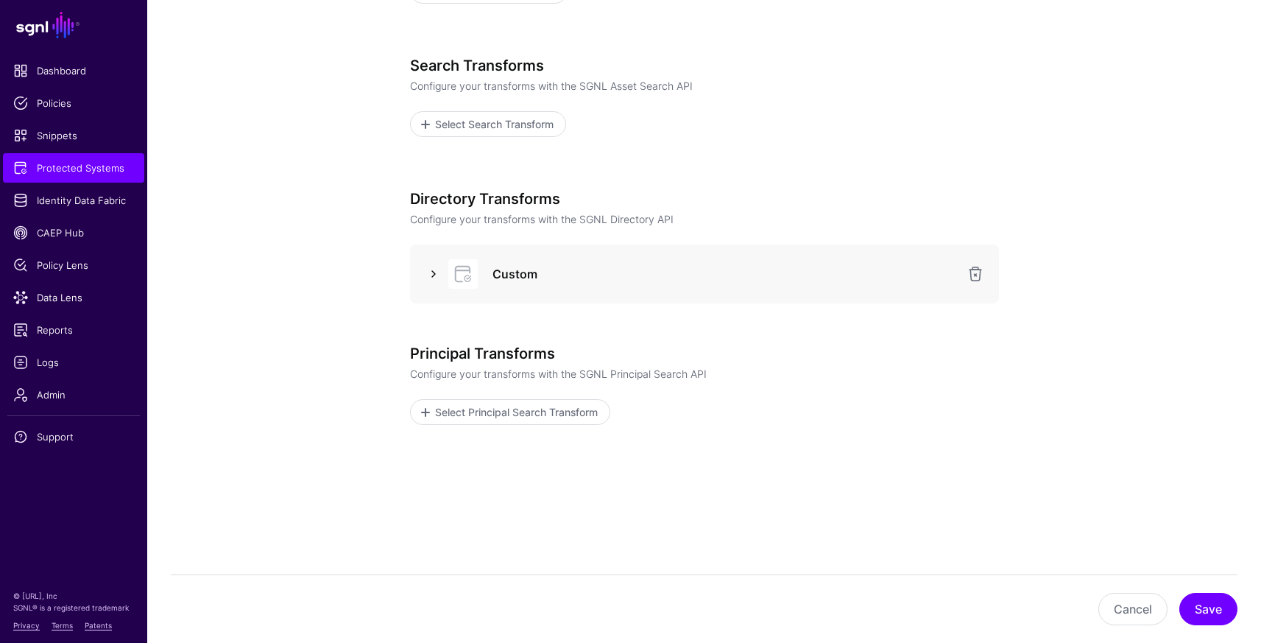
click at [440, 272] on link at bounding box center [434, 274] width 18 height 18
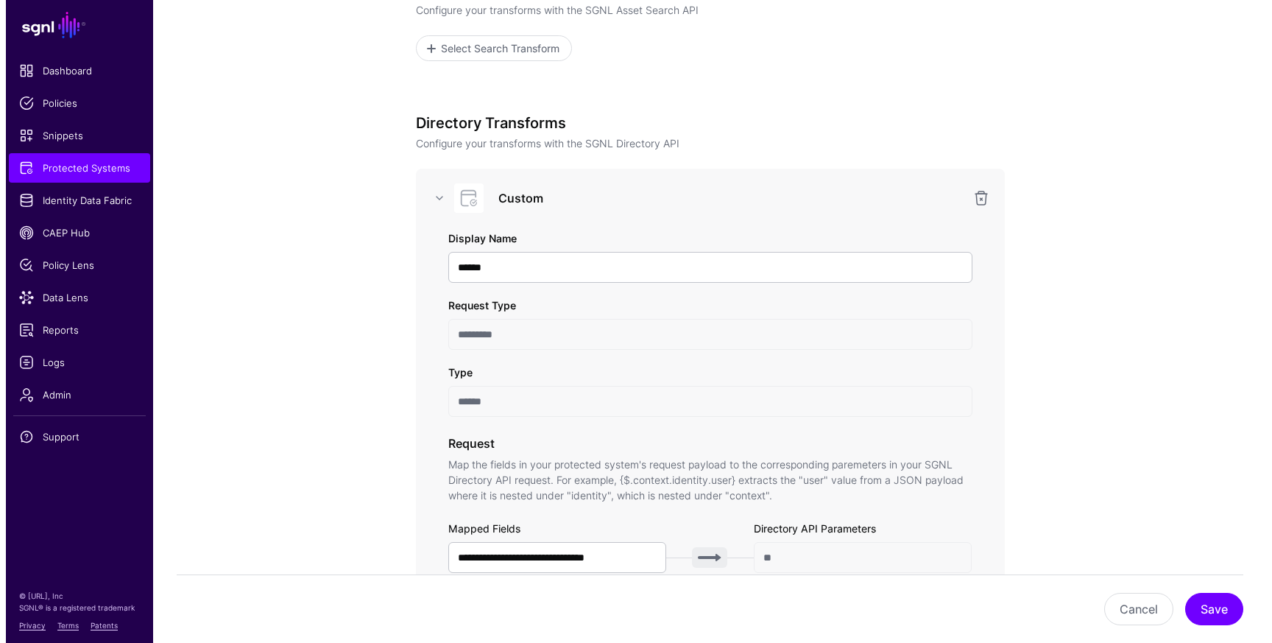
scroll to position [1395, 0]
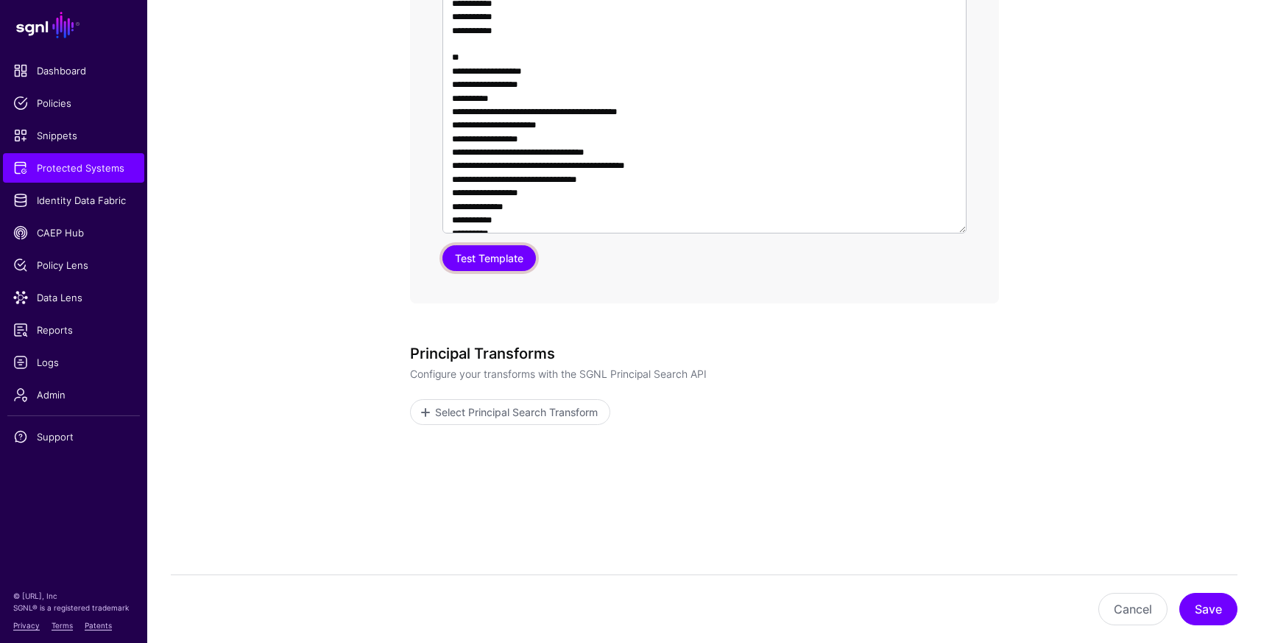
click at [476, 259] on button "Test Template" at bounding box center [488, 258] width 93 height 26
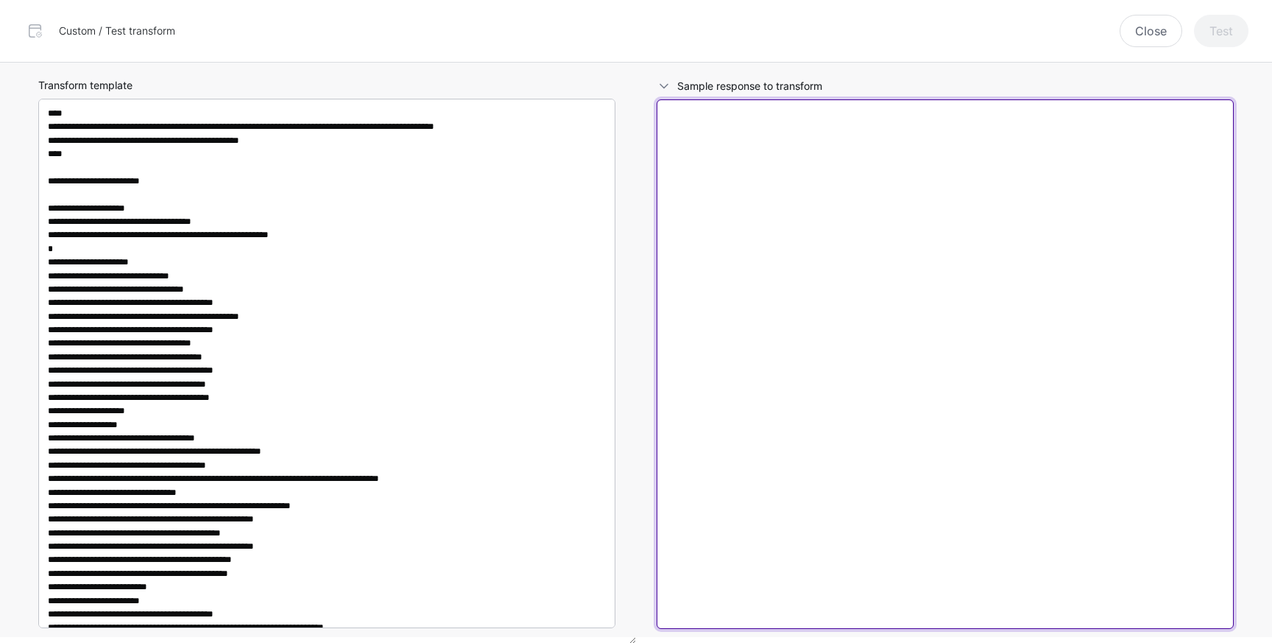
click at [928, 213] on textarea at bounding box center [945, 363] width 577 height 529
paste textarea "**********"
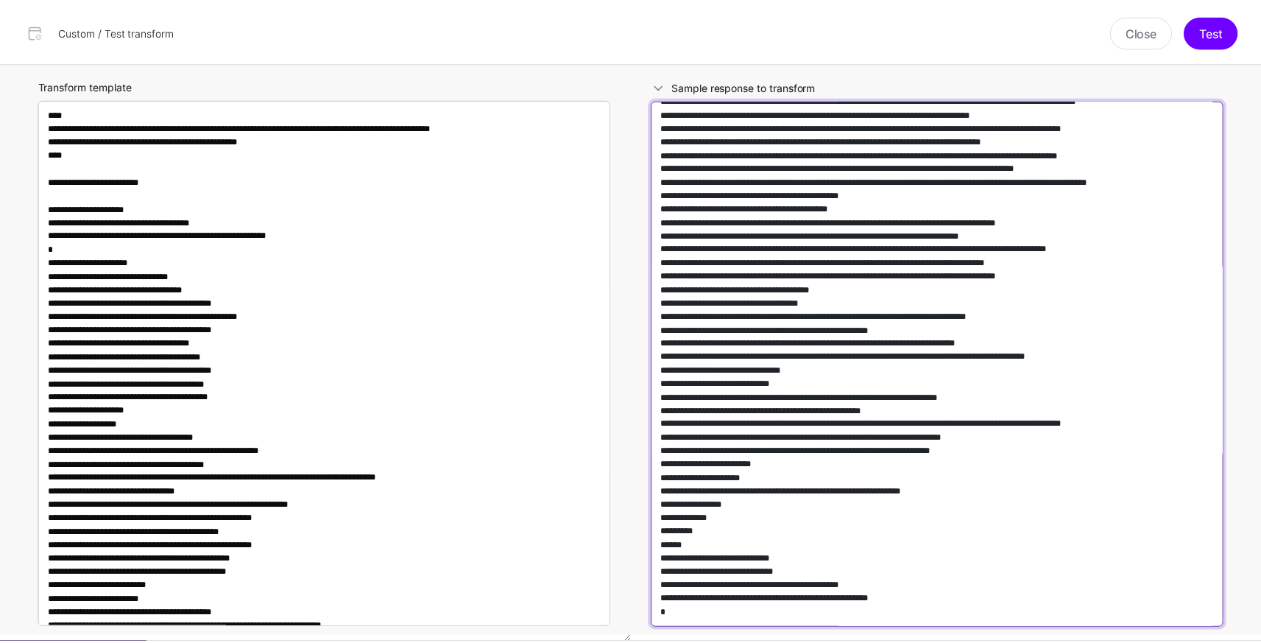
scroll to position [692009, 0]
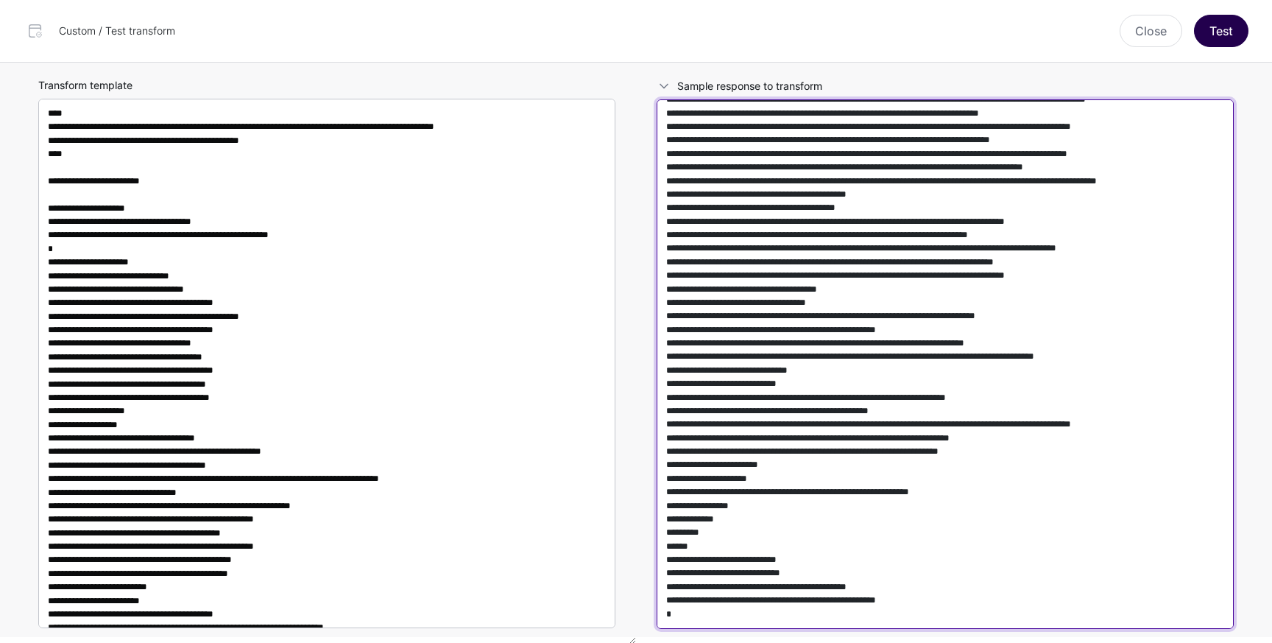
type textarea "**********"
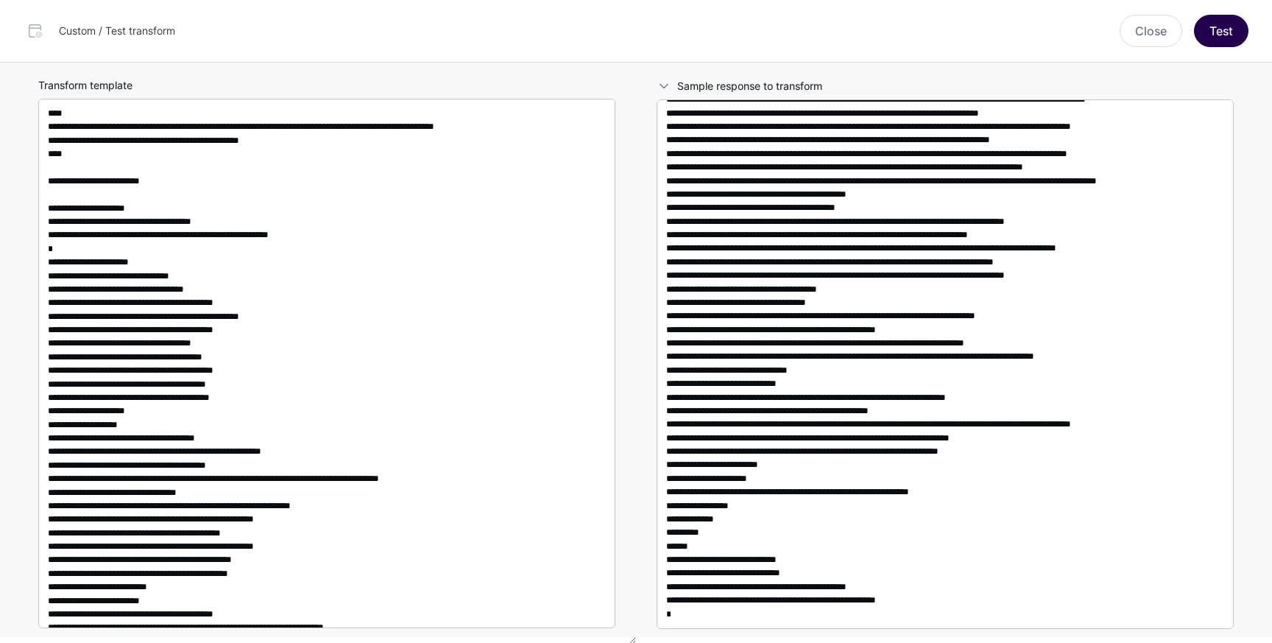
click at [1187, 43] on div "Close Test" at bounding box center [720, 31] width 1073 height 32
click at [1210, 35] on button "Test" at bounding box center [1221, 31] width 54 height 32
click at [1136, 29] on button "Close" at bounding box center [1151, 31] width 63 height 32
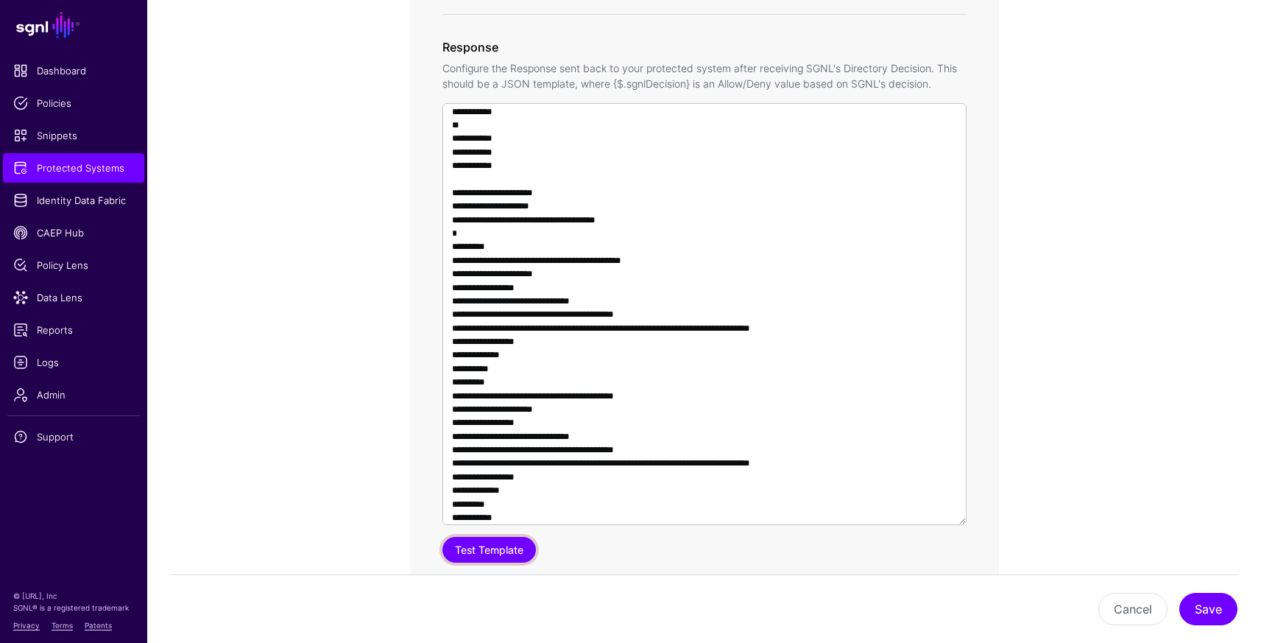
scroll to position [1023, 0]
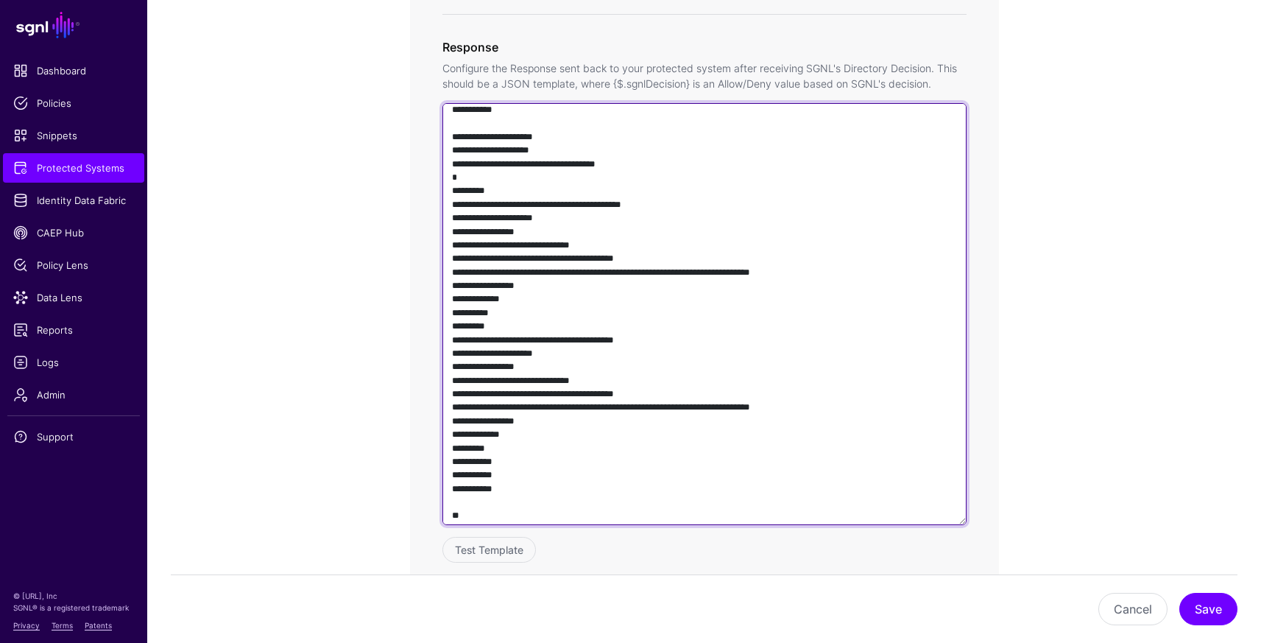
click at [790, 439] on textarea at bounding box center [704, 314] width 524 height 422
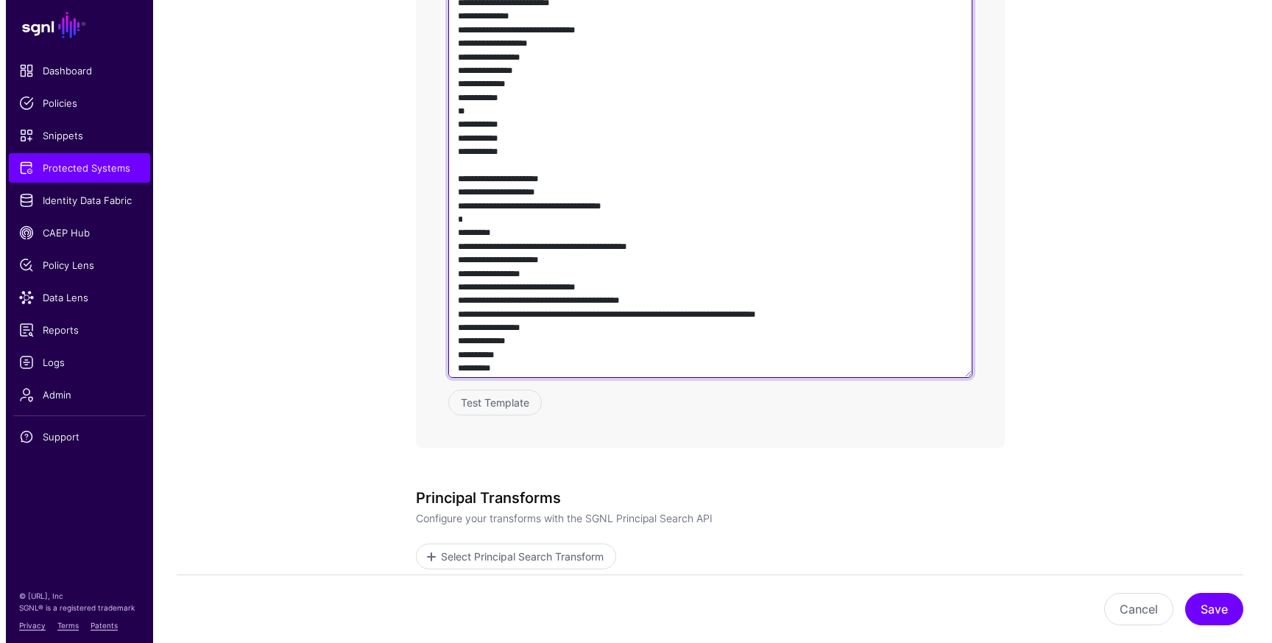
scroll to position [1395, 0]
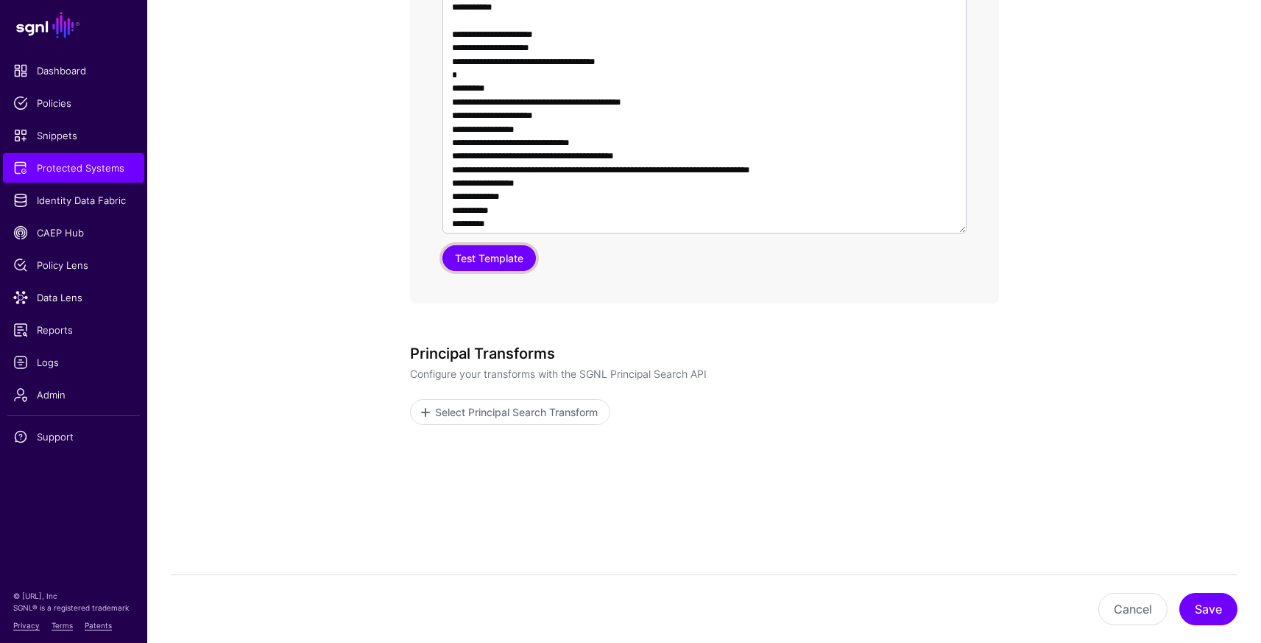
click at [476, 269] on button "Test Template" at bounding box center [488, 258] width 93 height 26
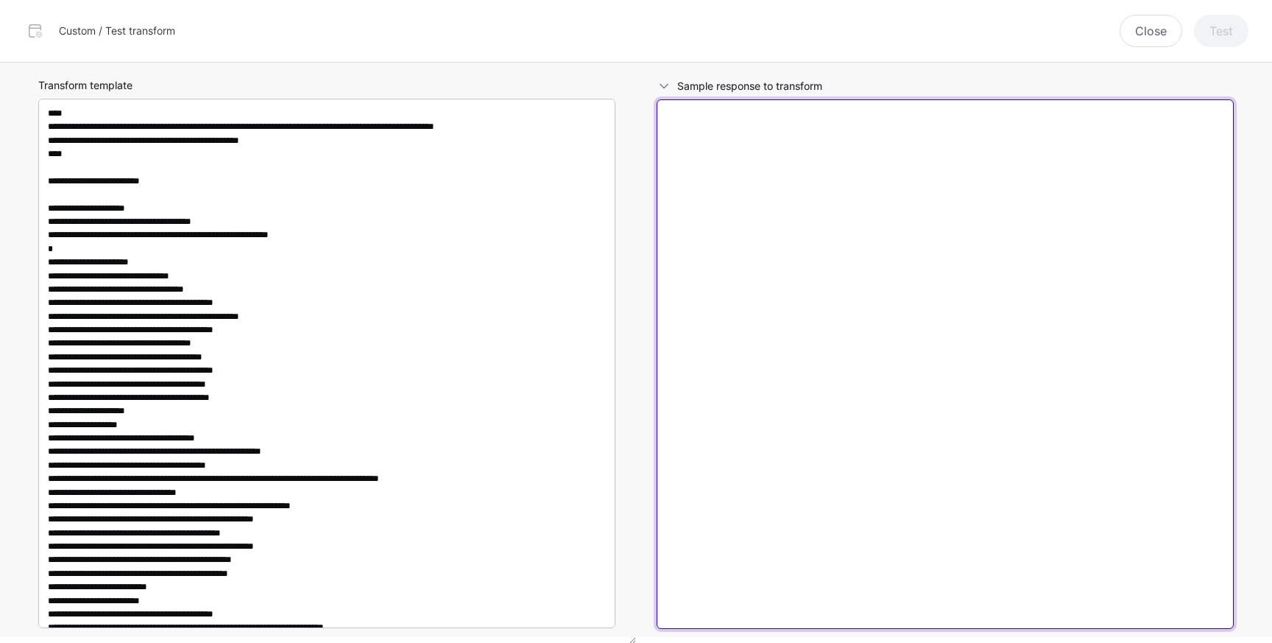
click at [870, 229] on textarea at bounding box center [945, 363] width 577 height 529
paste textarea "**********"
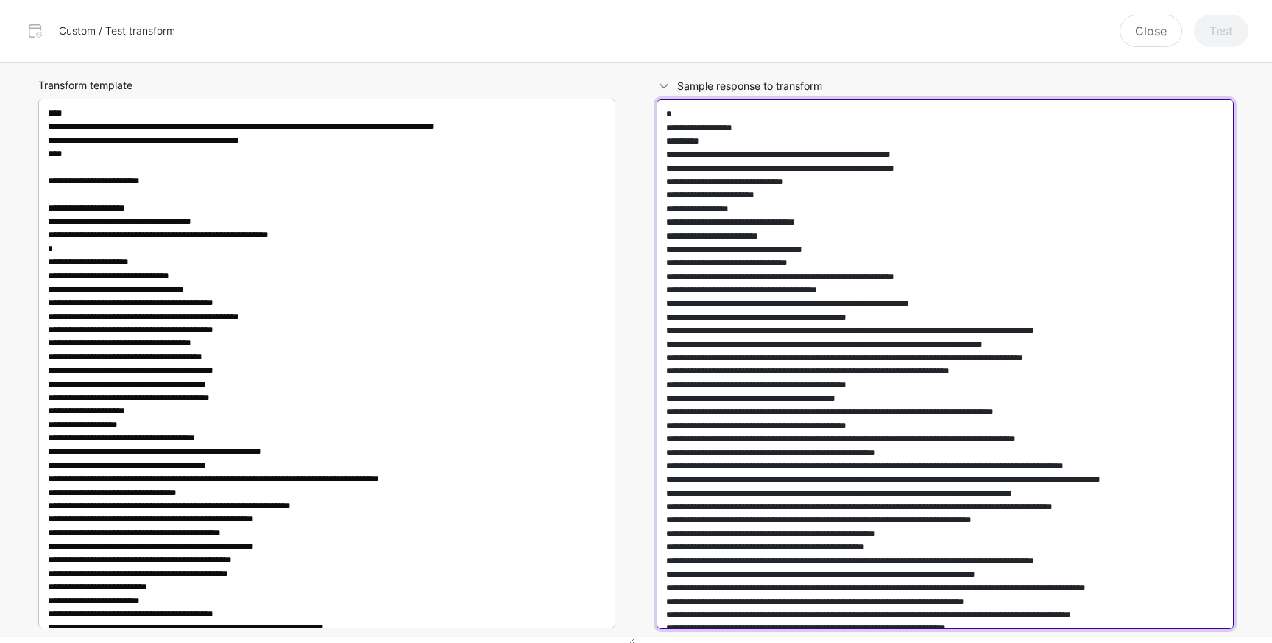
scroll to position [52464, 0]
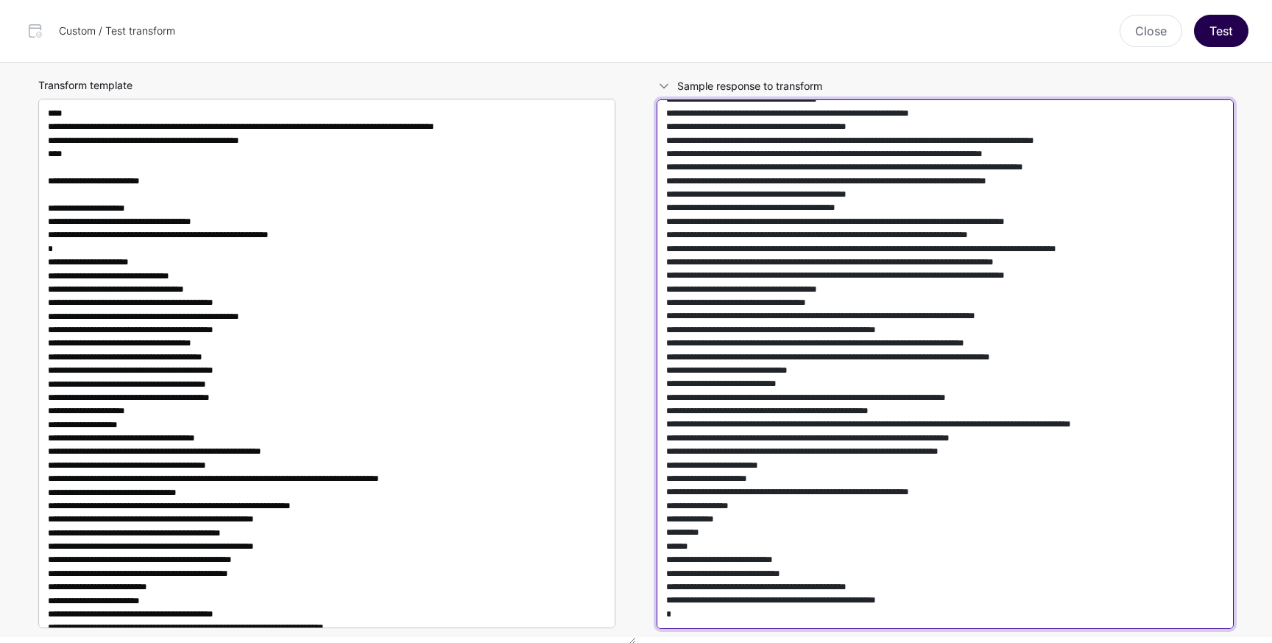
type textarea "**********"
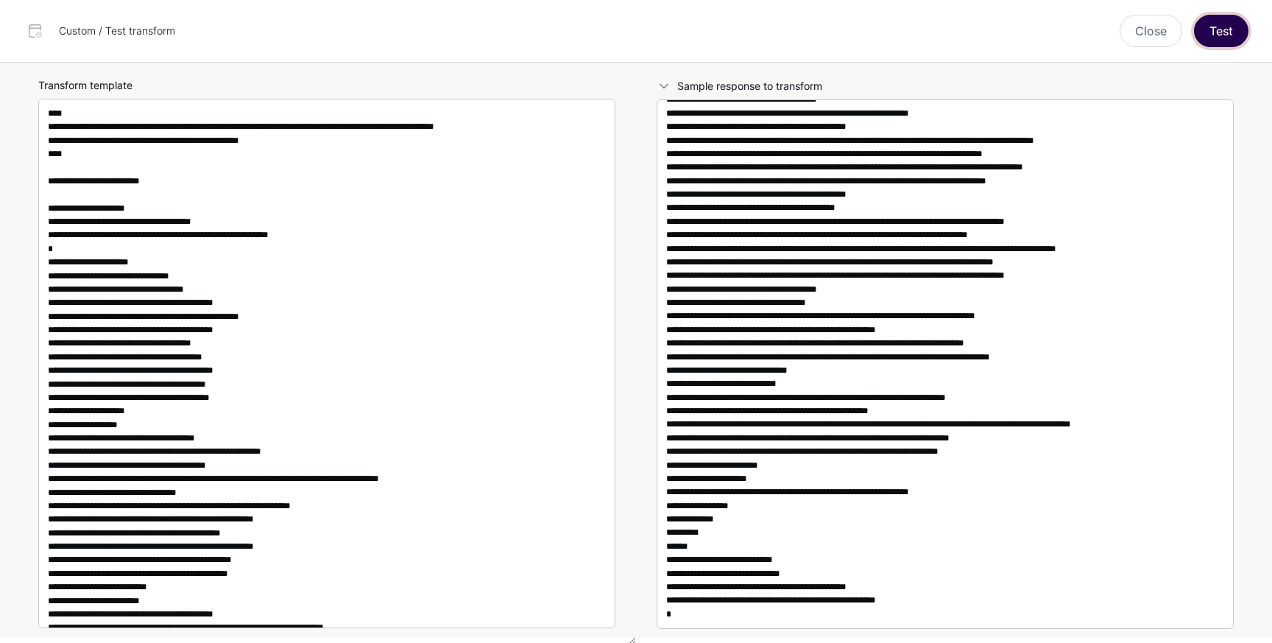
click at [1210, 31] on button "Test" at bounding box center [1221, 31] width 54 height 32
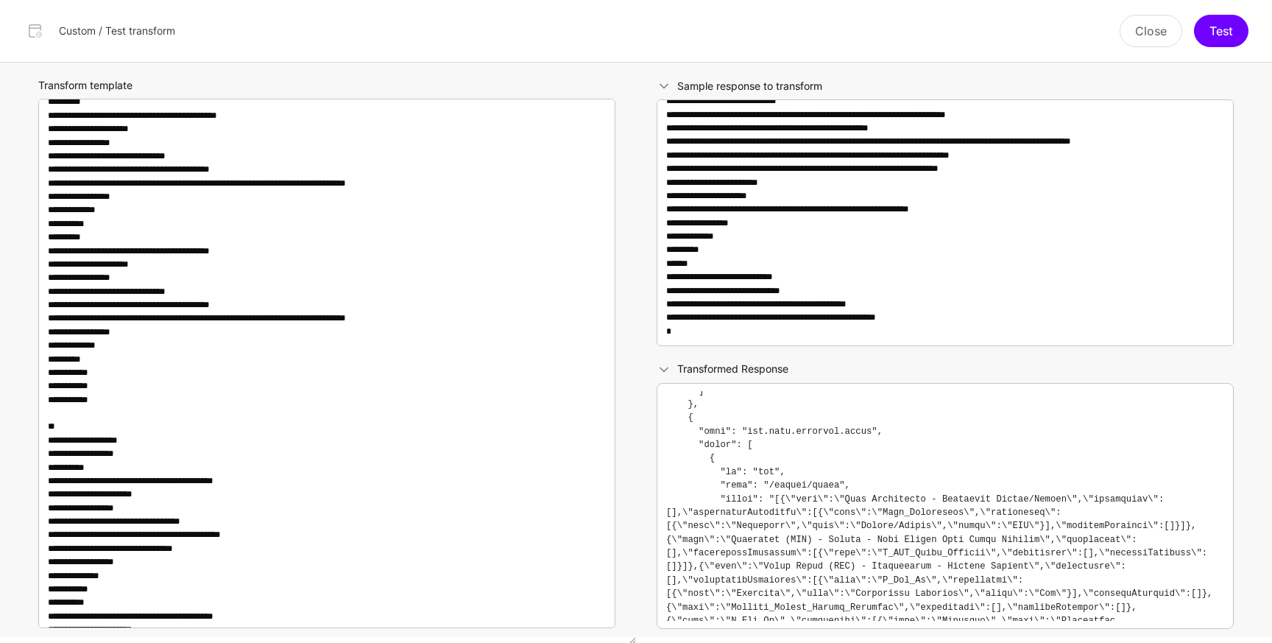
scroll to position [1051, 0]
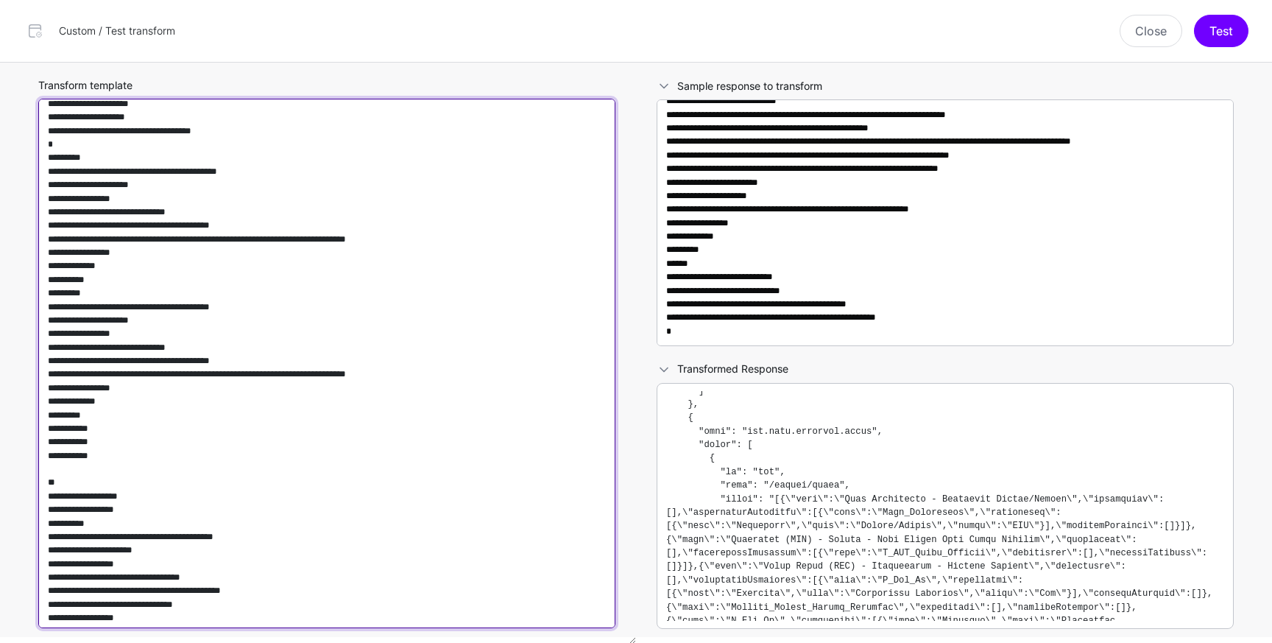
click at [465, 320] on textarea "Transform template" at bounding box center [326, 363] width 577 height 529
paste textarea "**********"
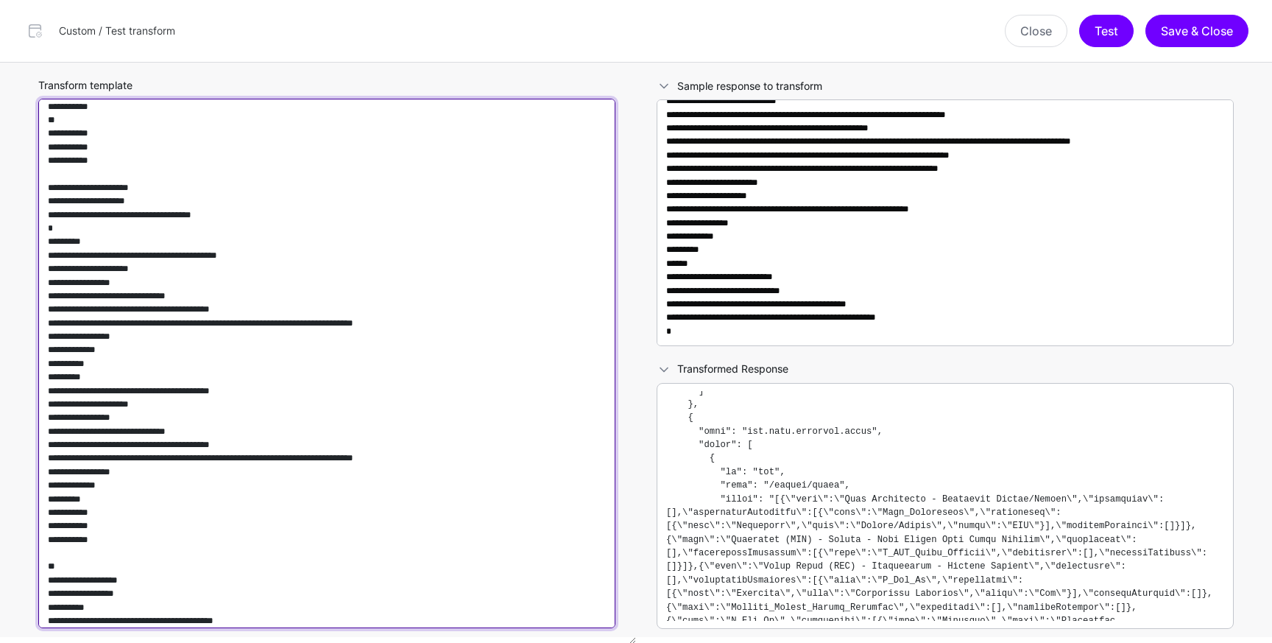
scroll to position [904, 0]
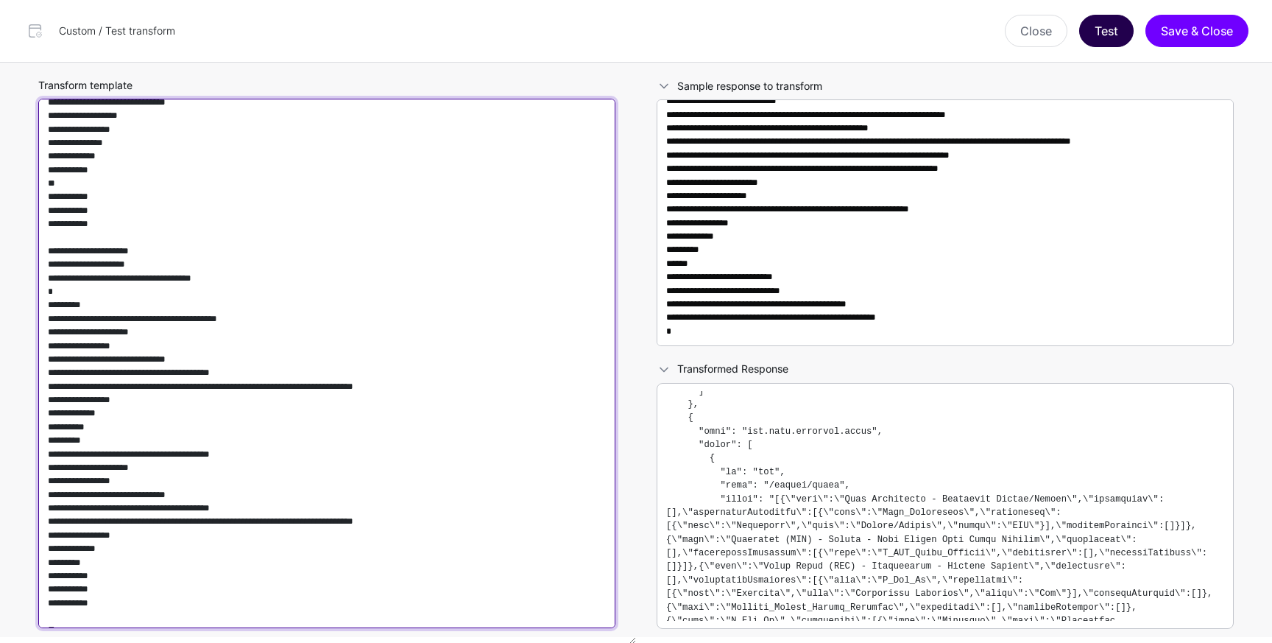
type textarea "**********"
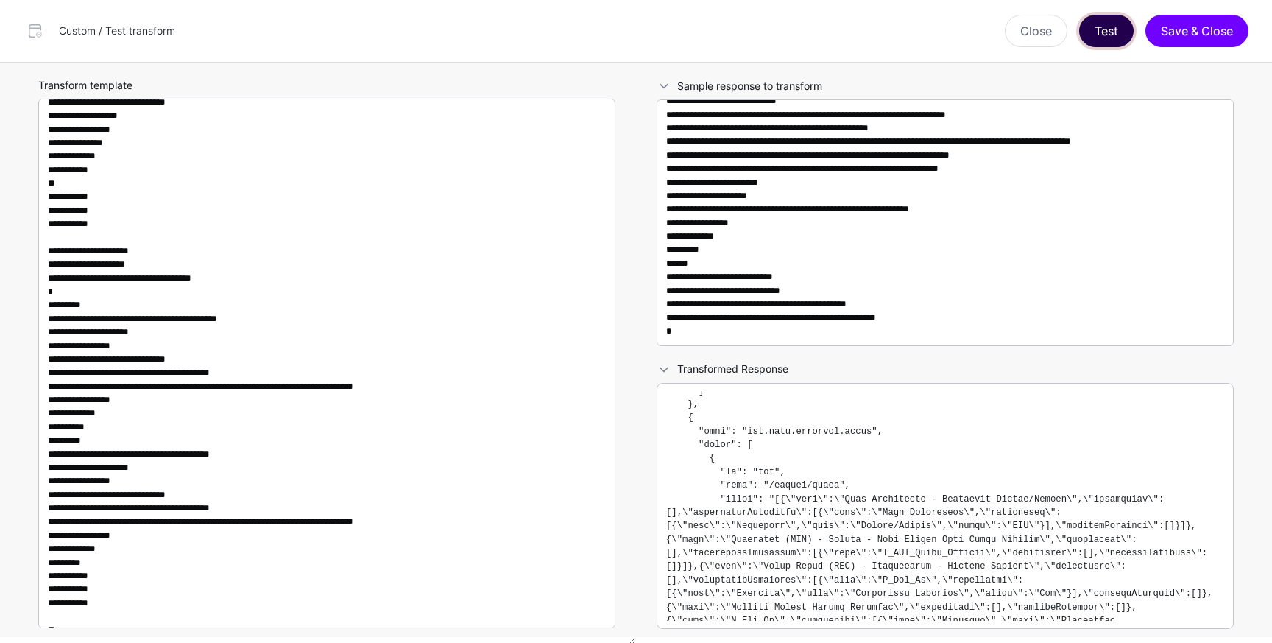
click at [1117, 32] on button "Test" at bounding box center [1106, 31] width 54 height 32
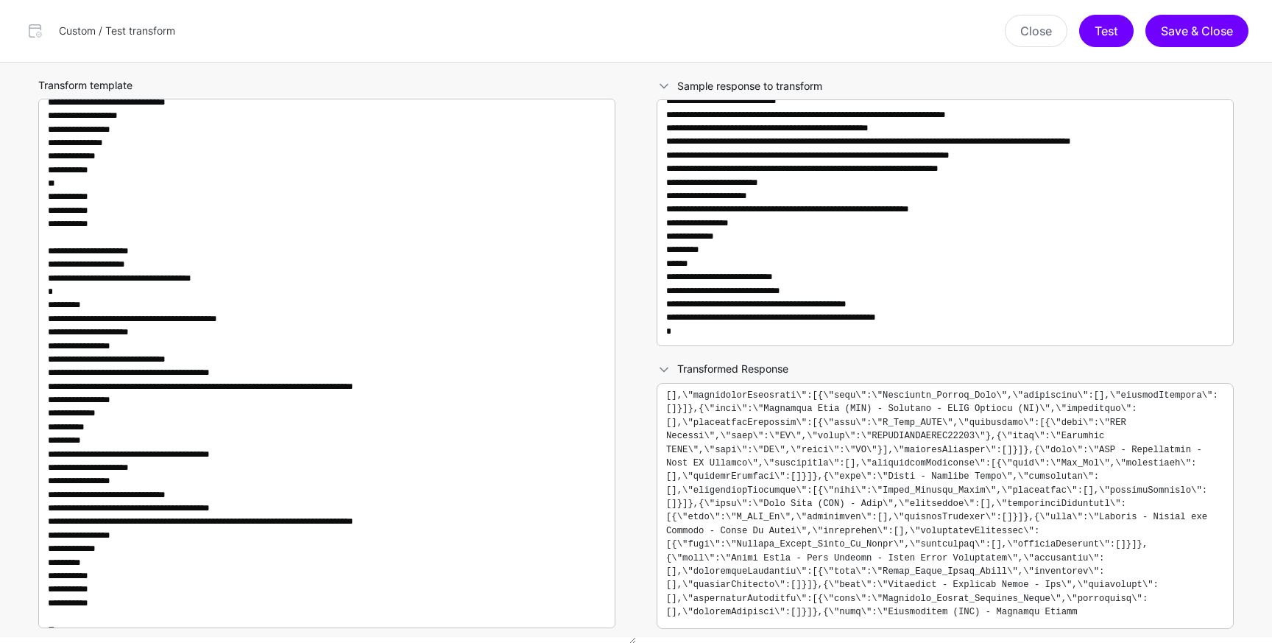
scroll to position [6019, 0]
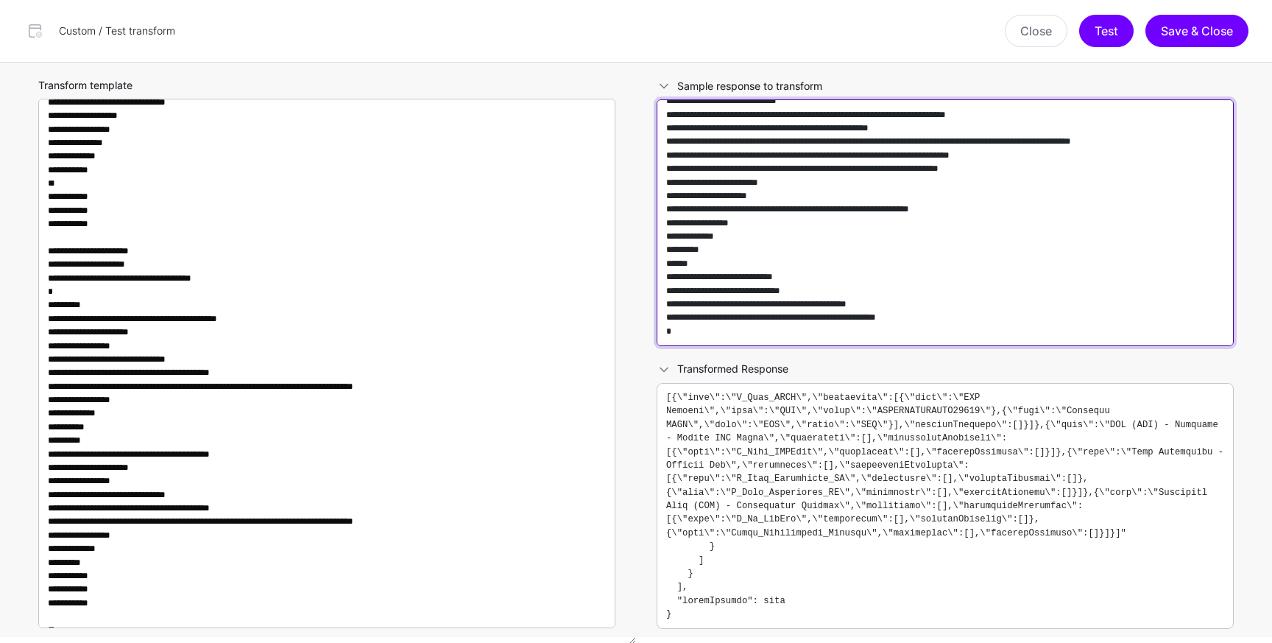
click at [851, 258] on textarea at bounding box center [945, 222] width 577 height 247
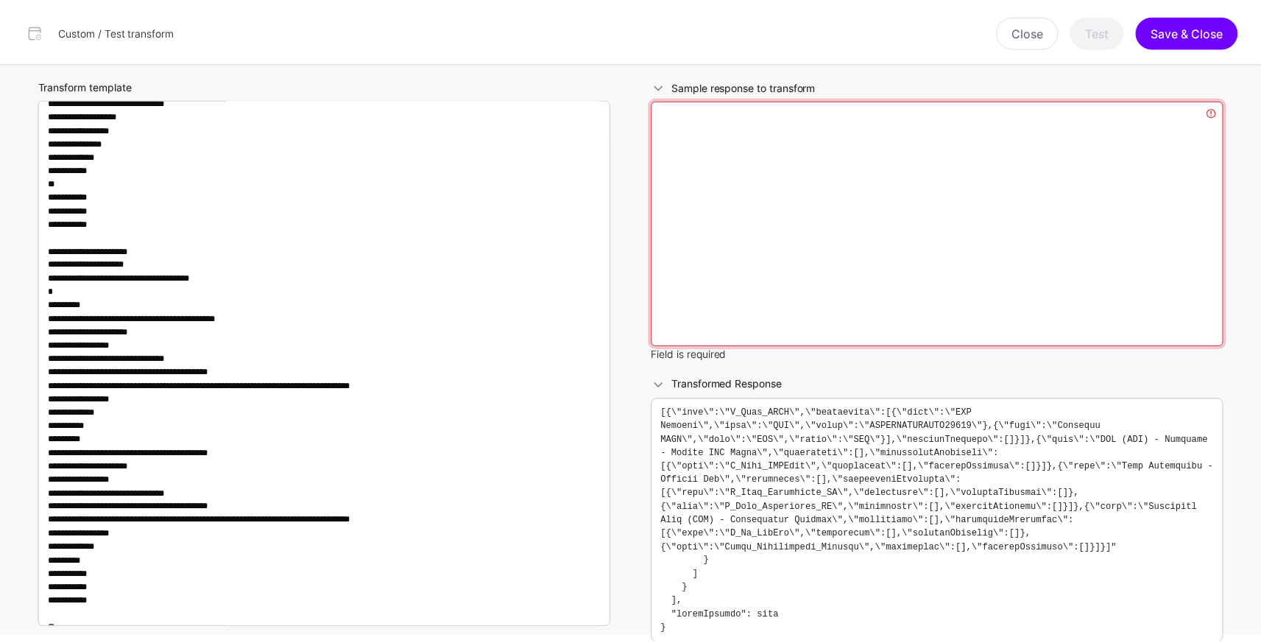
scroll to position [0, 0]
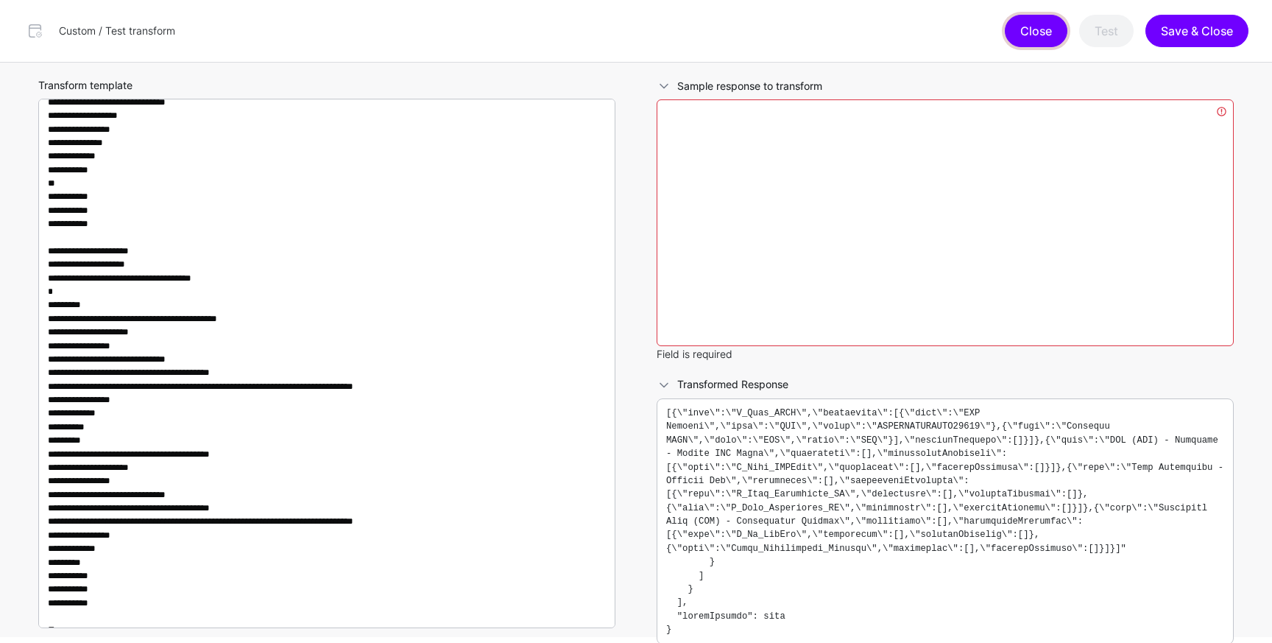
click at [1039, 38] on button "Close" at bounding box center [1036, 31] width 63 height 32
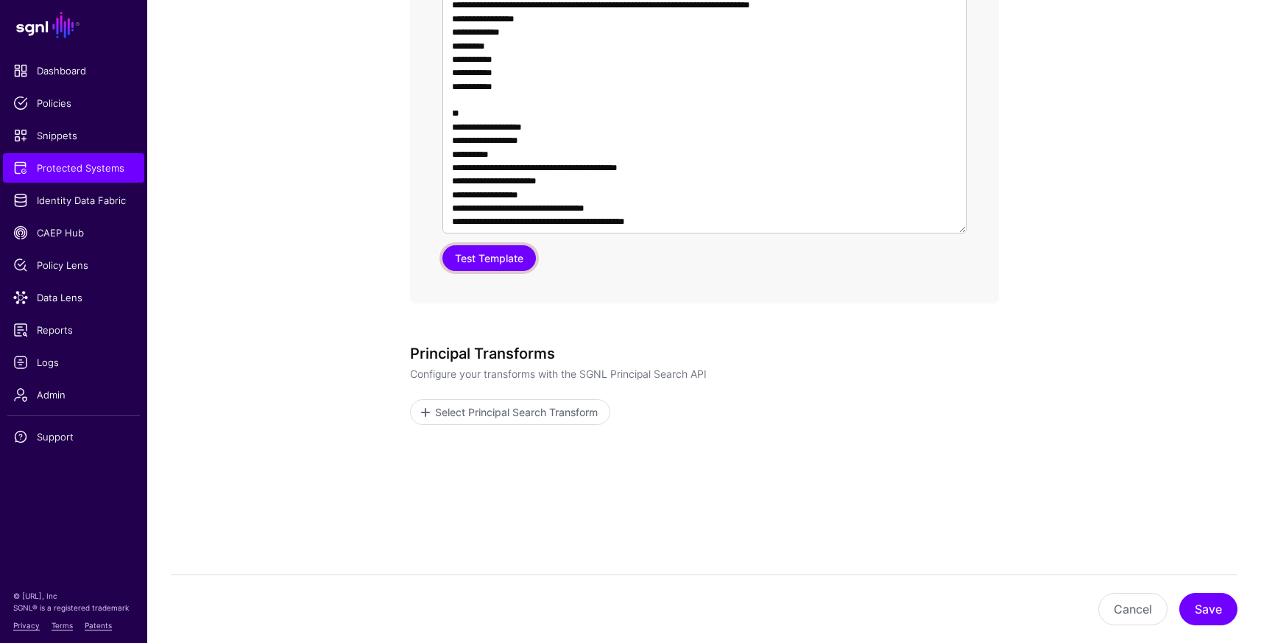
scroll to position [1151, 0]
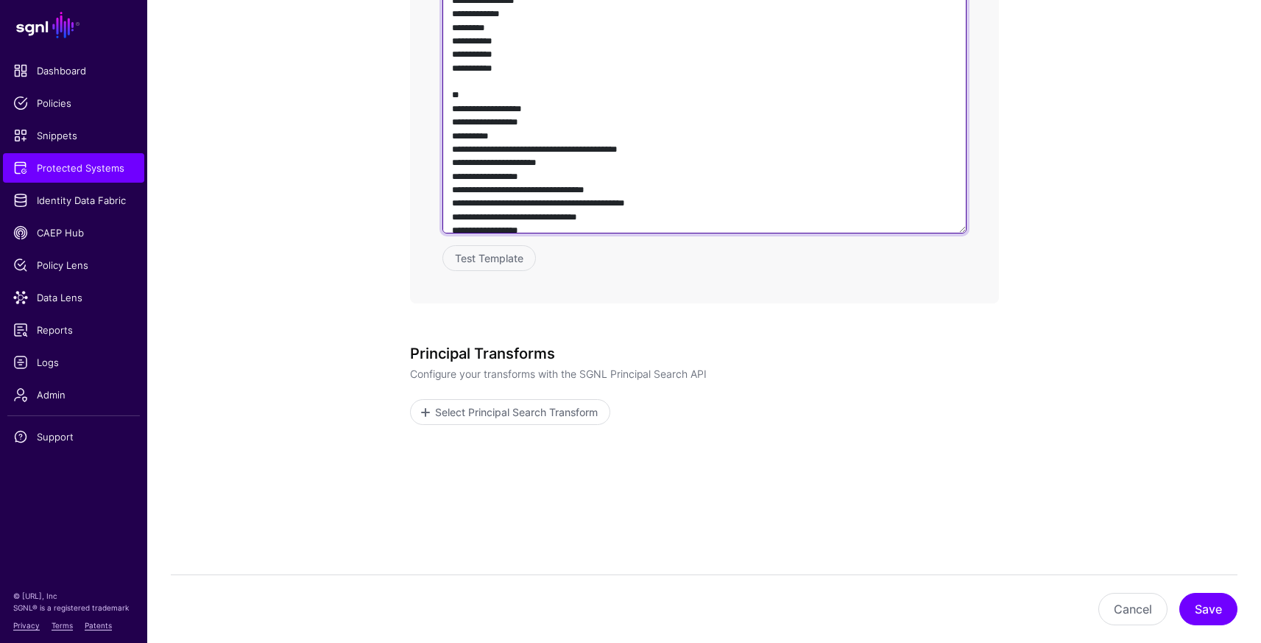
click at [759, 199] on textarea at bounding box center [704, 23] width 524 height 422
paste textarea "**********"
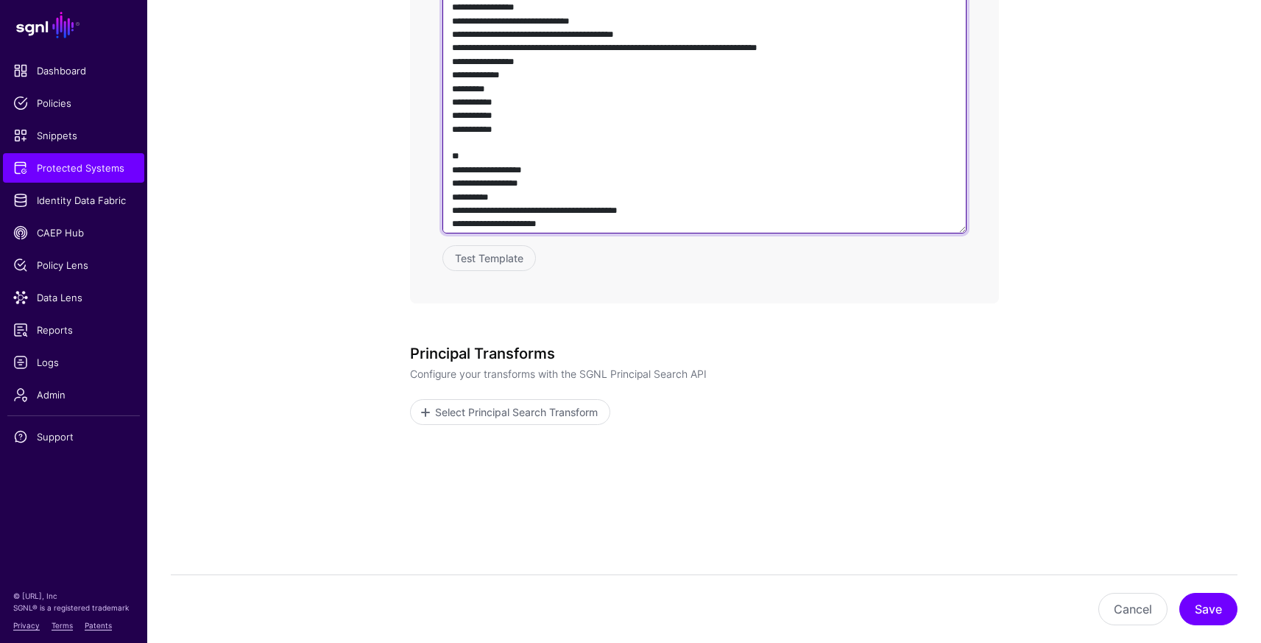
scroll to position [908, 0]
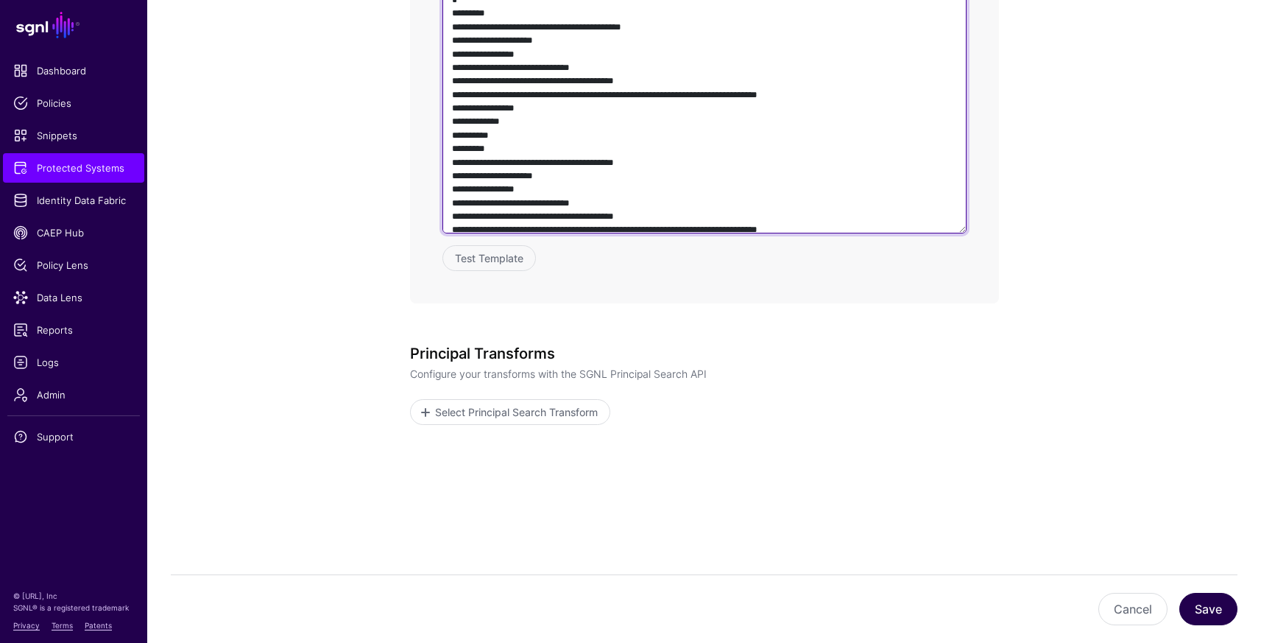
type textarea "**********"
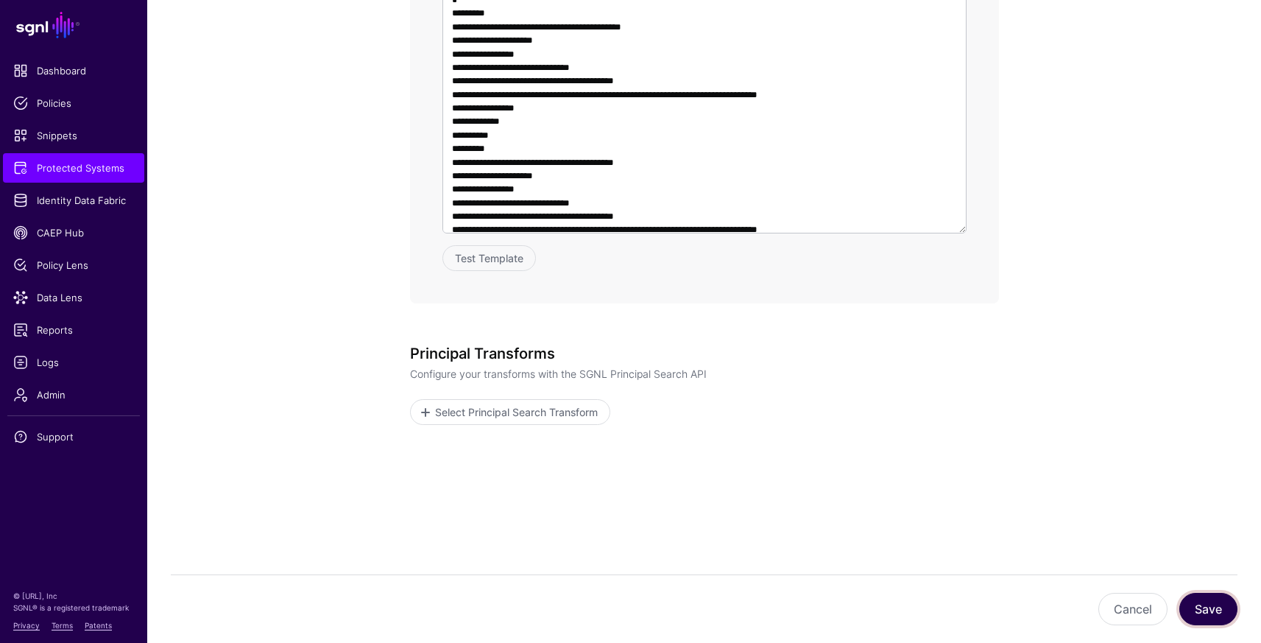
click at [1232, 614] on button "Save" at bounding box center [1208, 609] width 58 height 32
click at [845, 366] on p "Configure your transforms with the SGNL Principal Search API" at bounding box center [704, 373] width 589 height 15
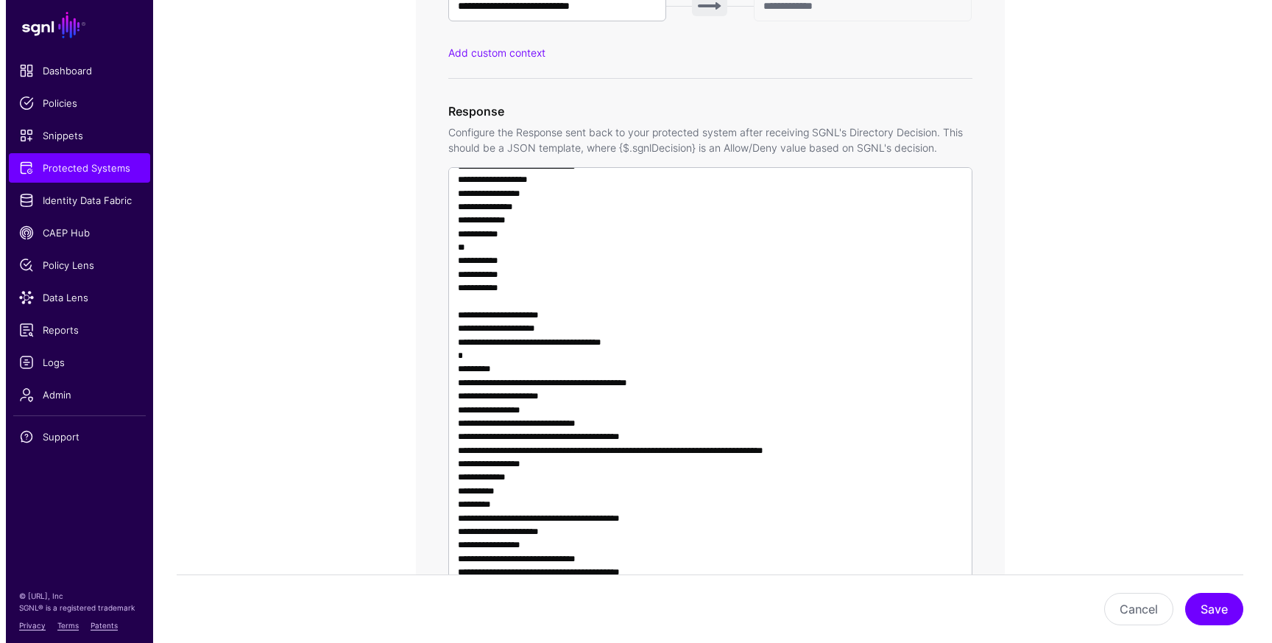
scroll to position [0, 0]
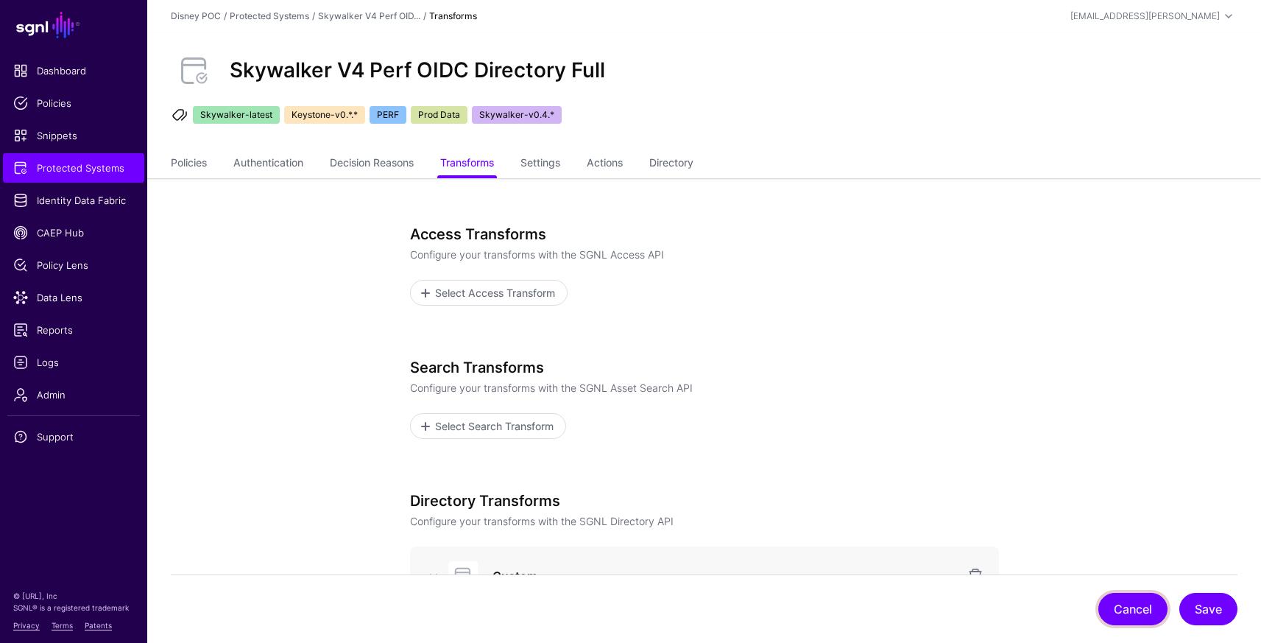
click at [1132, 599] on button "Cancel" at bounding box center [1132, 609] width 69 height 32
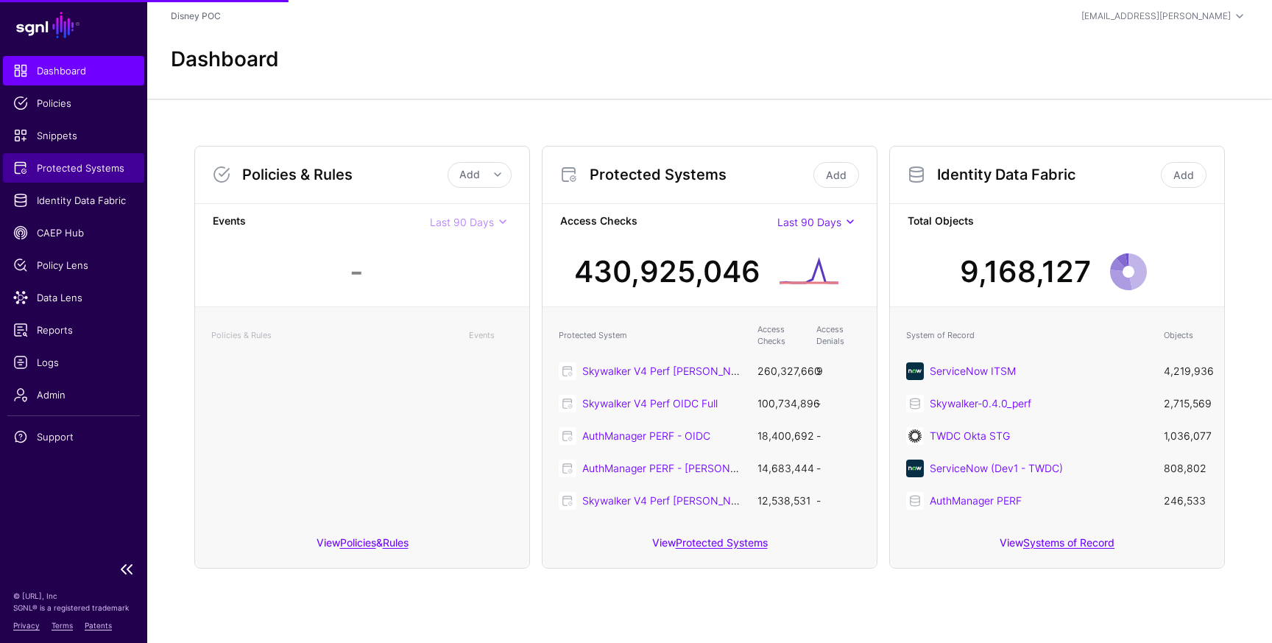
click at [46, 177] on link "Protected Systems" at bounding box center [73, 167] width 141 height 29
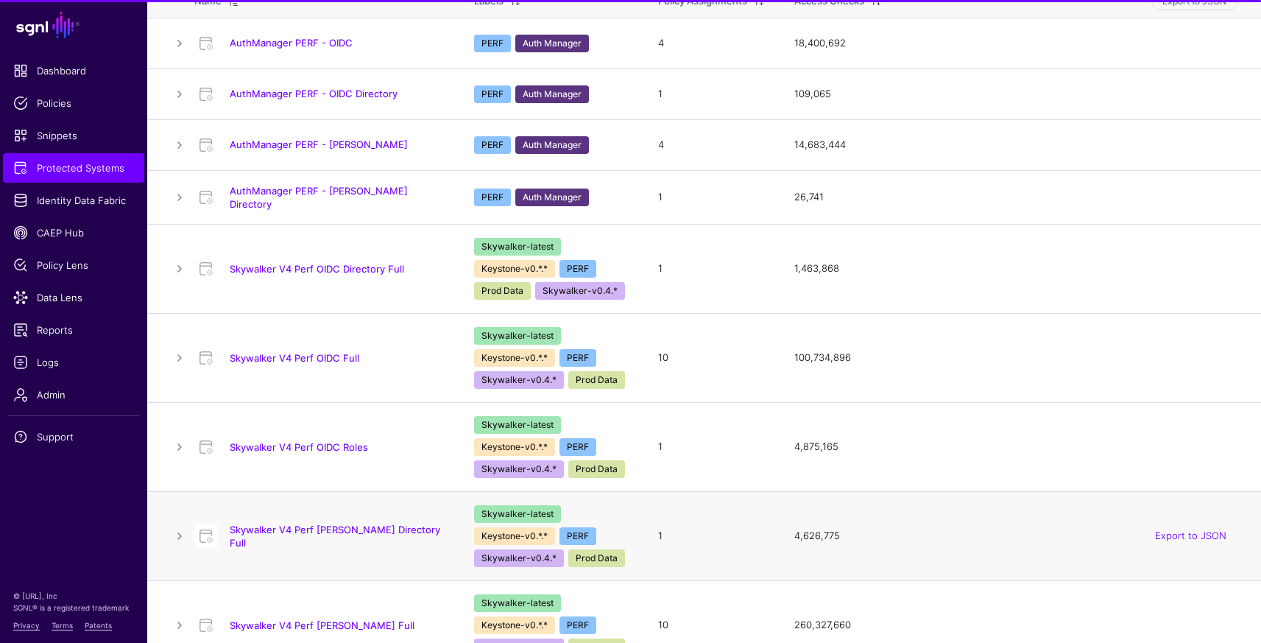
scroll to position [317, 0]
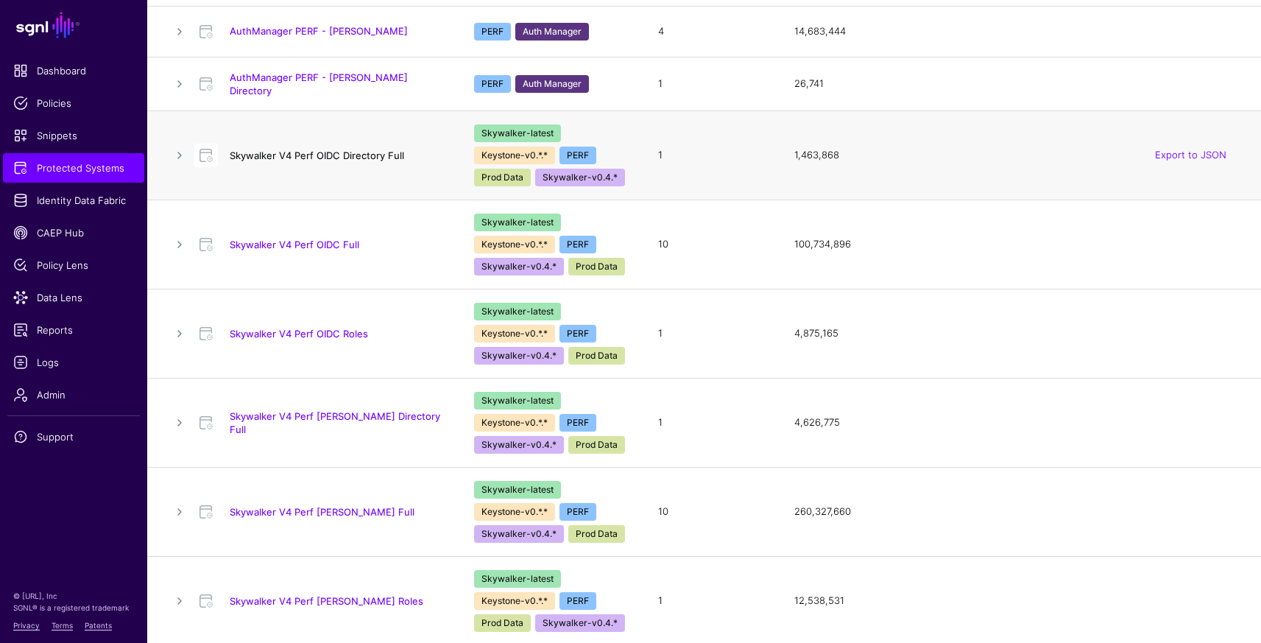
click at [337, 149] on link "Skywalker V4 Perf OIDC Directory Full" at bounding box center [317, 155] width 174 height 12
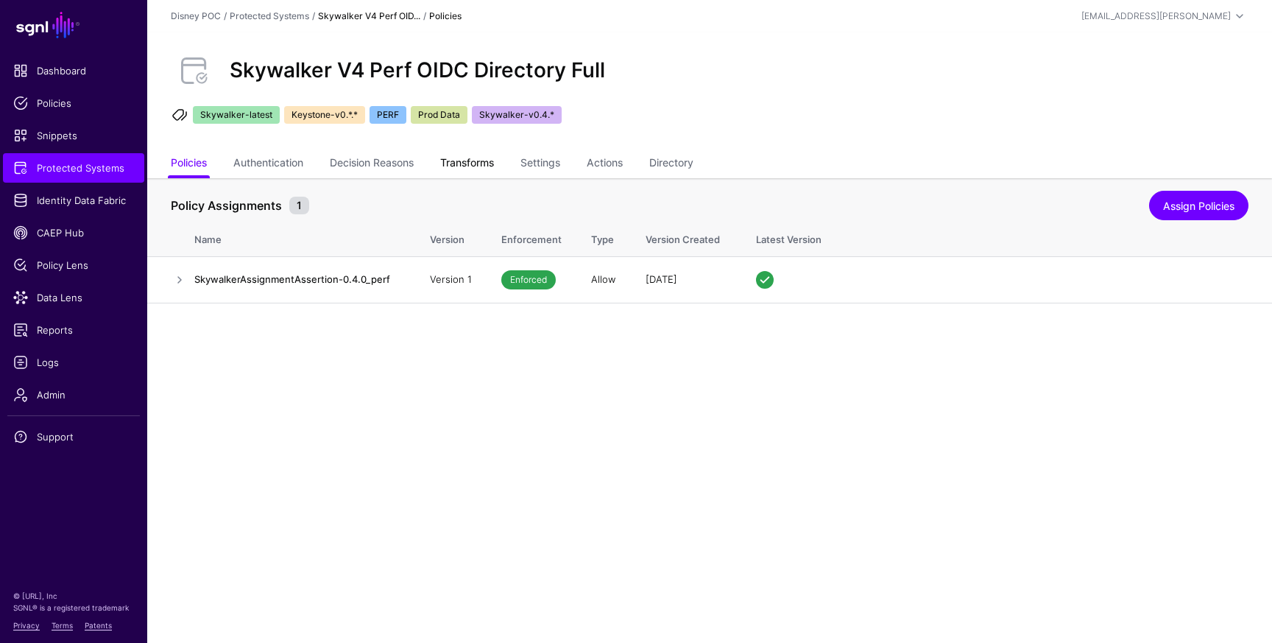
click at [464, 164] on link "Transforms" at bounding box center [467, 164] width 54 height 28
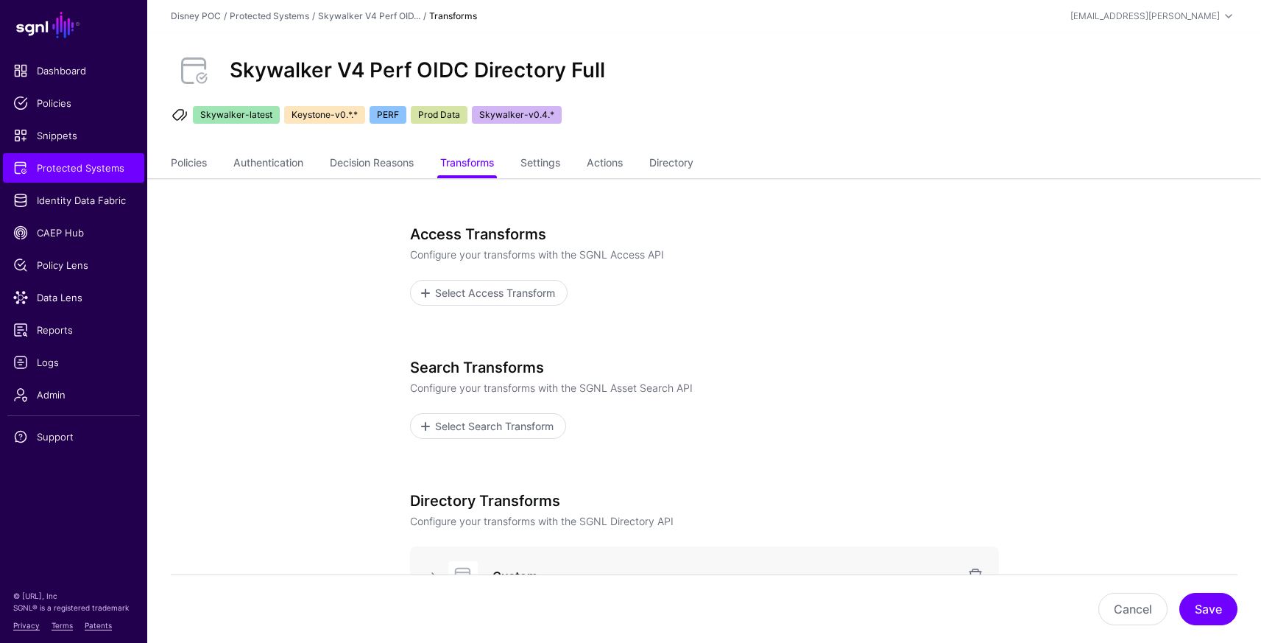
scroll to position [302, 0]
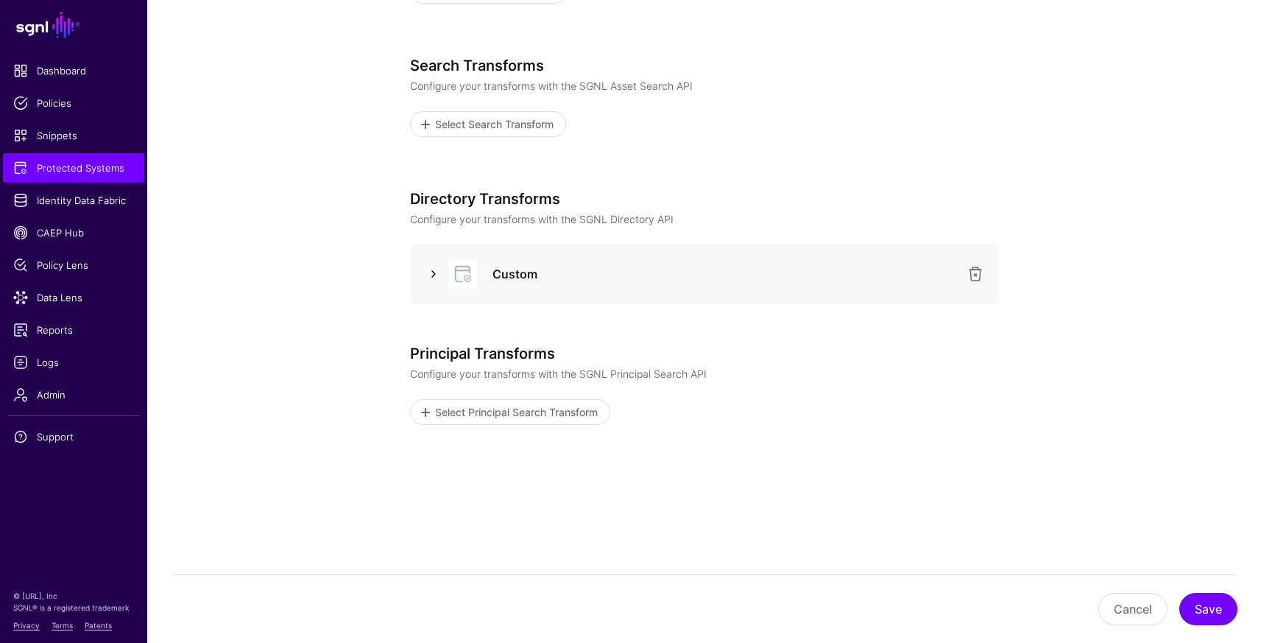
click at [429, 275] on link at bounding box center [434, 274] width 18 height 18
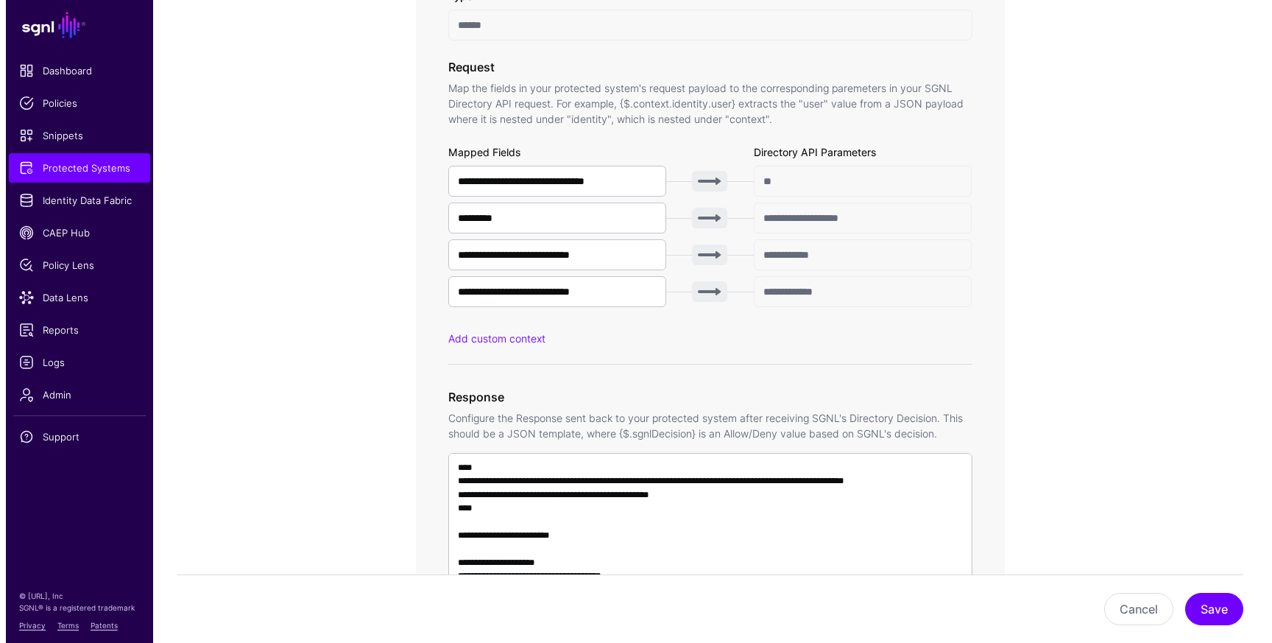
scroll to position [1395, 0]
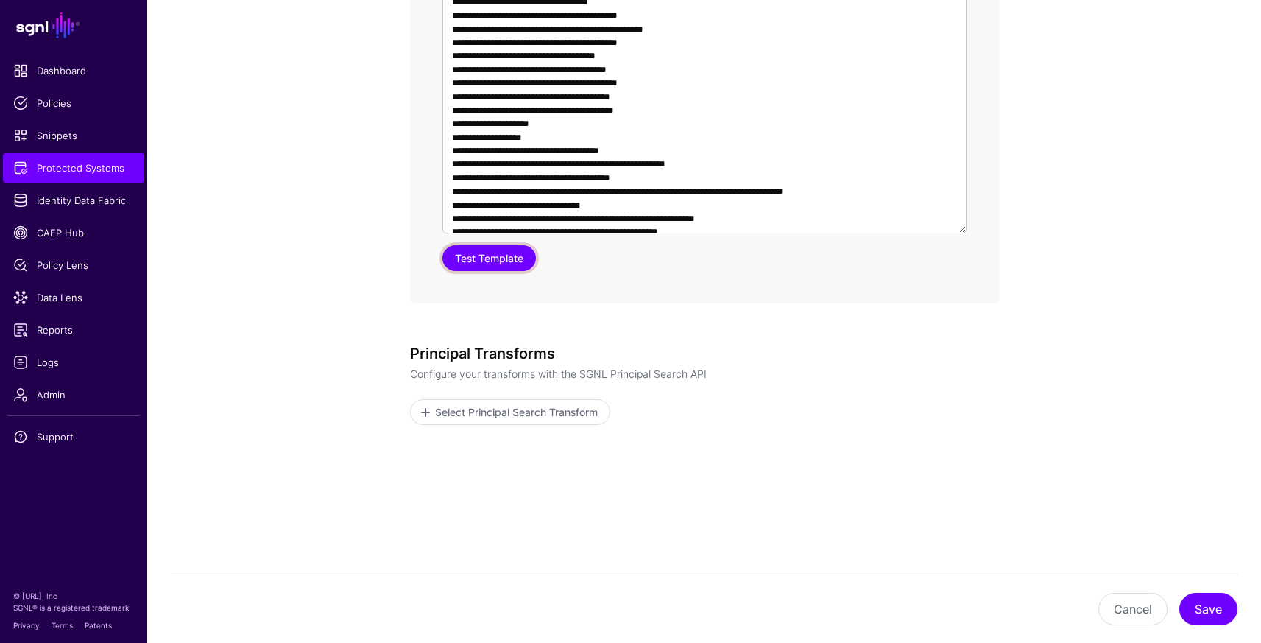
click at [492, 269] on button "Test Template" at bounding box center [488, 258] width 93 height 26
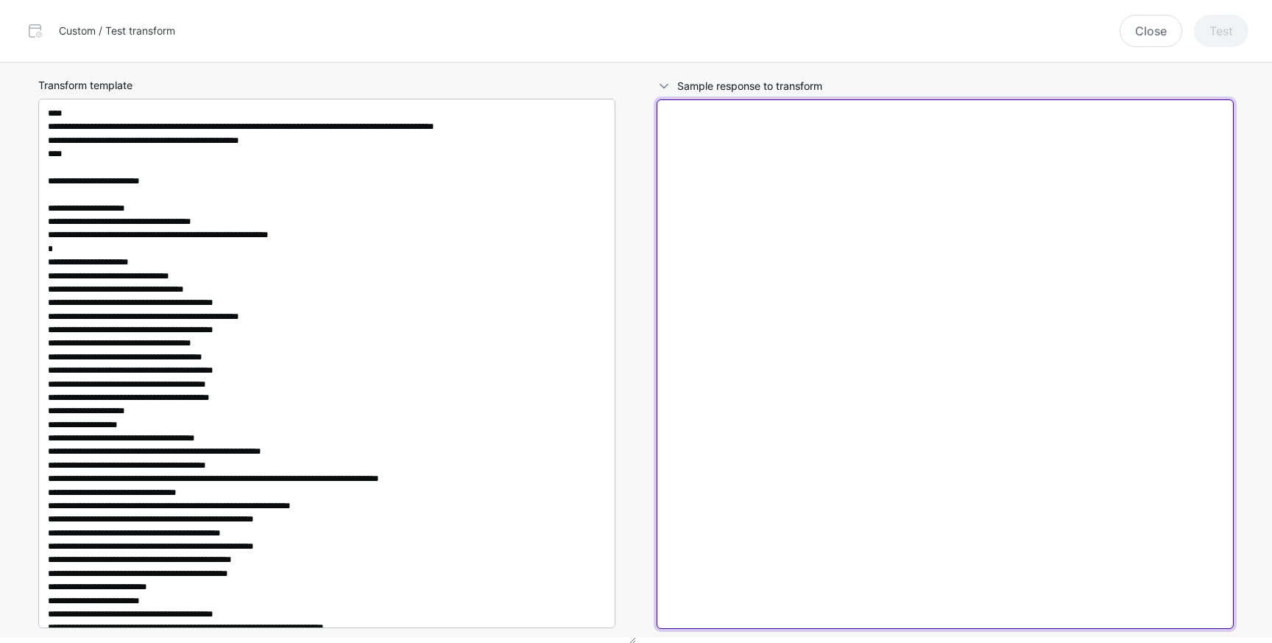
click at [848, 208] on textarea at bounding box center [945, 363] width 577 height 529
paste textarea "**********"
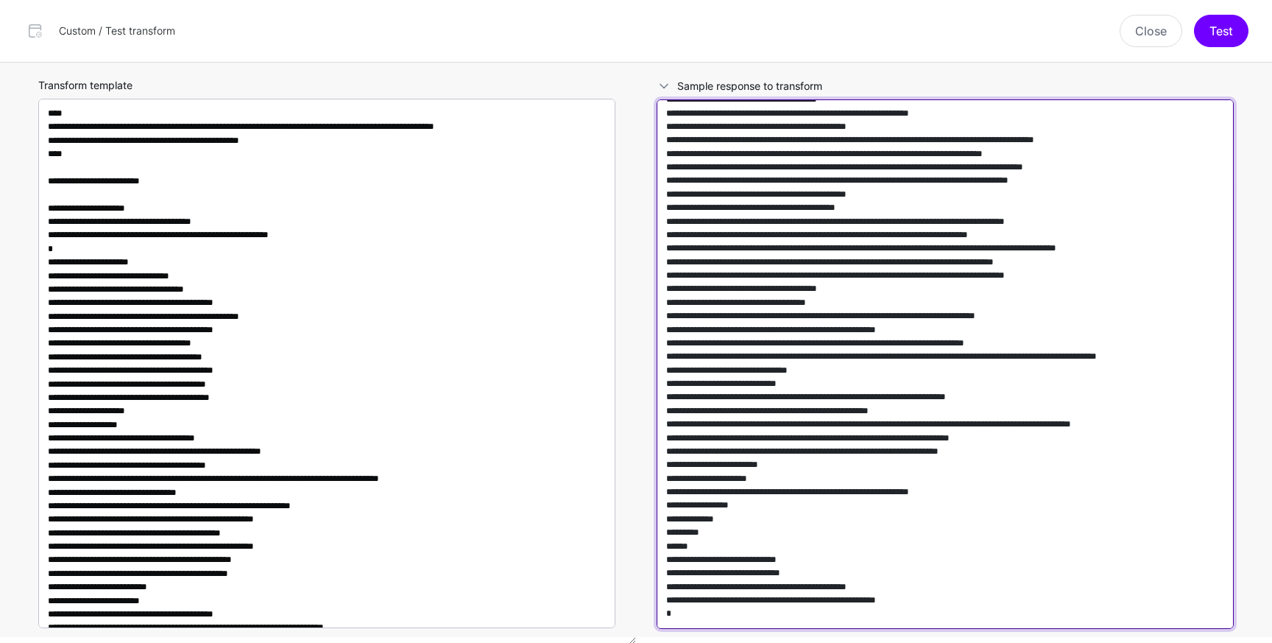
scroll to position [687997, 0]
type textarea "**********"
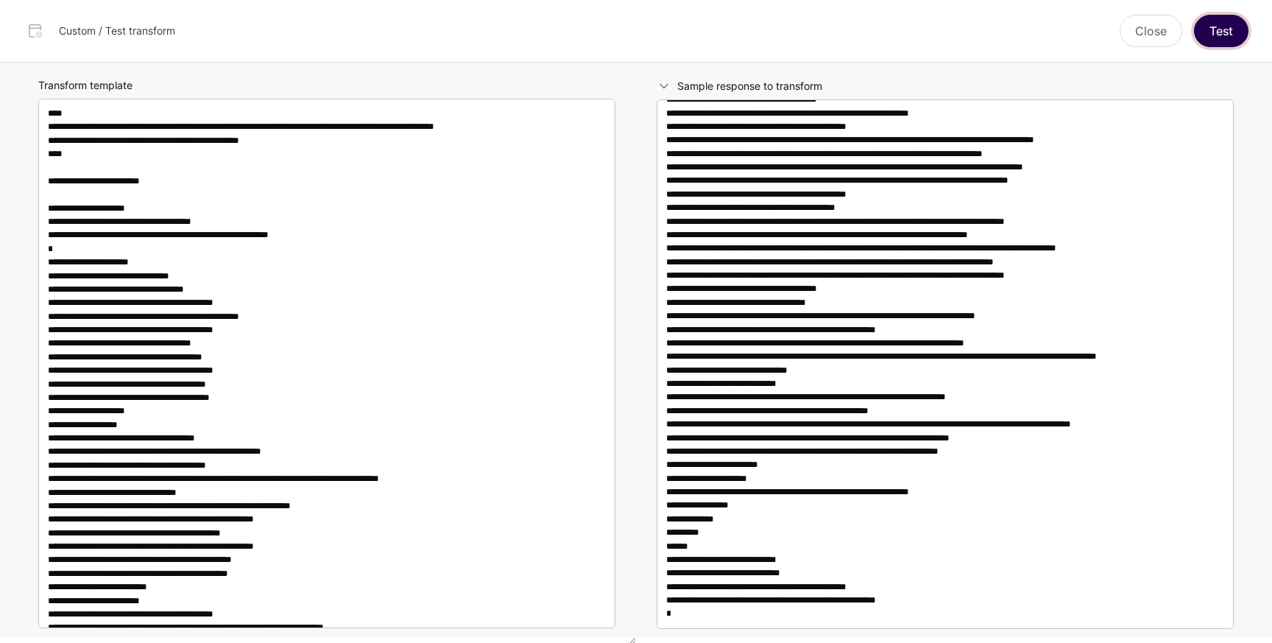
click at [1227, 29] on button "Test" at bounding box center [1221, 31] width 54 height 32
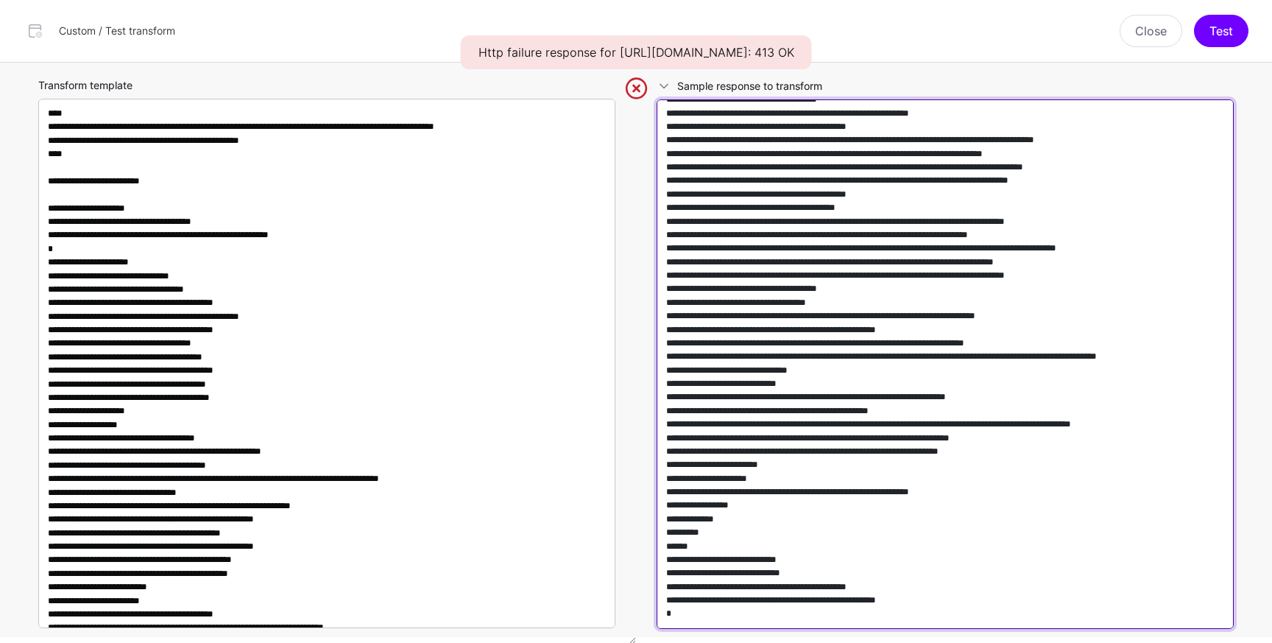
click at [970, 258] on textarea at bounding box center [945, 363] width 577 height 529
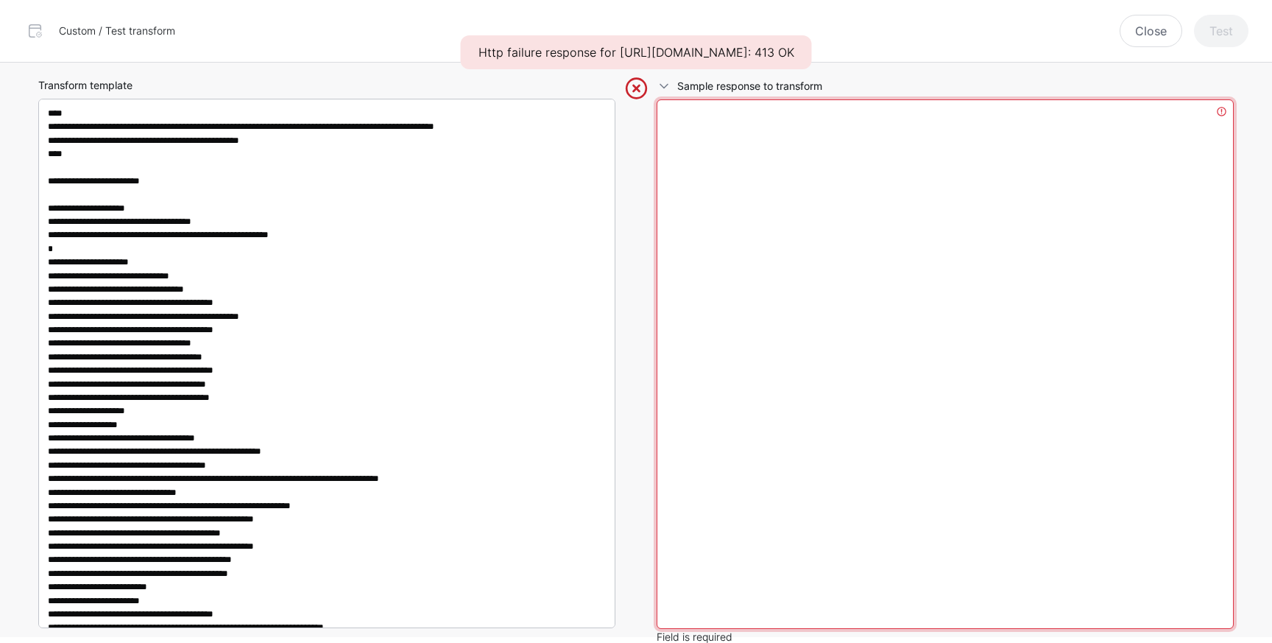
scroll to position [0, 0]
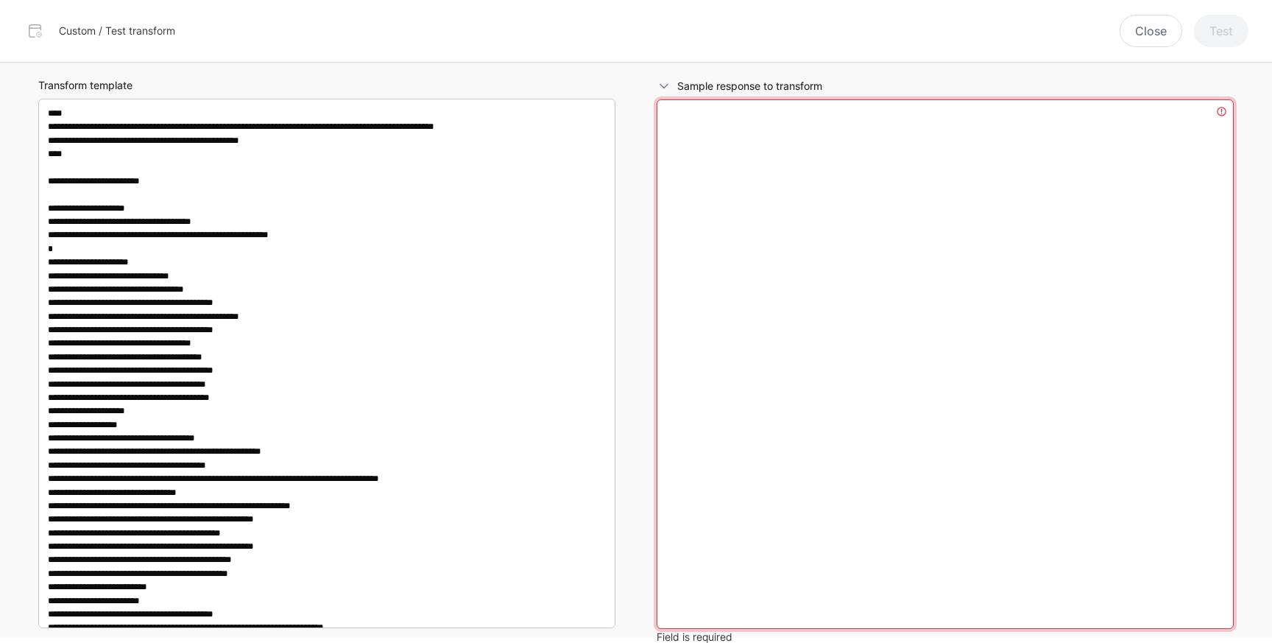
click at [783, 197] on textarea at bounding box center [945, 363] width 577 height 529
paste textarea "**********"
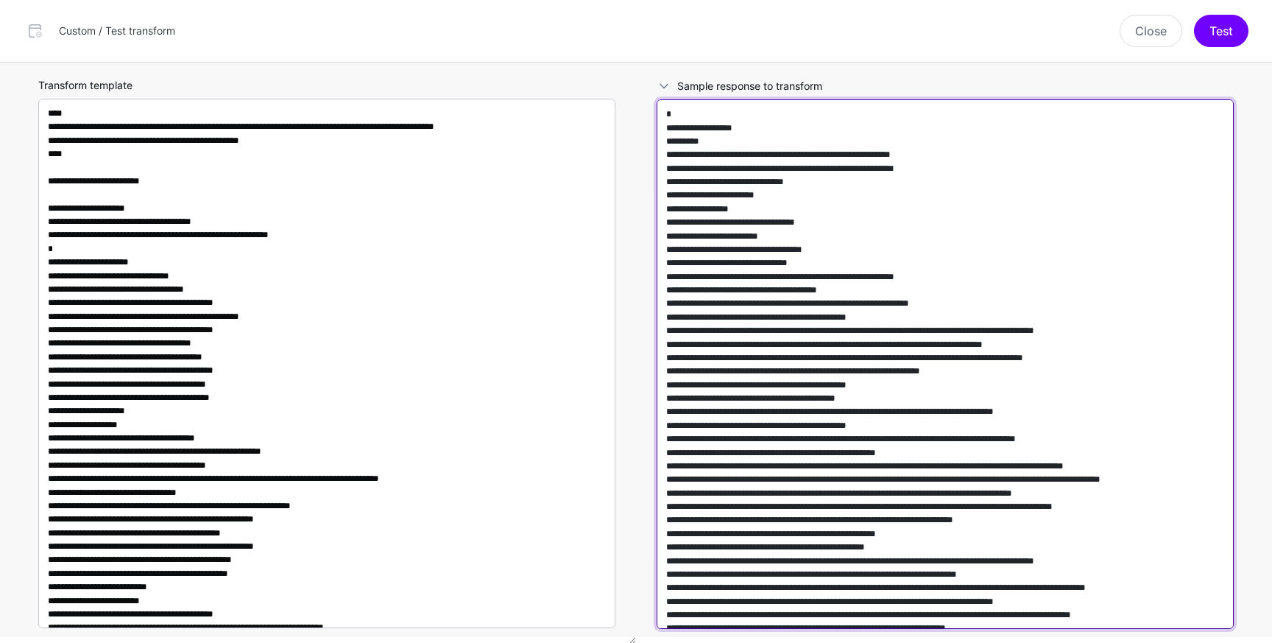
scroll to position [682996, 0]
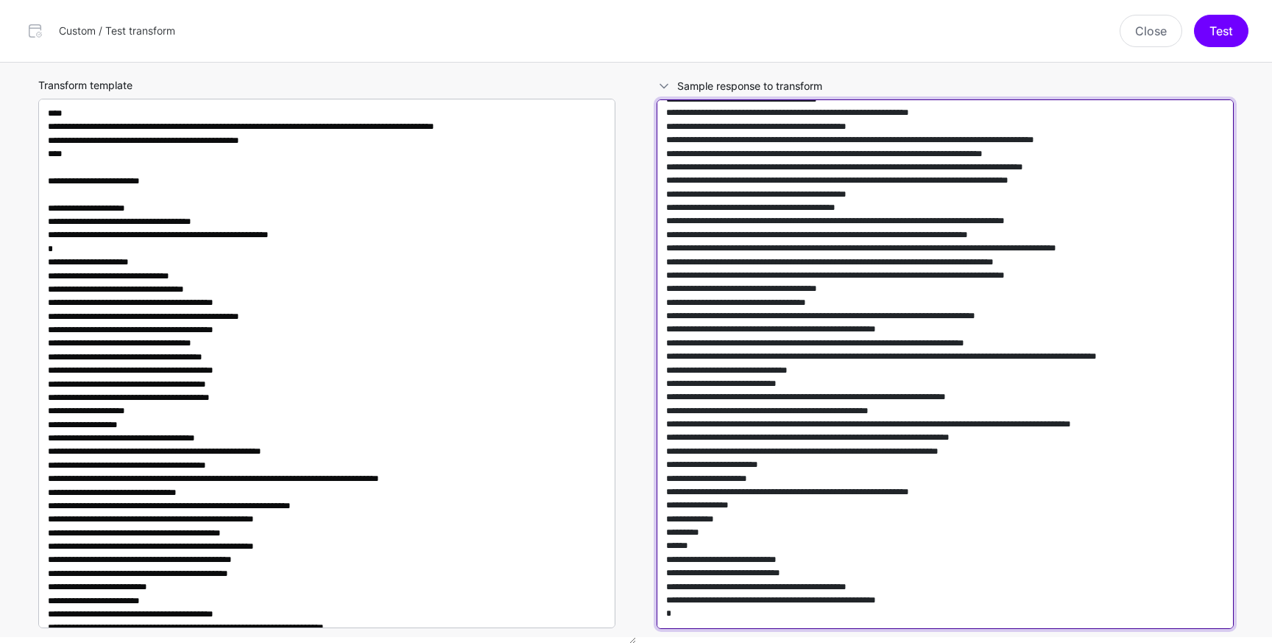
type textarea "**********"
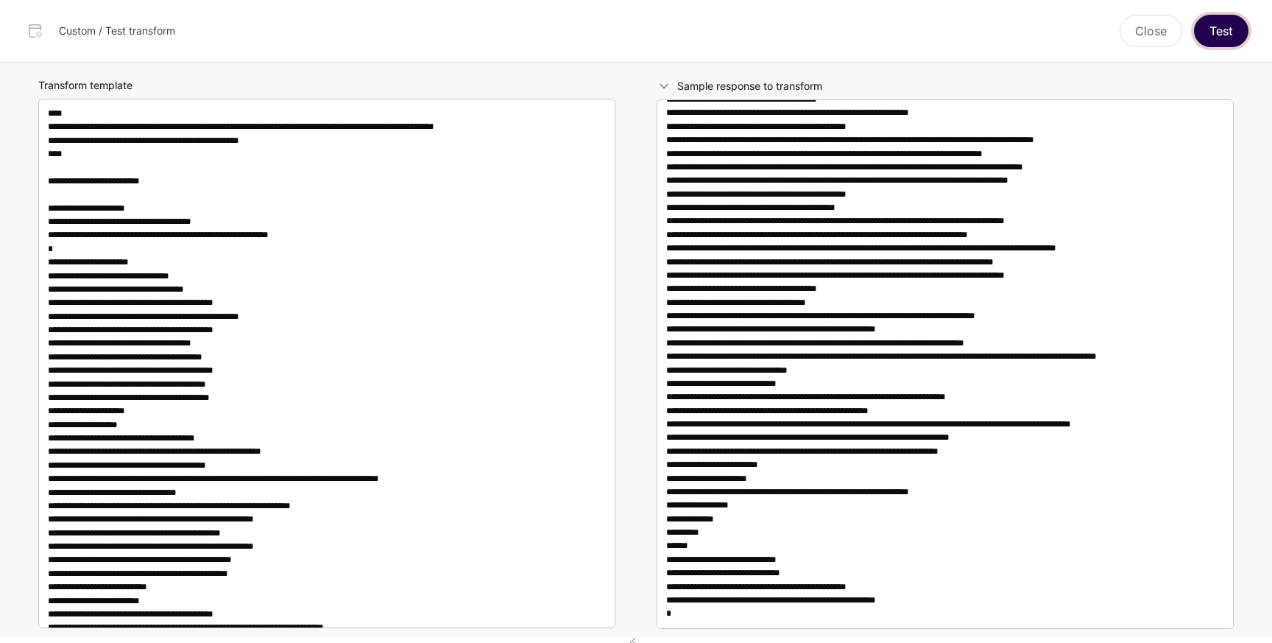
click at [1212, 35] on button "Test" at bounding box center [1221, 31] width 54 height 32
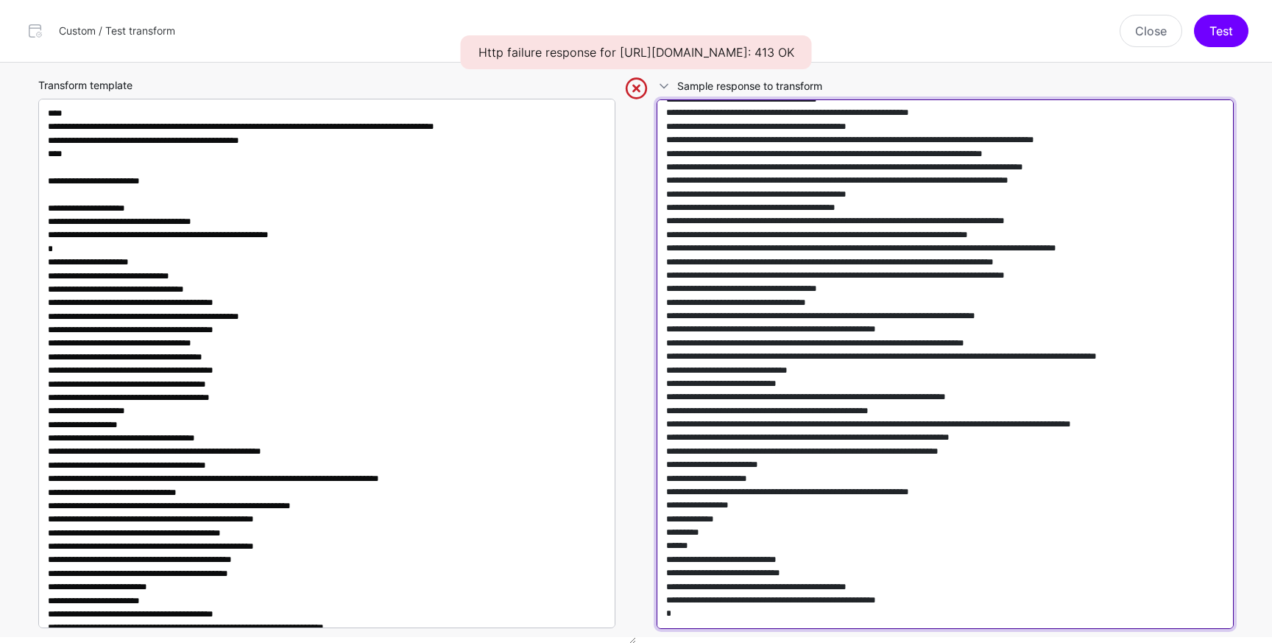
click at [984, 257] on textarea at bounding box center [945, 363] width 577 height 529
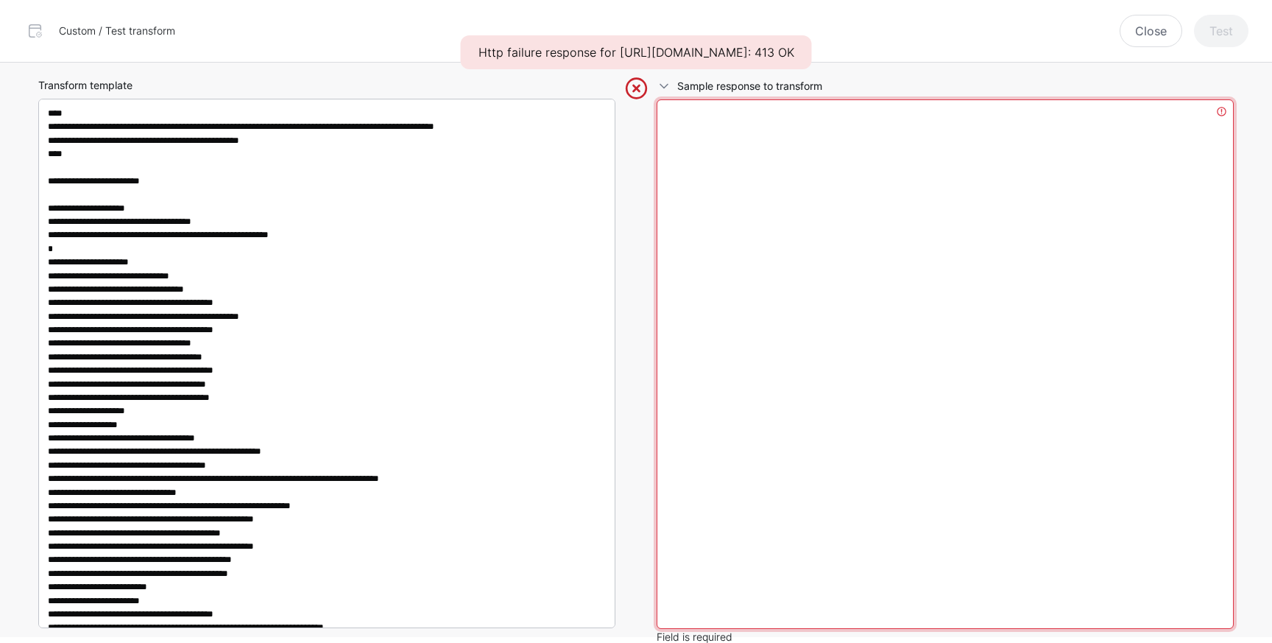
scroll to position [0, 0]
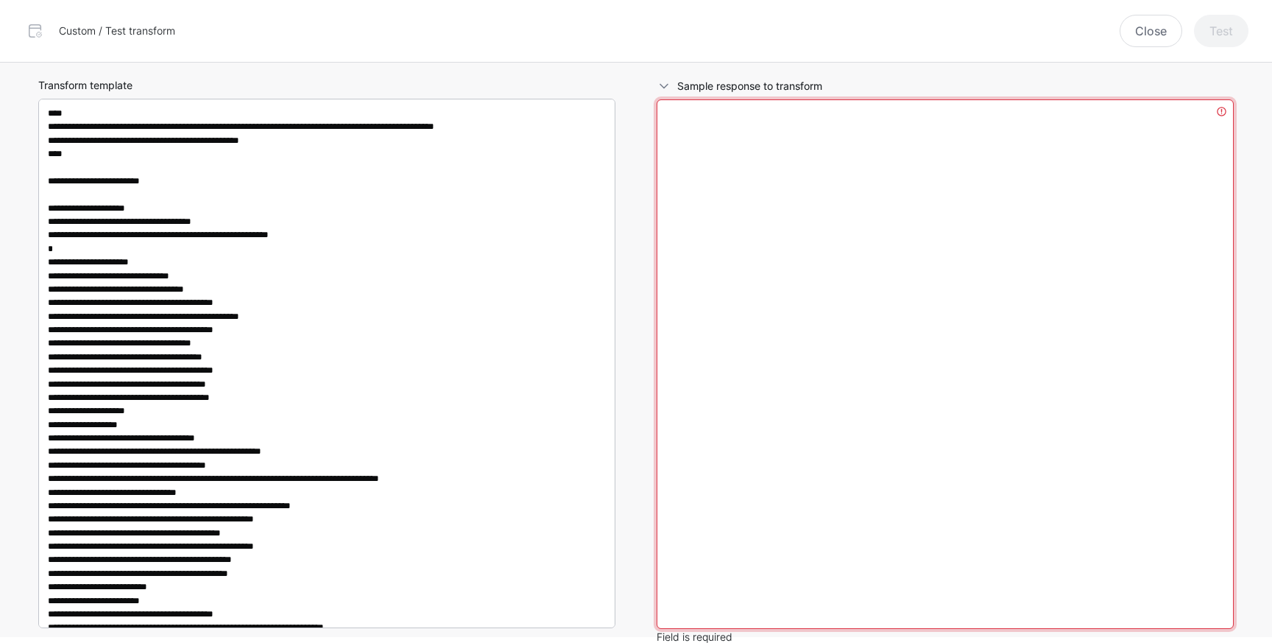
paste textarea "**********"
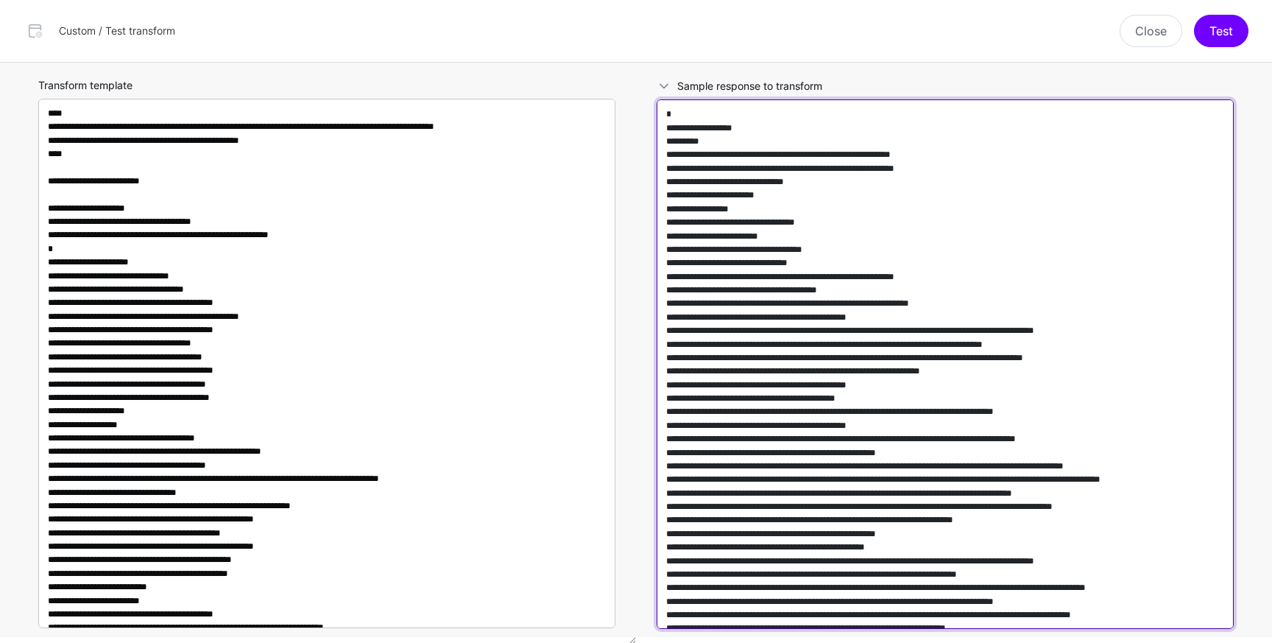
scroll to position [663842, 0]
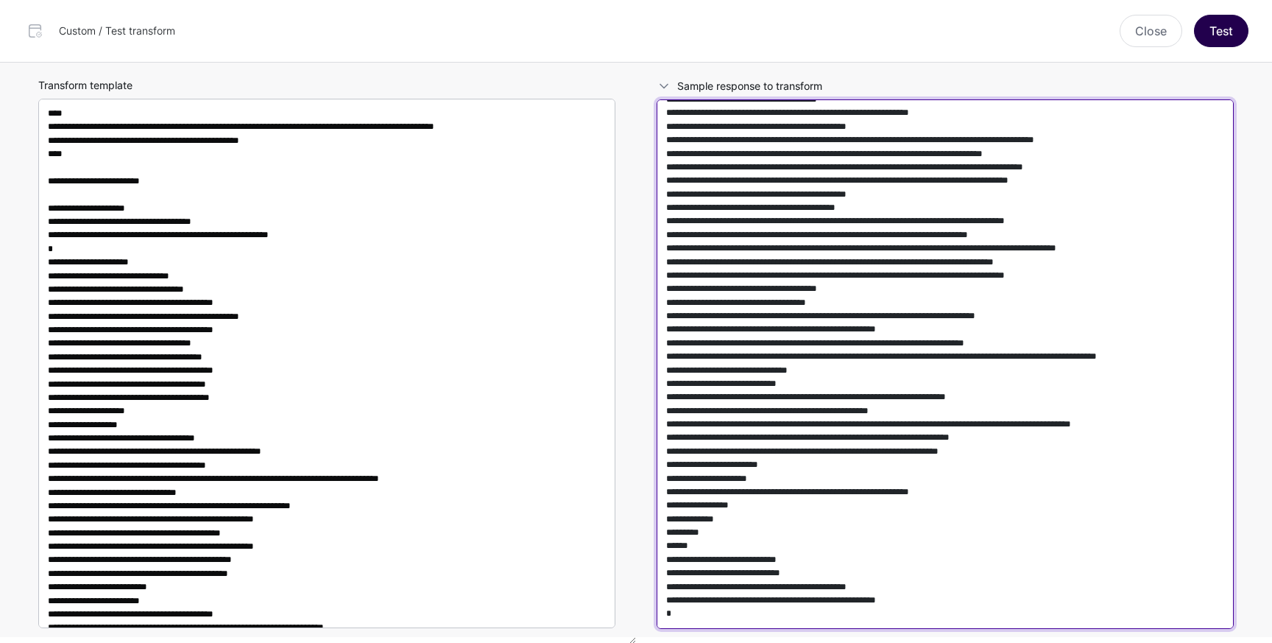
type textarea "**********"
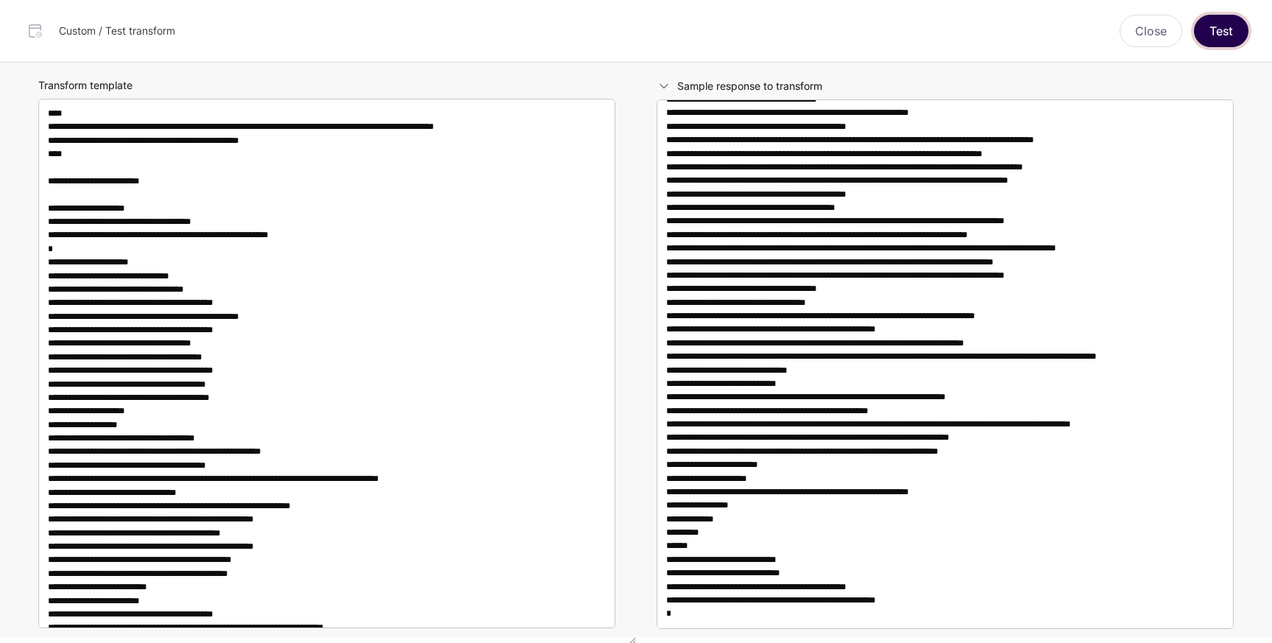
click at [1233, 32] on button "Test" at bounding box center [1221, 31] width 54 height 32
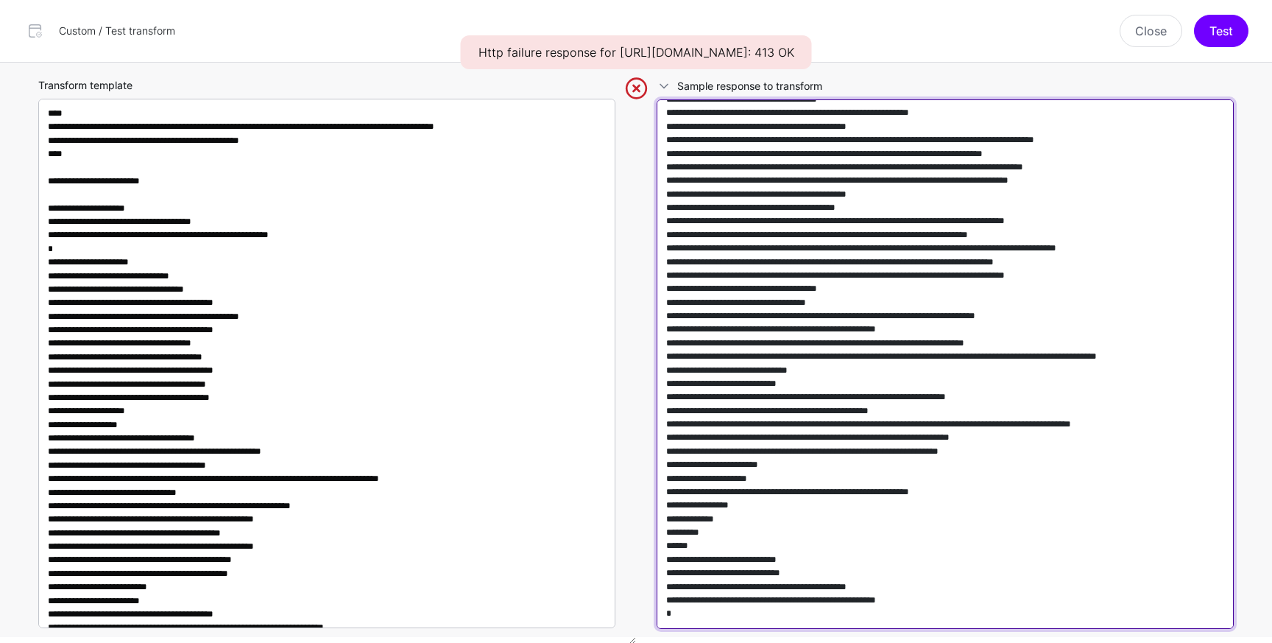
click at [973, 439] on textarea at bounding box center [945, 363] width 577 height 529
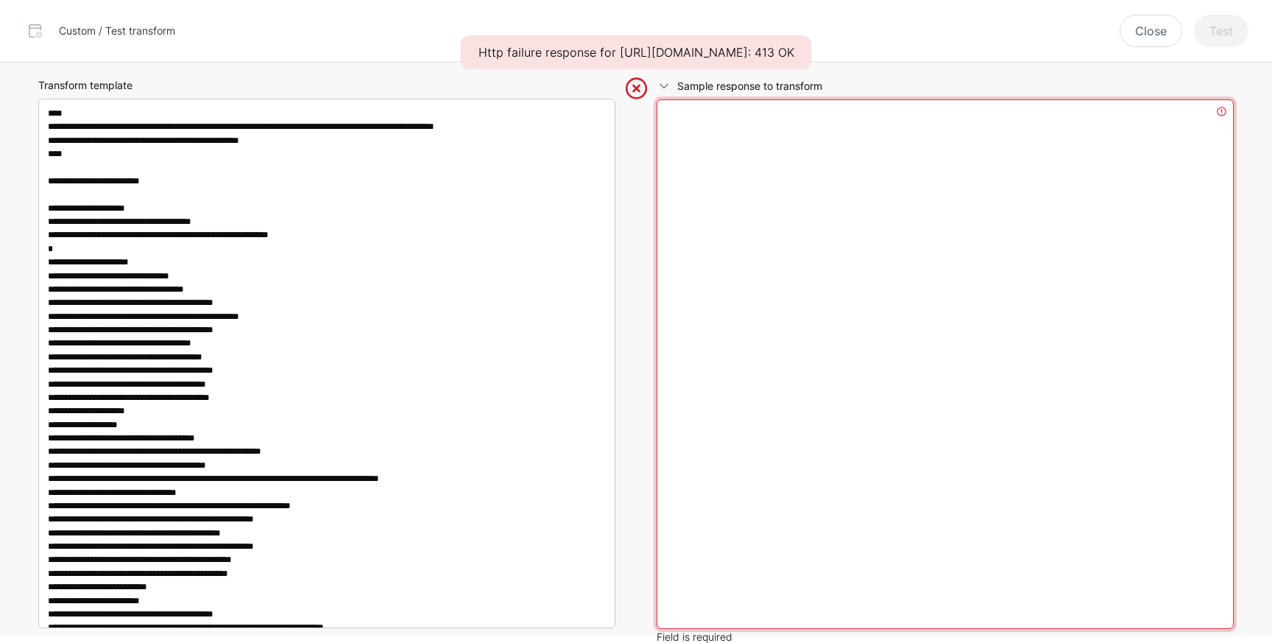
scroll to position [0, 0]
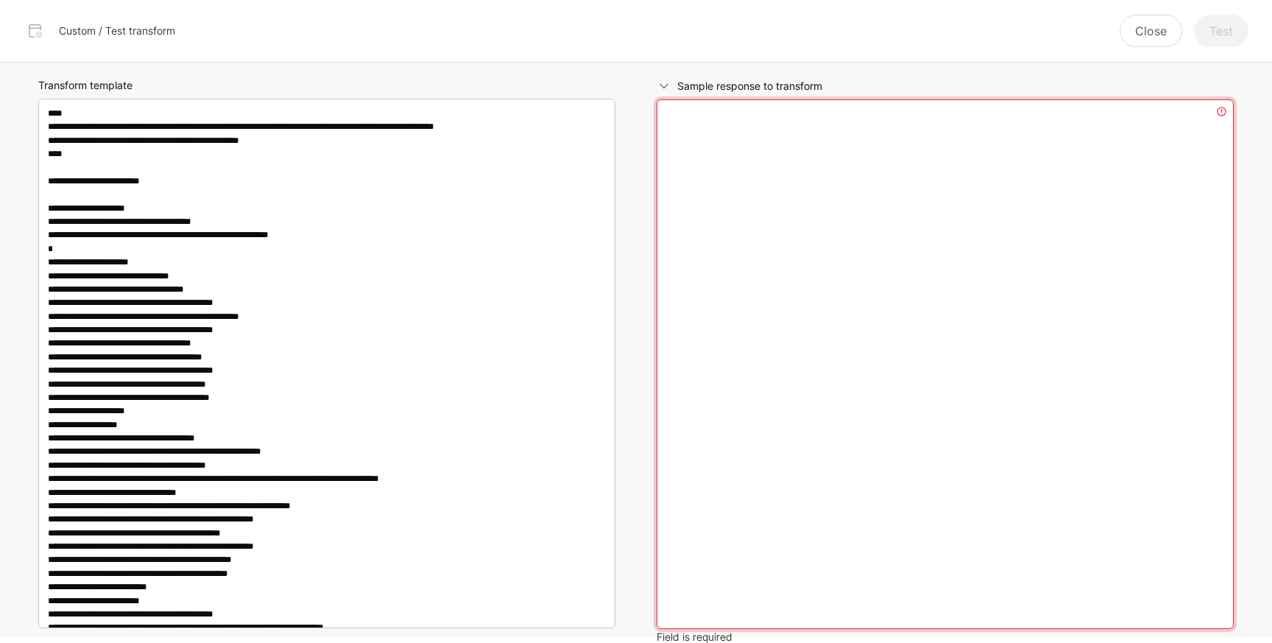
paste textarea "**********"
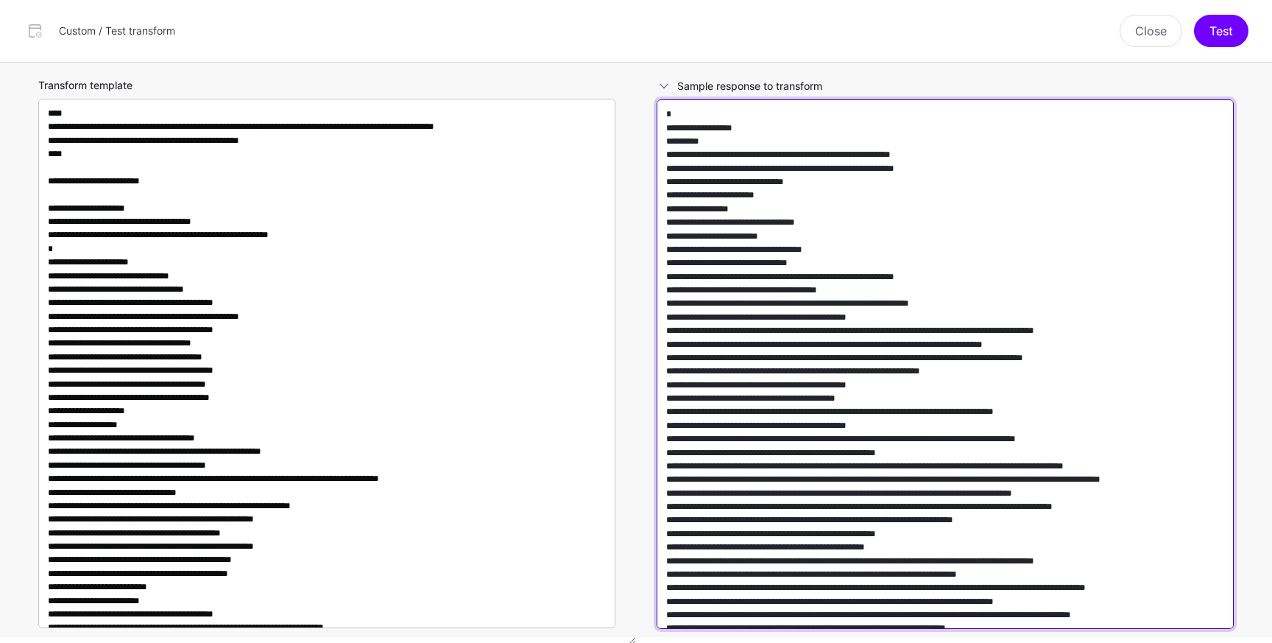
scroll to position [647555, 0]
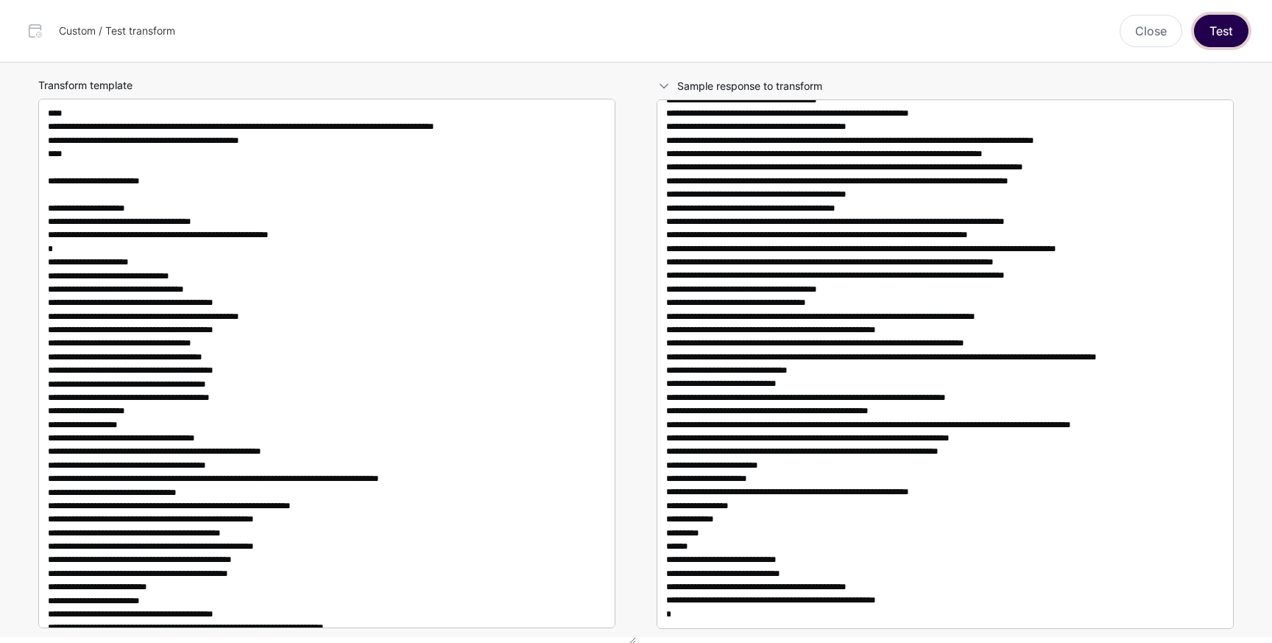
click at [1218, 36] on button "Test" at bounding box center [1221, 31] width 54 height 32
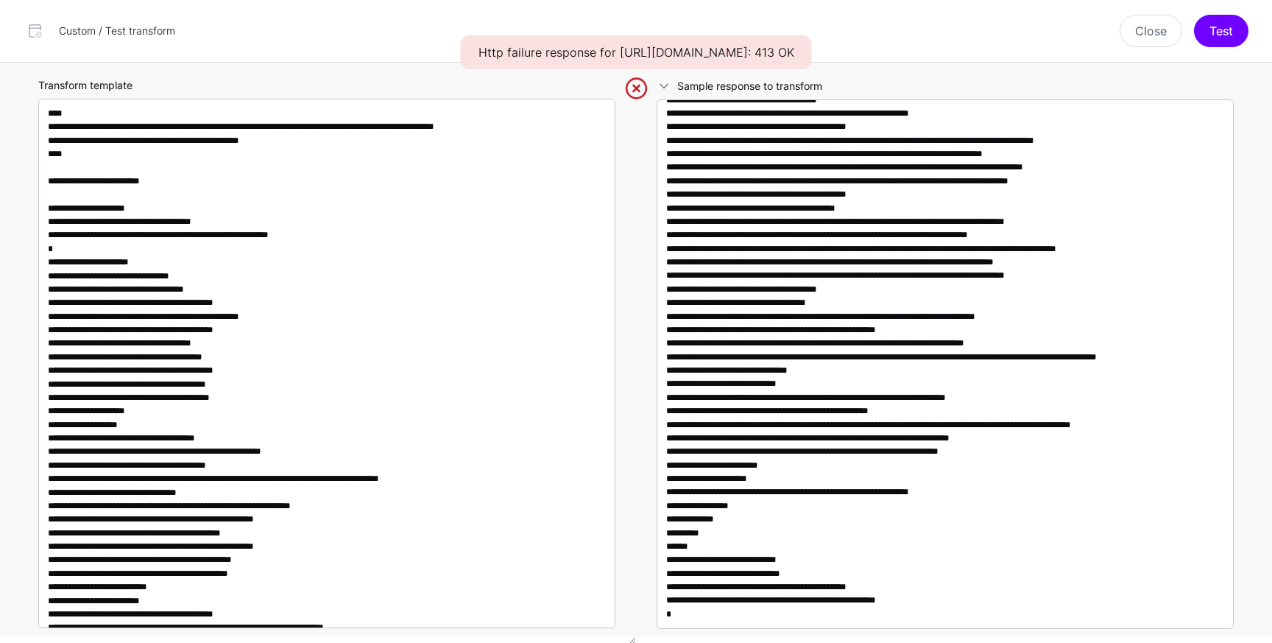
scroll to position [647564, 0]
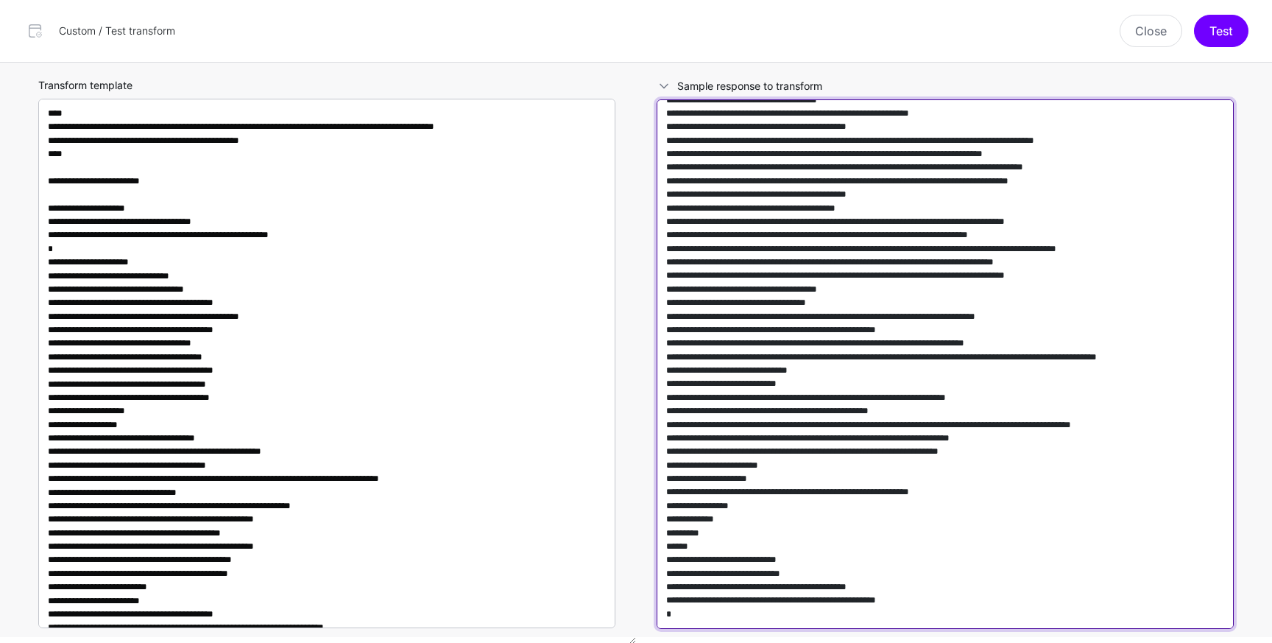
click at [1051, 239] on textarea at bounding box center [945, 363] width 577 height 529
paste textarea
type textarea "**********"
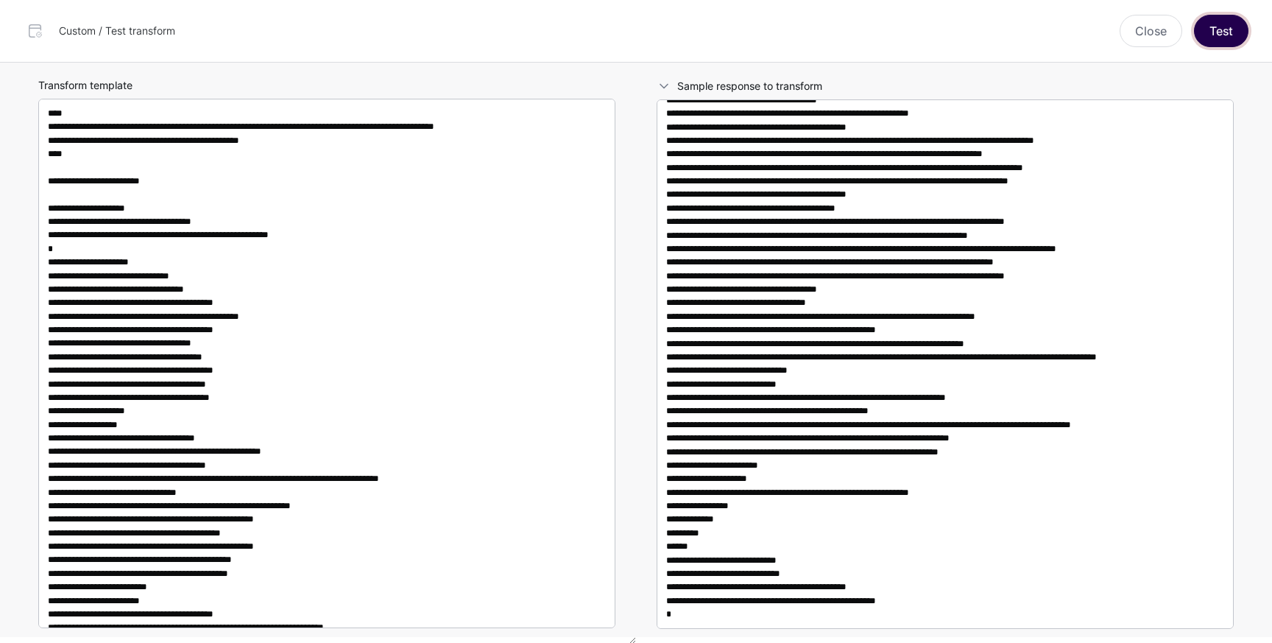
click at [1204, 24] on button "Test" at bounding box center [1221, 31] width 54 height 32
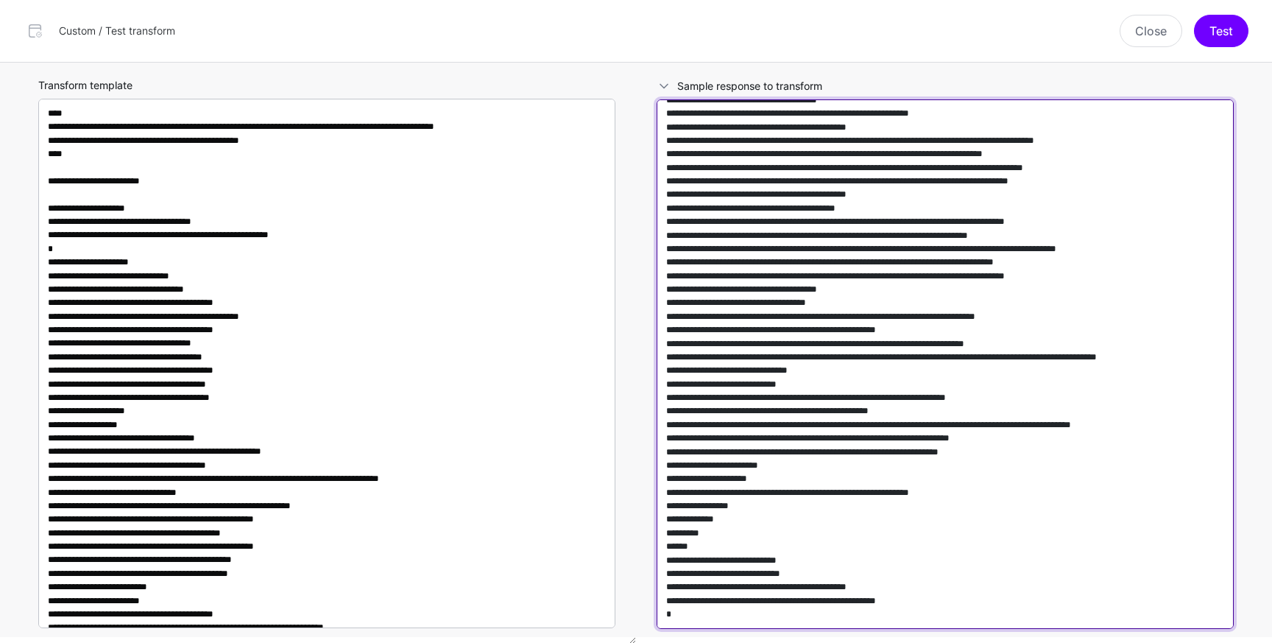
click at [986, 169] on textarea at bounding box center [945, 363] width 577 height 529
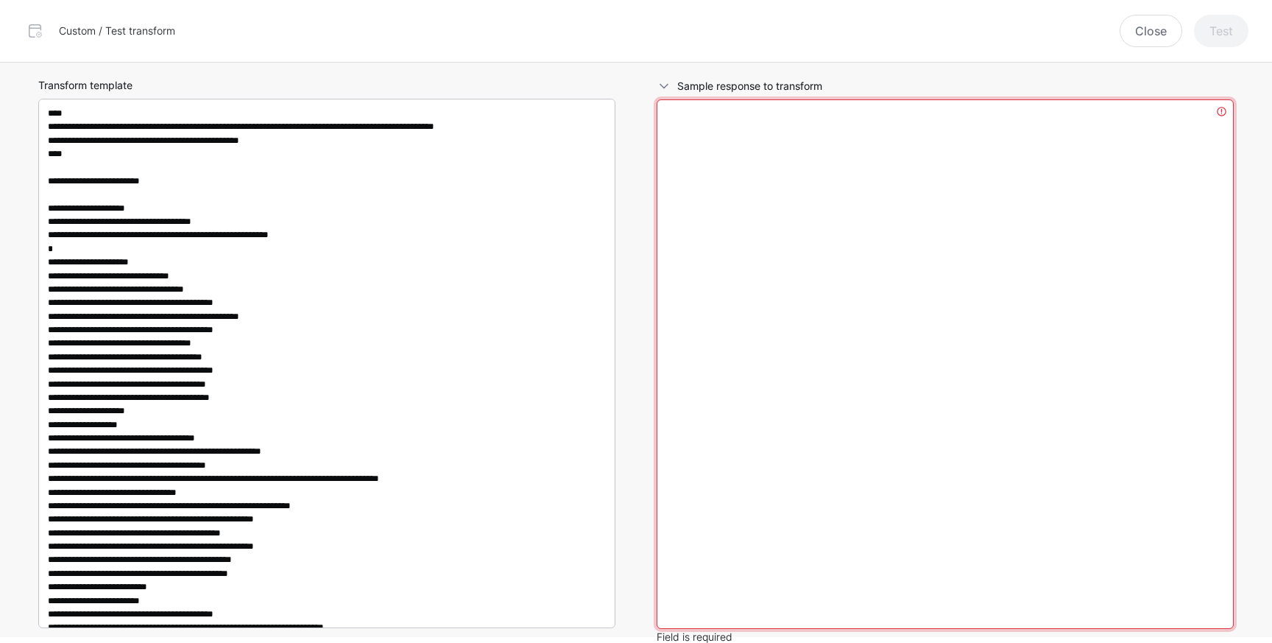
scroll to position [0, 0]
paste textarea "**********"
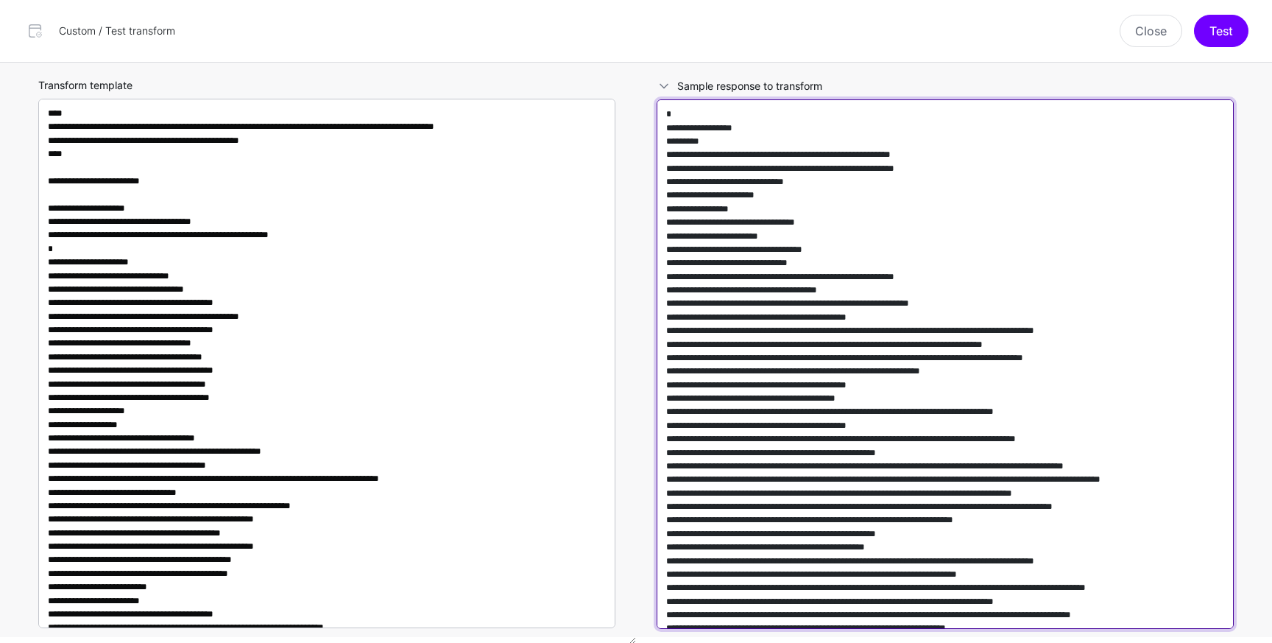
scroll to position [592432, 0]
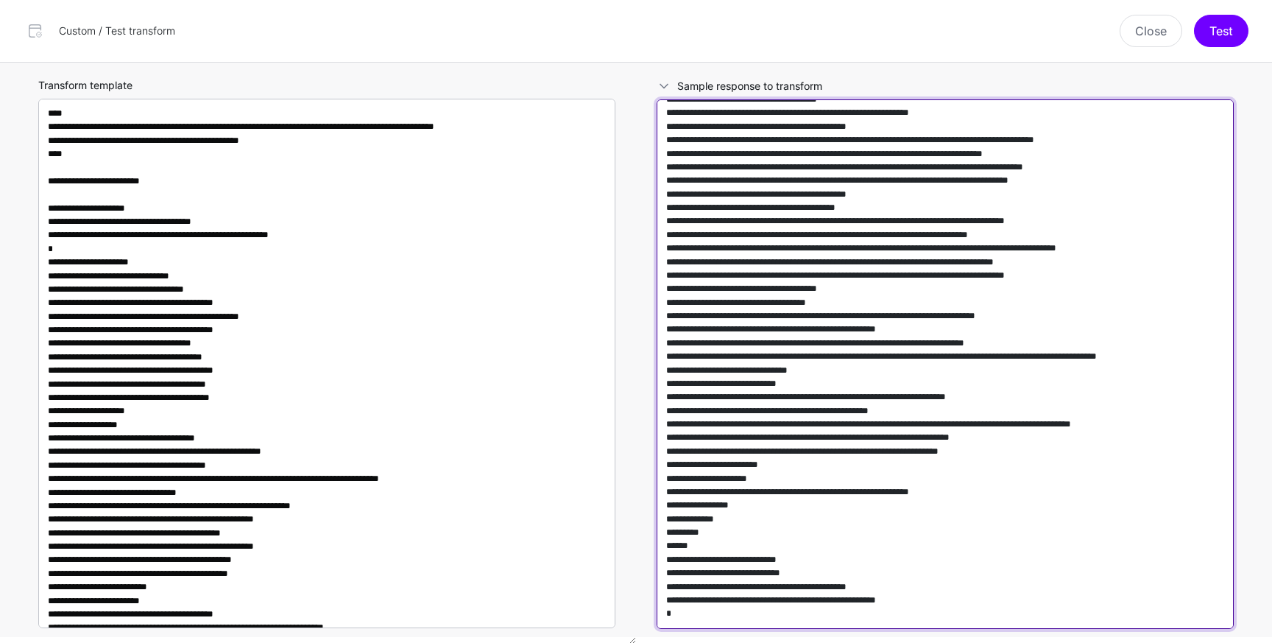
type textarea "**********"
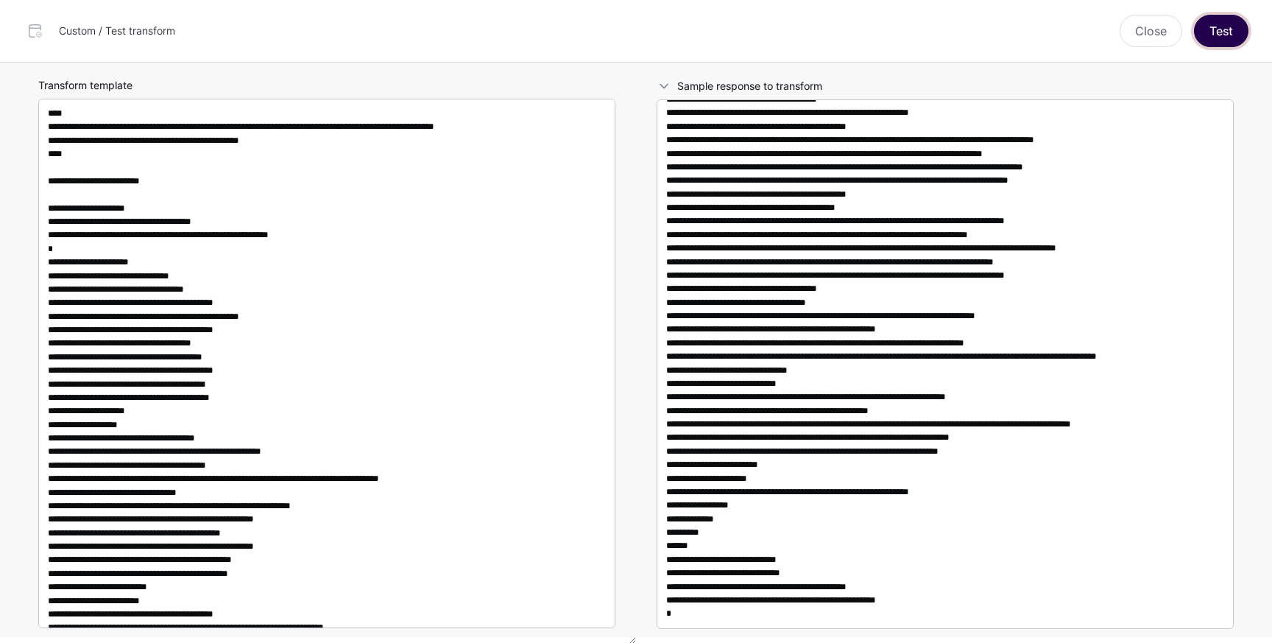
click at [1214, 34] on button "Test" at bounding box center [1221, 31] width 54 height 32
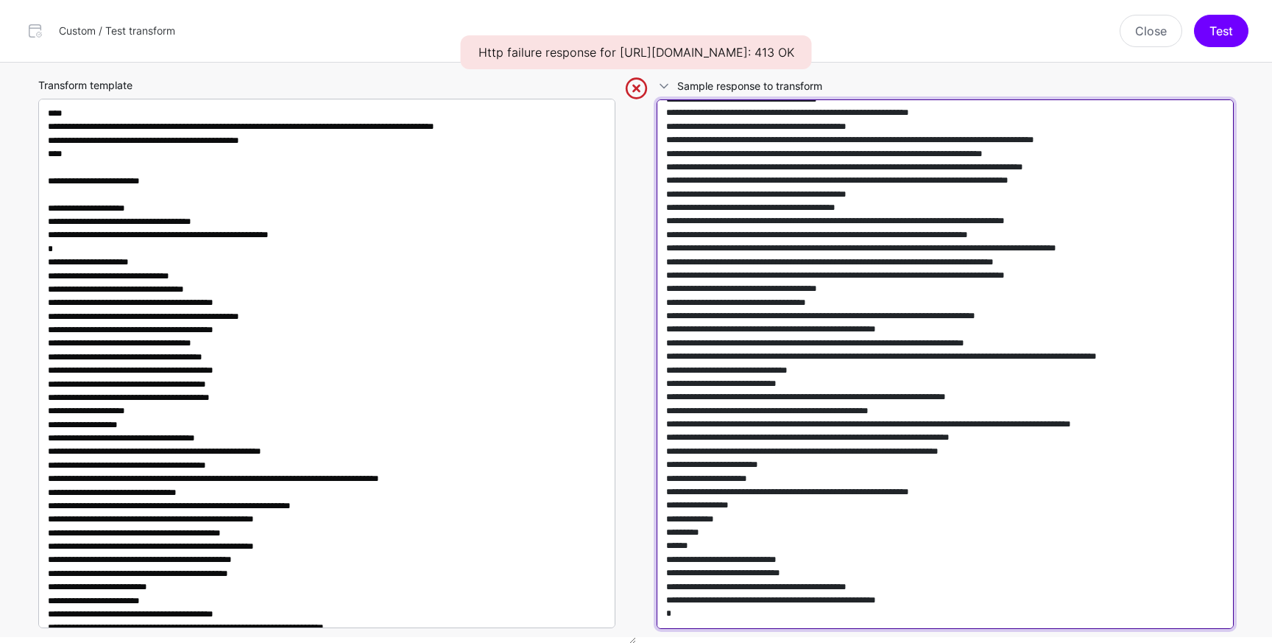
click at [697, 232] on textarea at bounding box center [945, 363] width 577 height 529
